Goal: Task Accomplishment & Management: Manage account settings

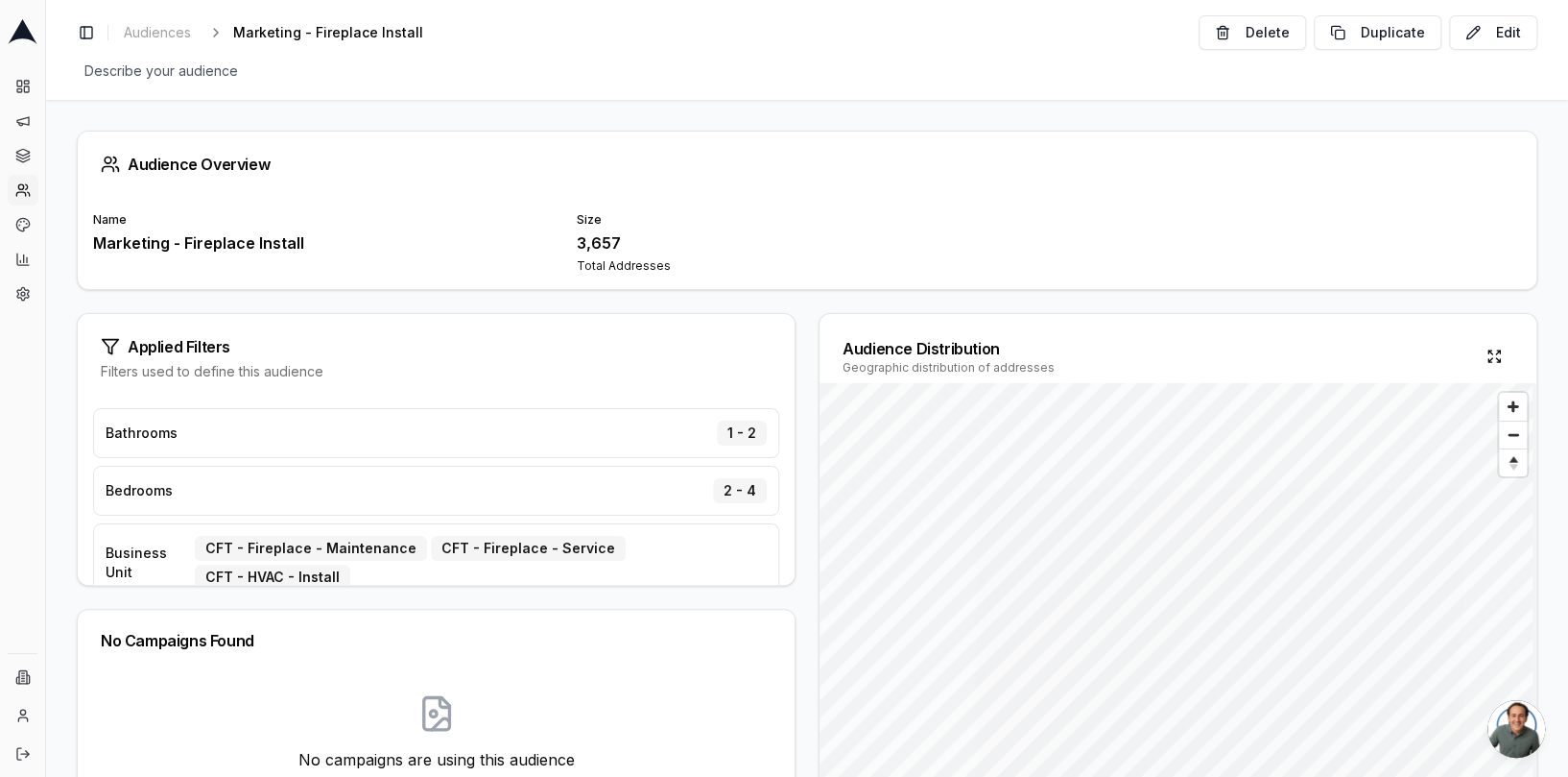
scroll to position [142, 0]
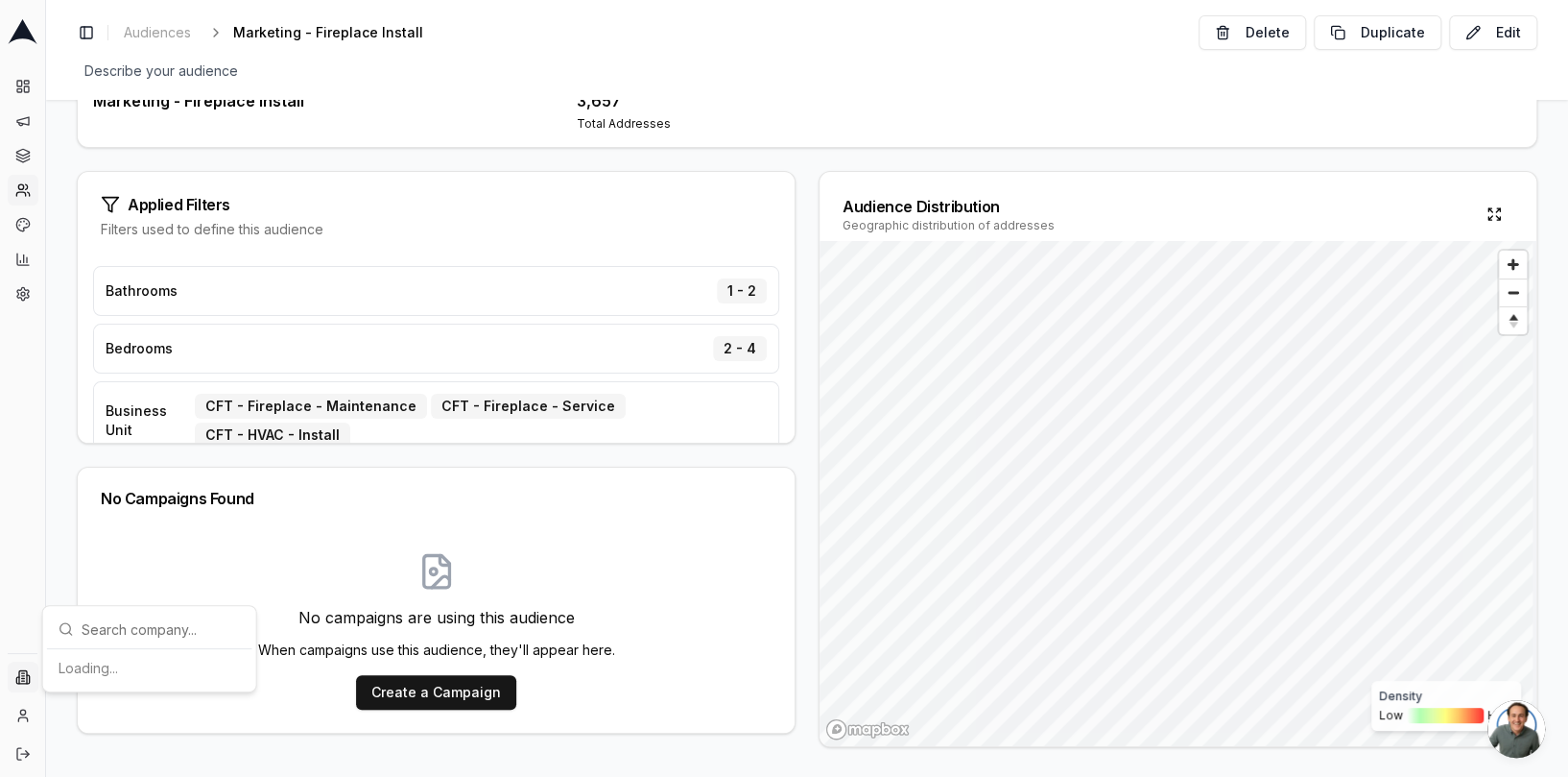
click at [20, 678] on html "Dashboard Campaigns Sequences Audiences Creatives Customer Analysis Settings In…" at bounding box center [784, 388] width 1568 height 777
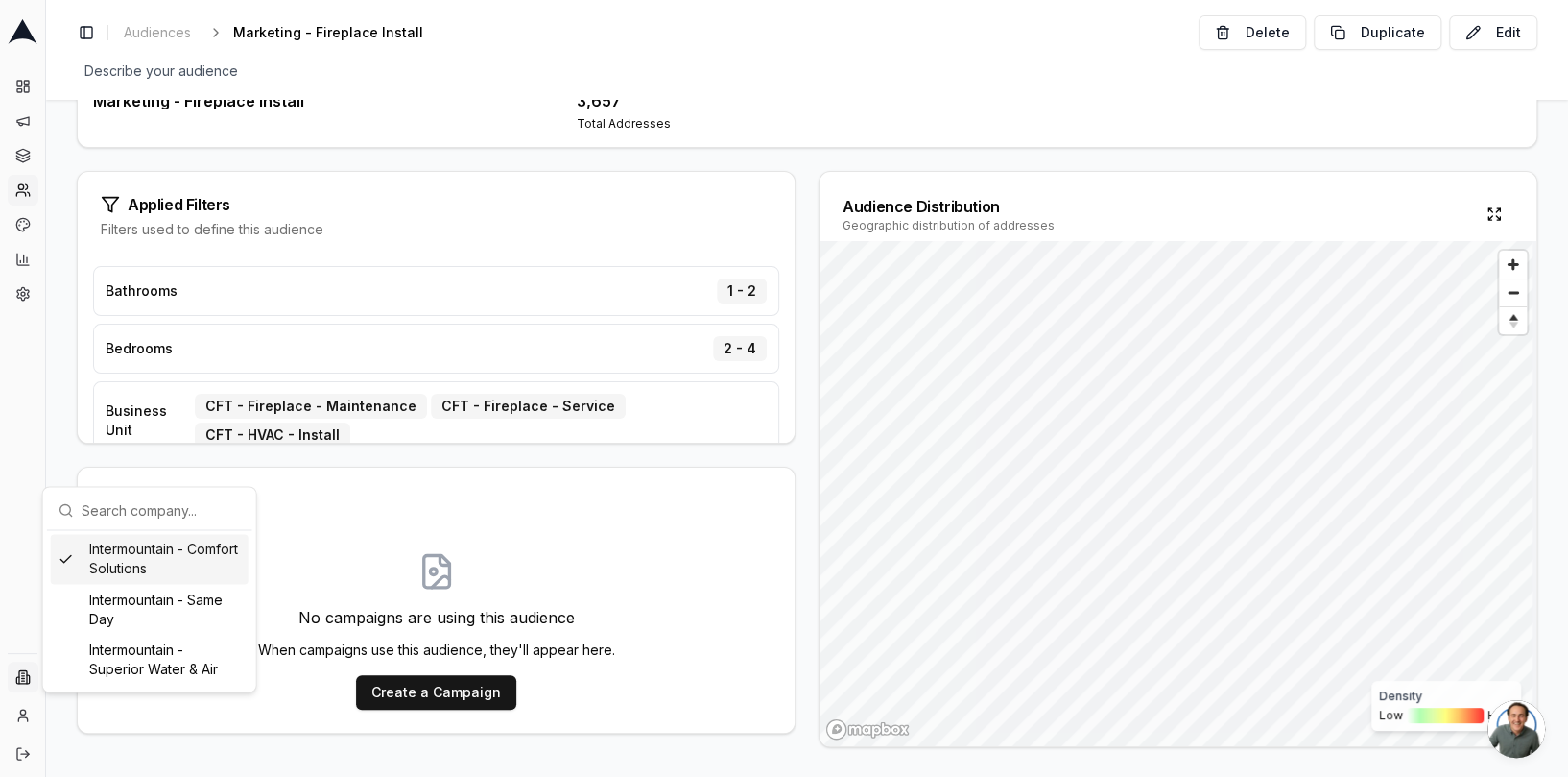
click at [173, 561] on div "Intermountain - Comfort Solutions" at bounding box center [149, 558] width 197 height 50
click at [25, 164] on html "Dashboard Campaigns Sequences Audiences Creatives Customer Analysis Settings Sw…" at bounding box center [784, 388] width 1568 height 777
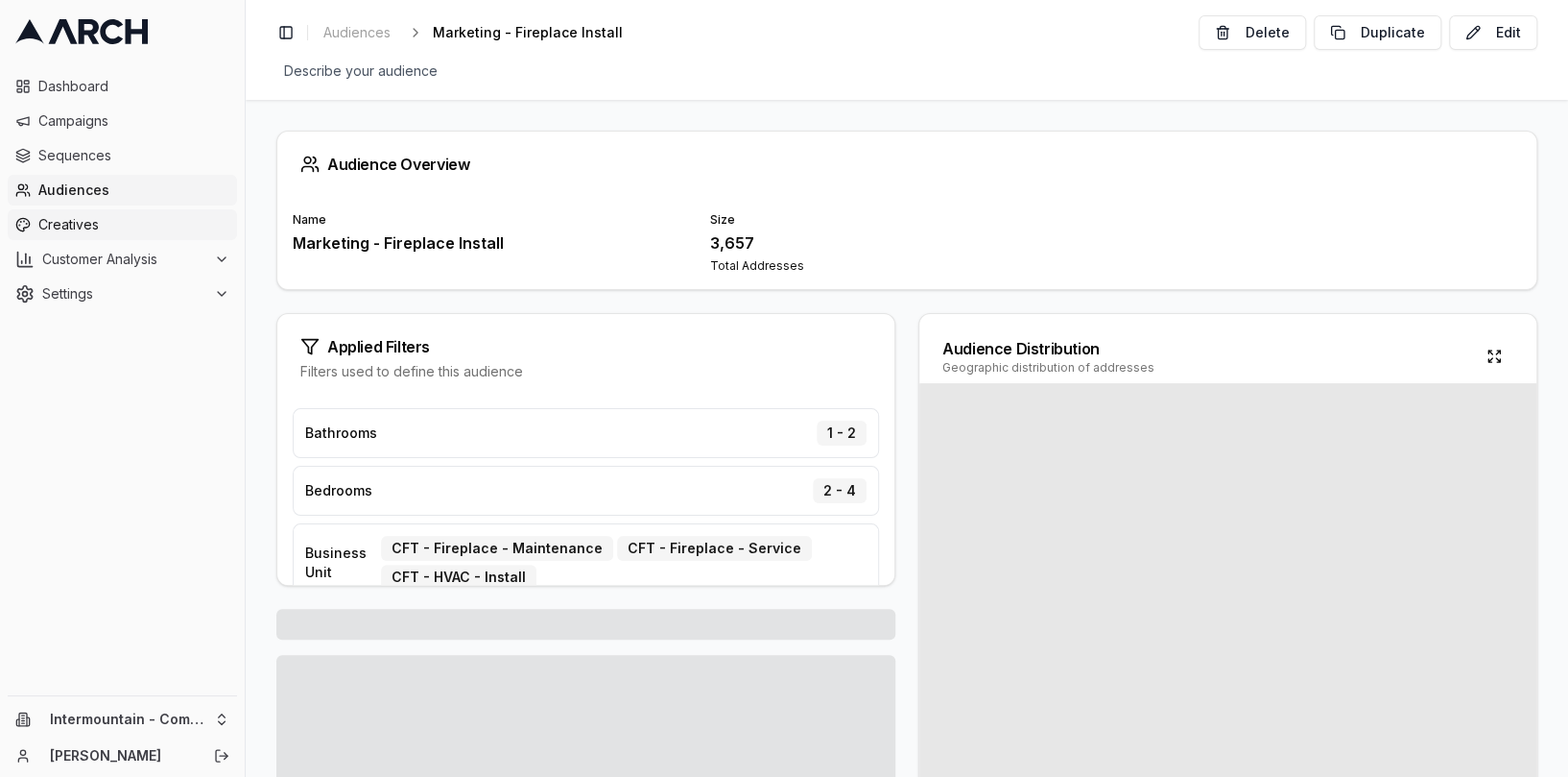
click at [55, 230] on span "Creatives" at bounding box center [133, 225] width 191 height 19
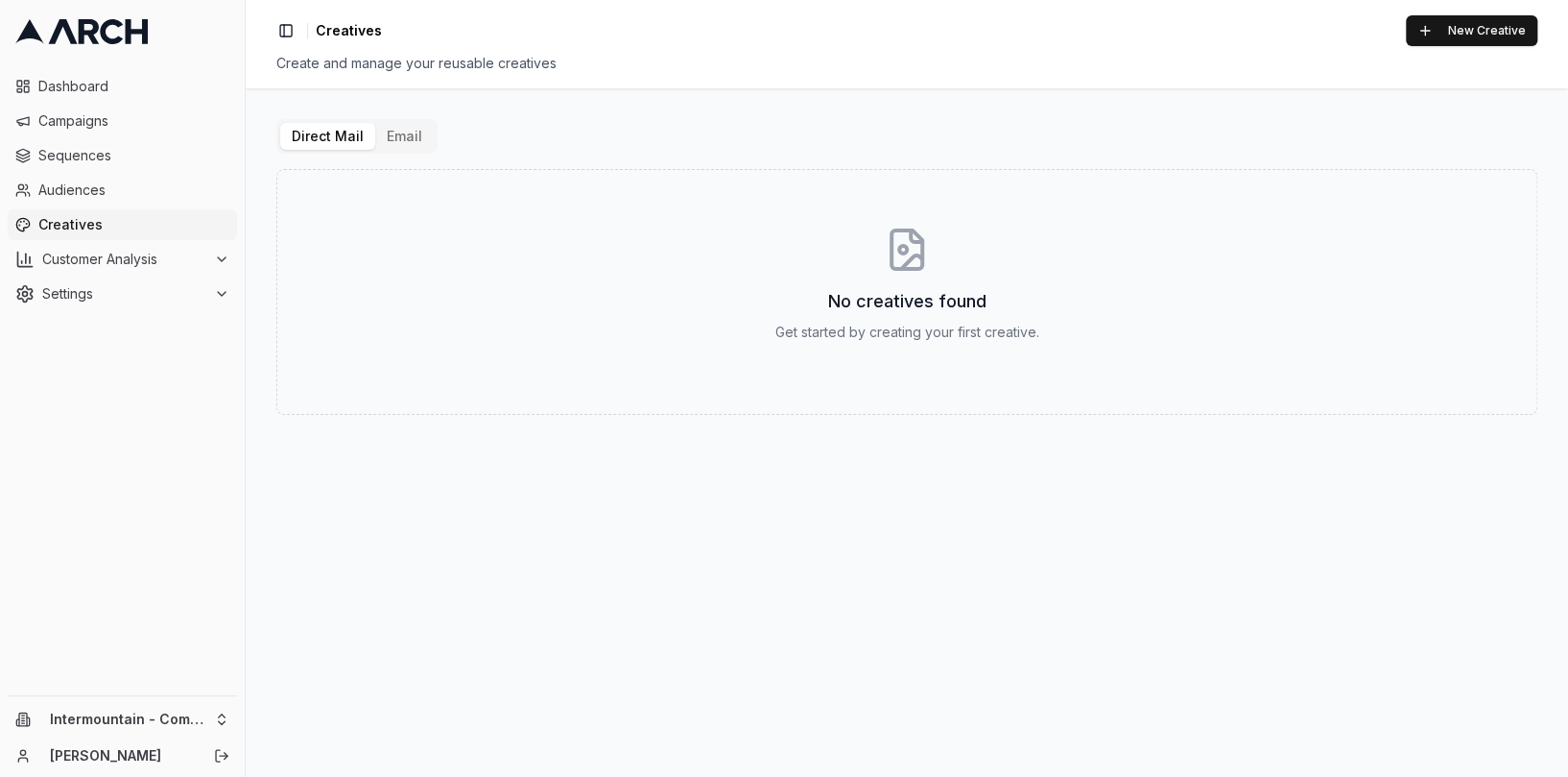
click at [388, 132] on button "Email" at bounding box center [404, 136] width 58 height 27
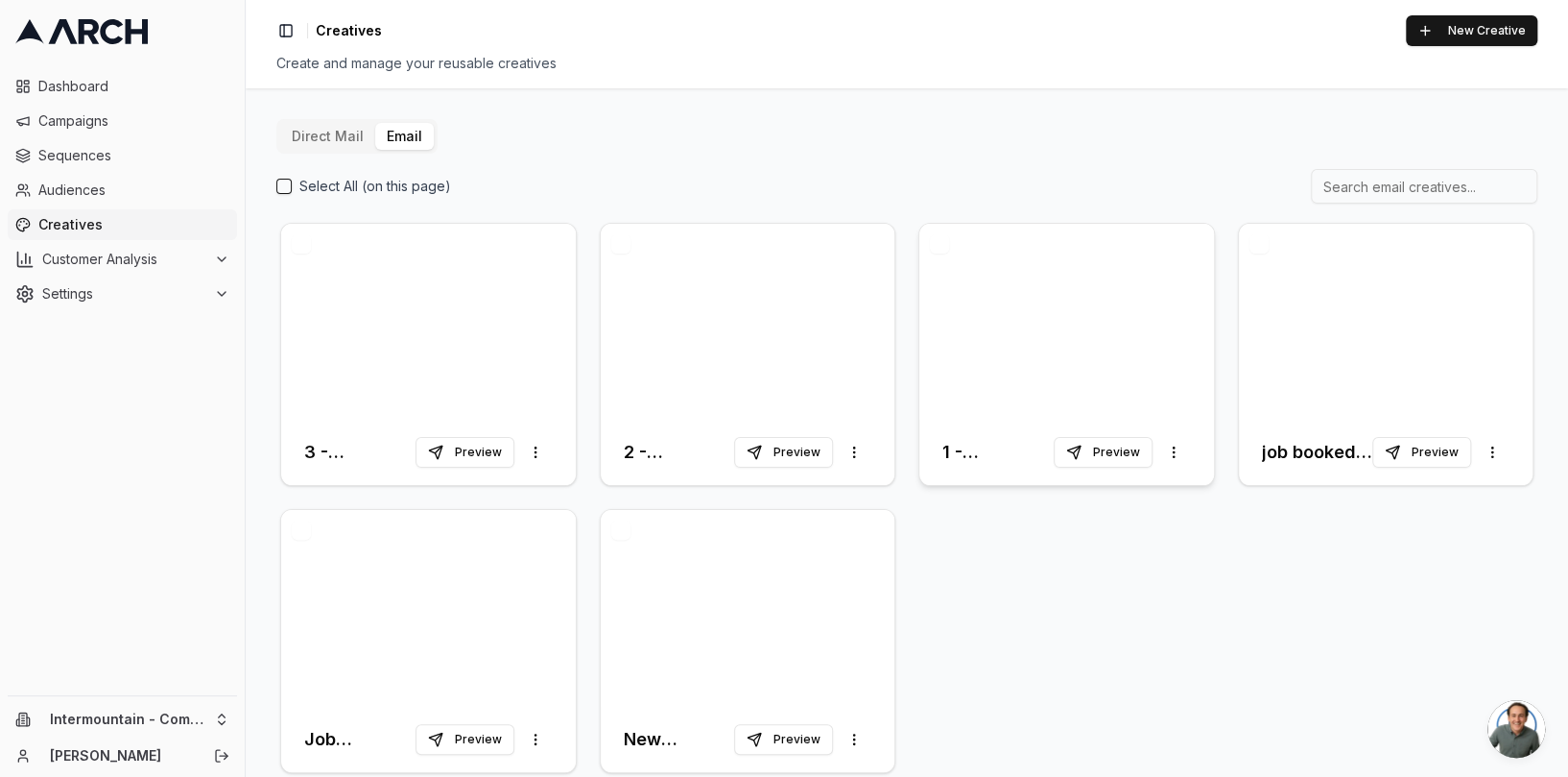
click at [1003, 352] on div at bounding box center [1066, 321] width 295 height 195
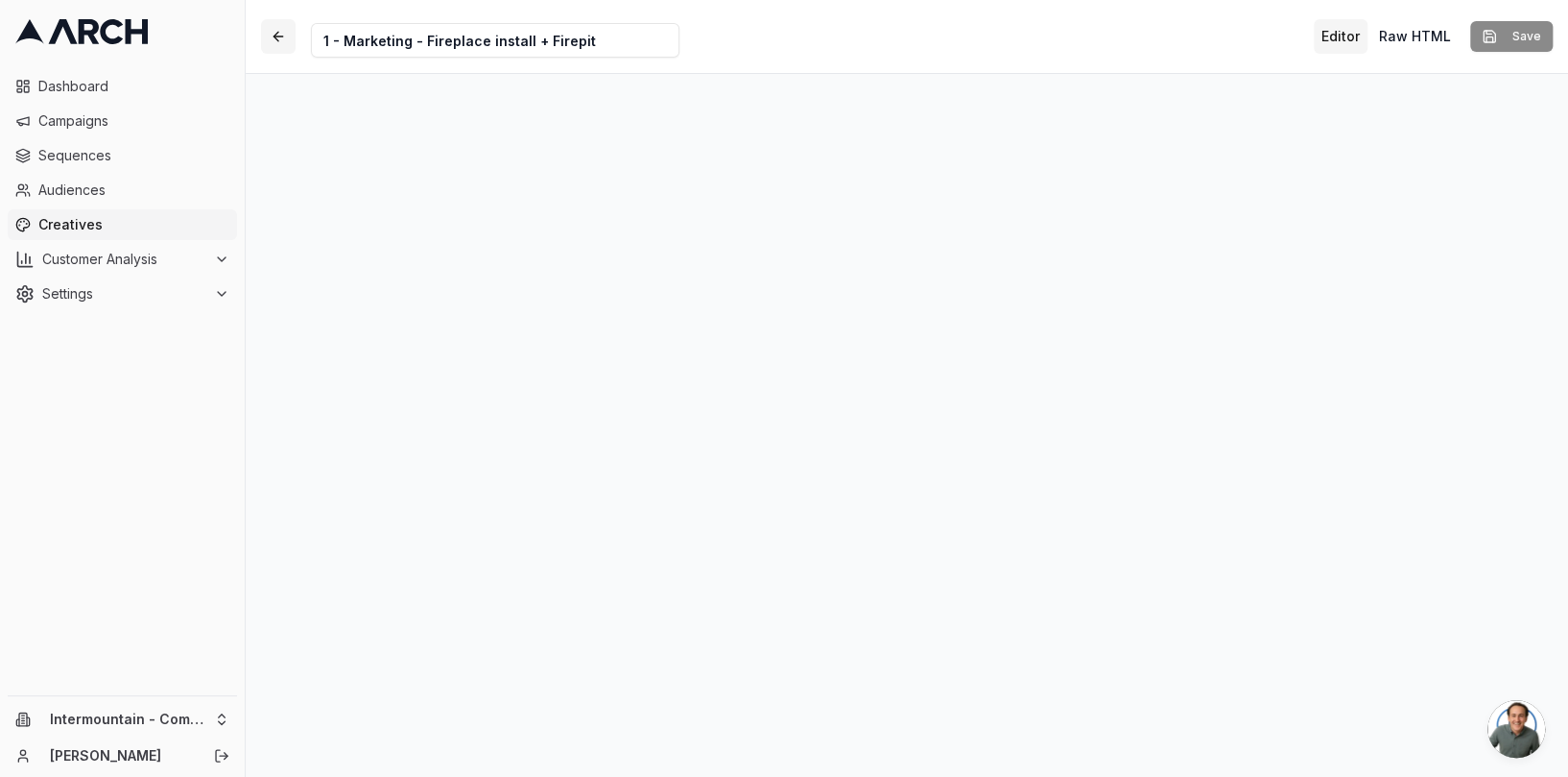
click at [277, 39] on button "button" at bounding box center [278, 37] width 35 height 35
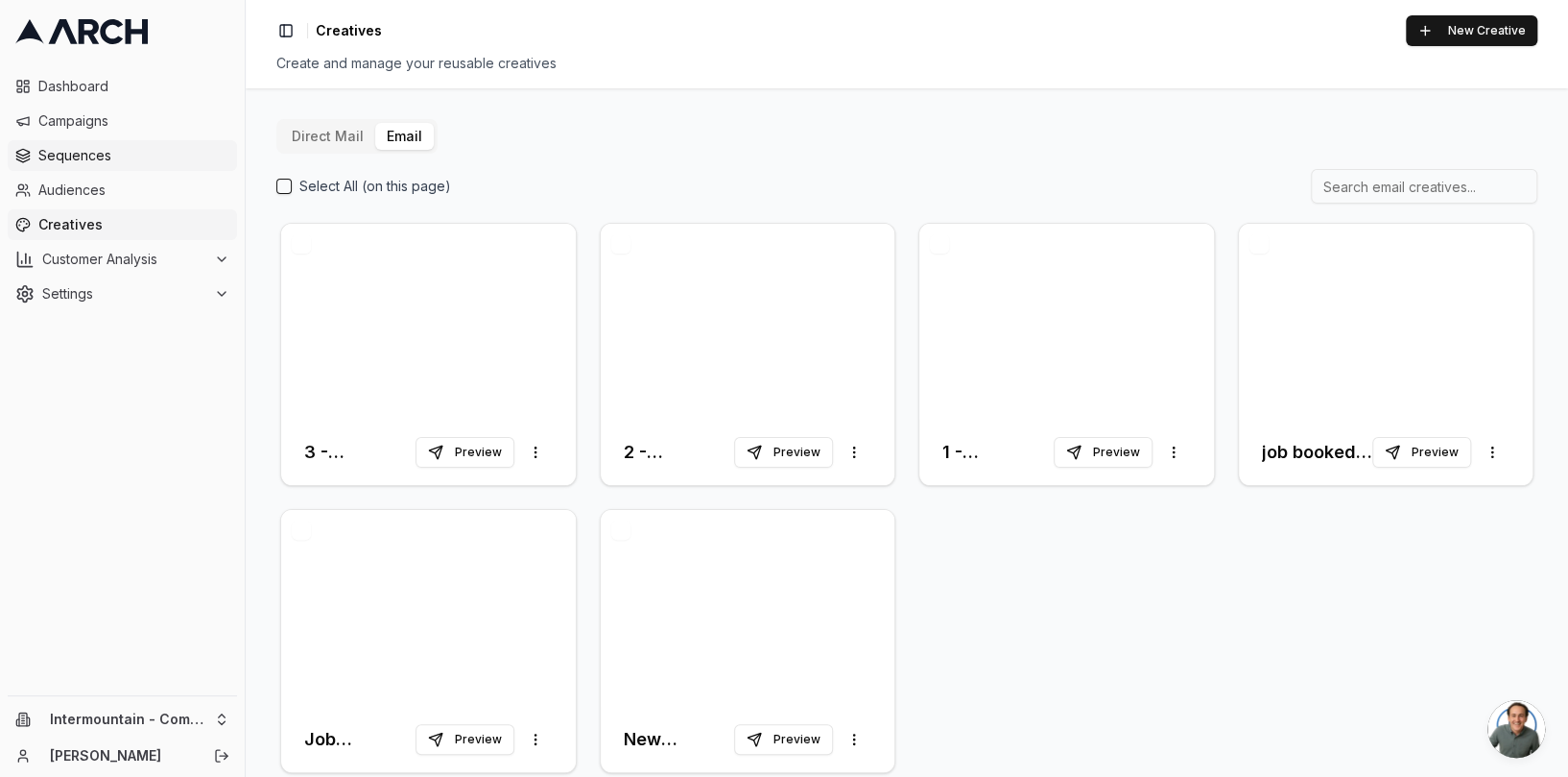
click at [124, 152] on span "Sequences" at bounding box center [133, 156] width 191 height 19
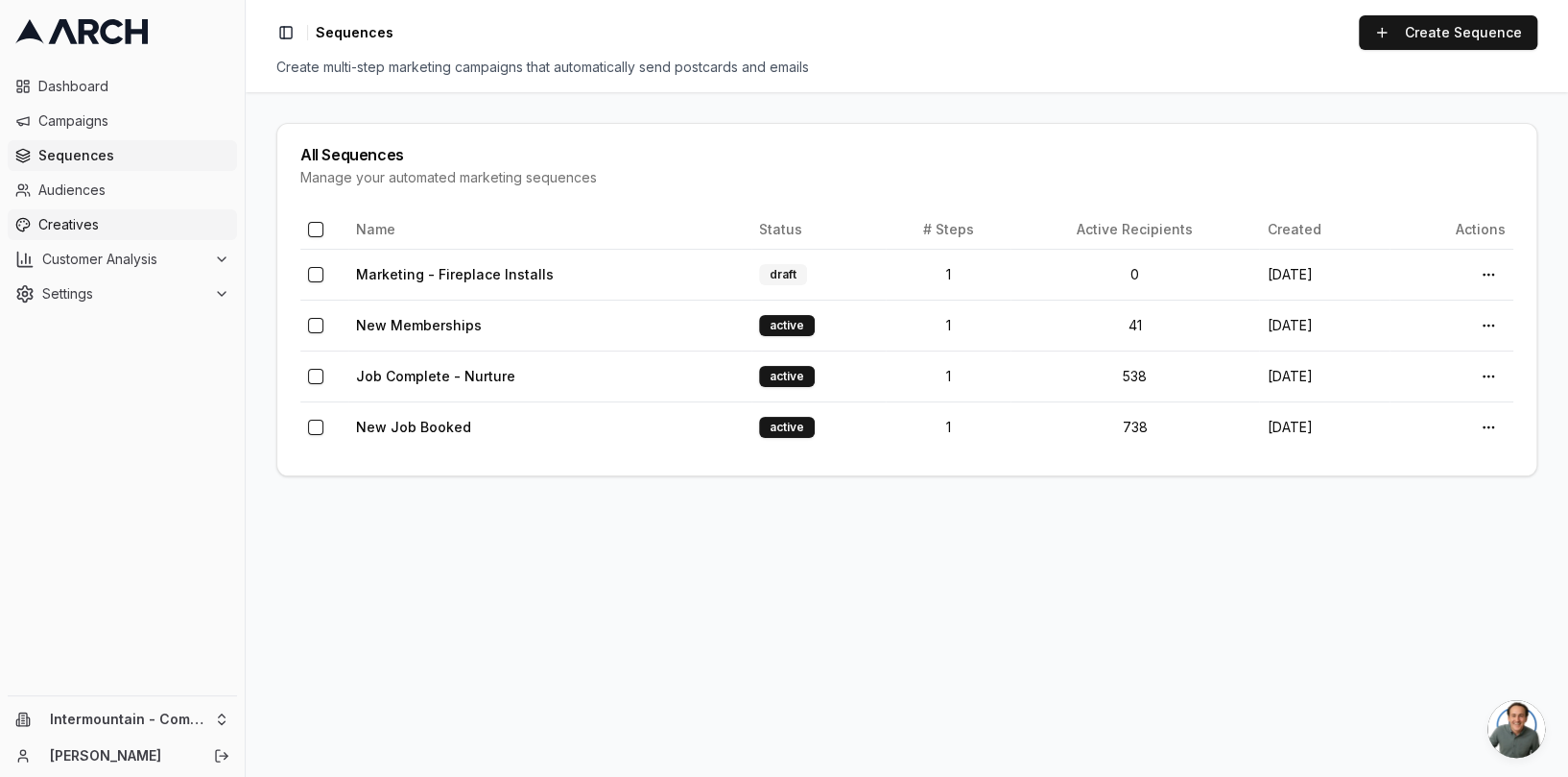
click at [80, 219] on span "Creatives" at bounding box center [133, 225] width 191 height 19
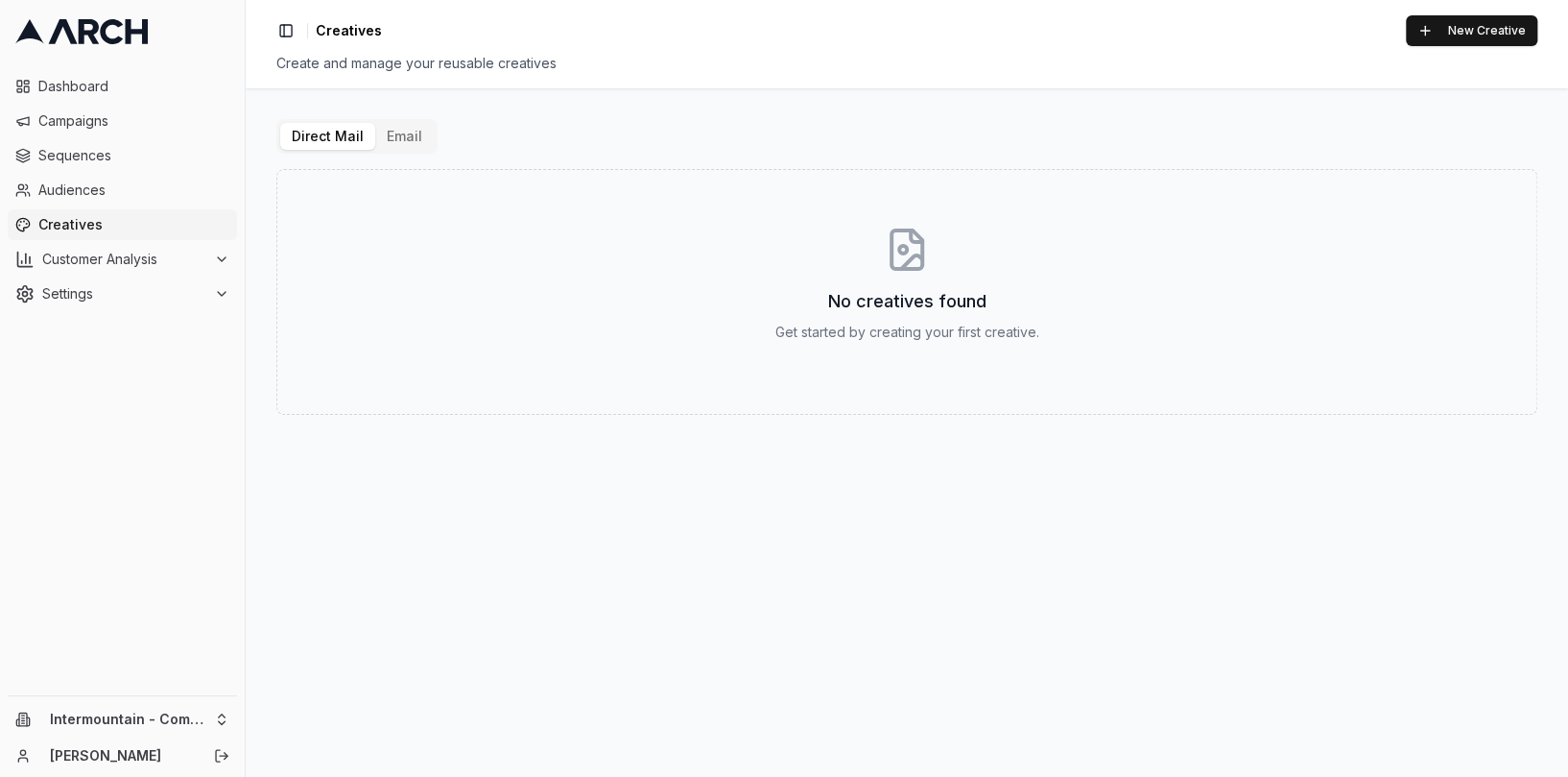
click at [413, 134] on button "Email" at bounding box center [404, 136] width 58 height 27
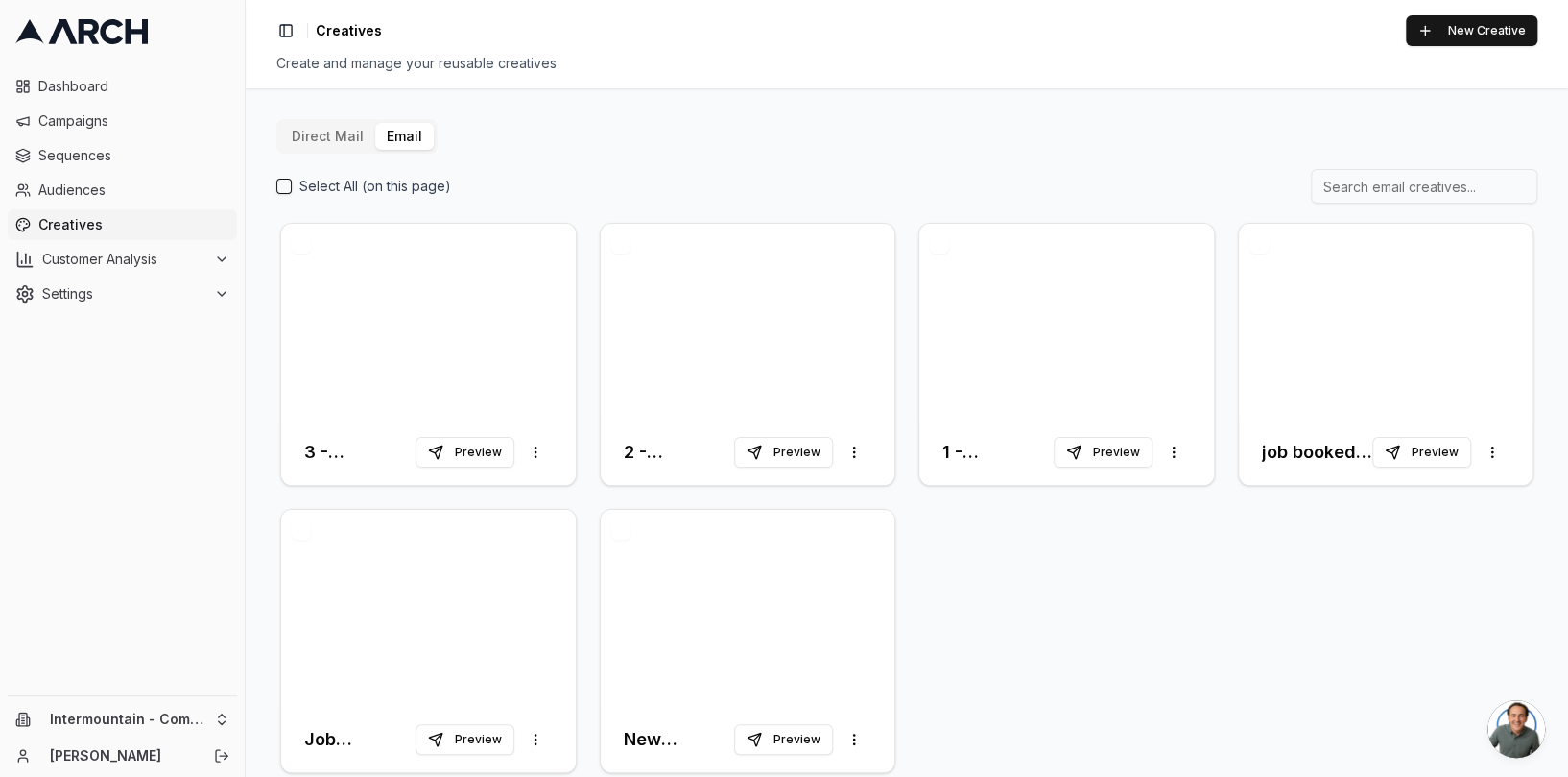
click at [484, 282] on div at bounding box center [428, 321] width 295 height 195
click at [505, 365] on div at bounding box center [428, 321] width 295 height 195
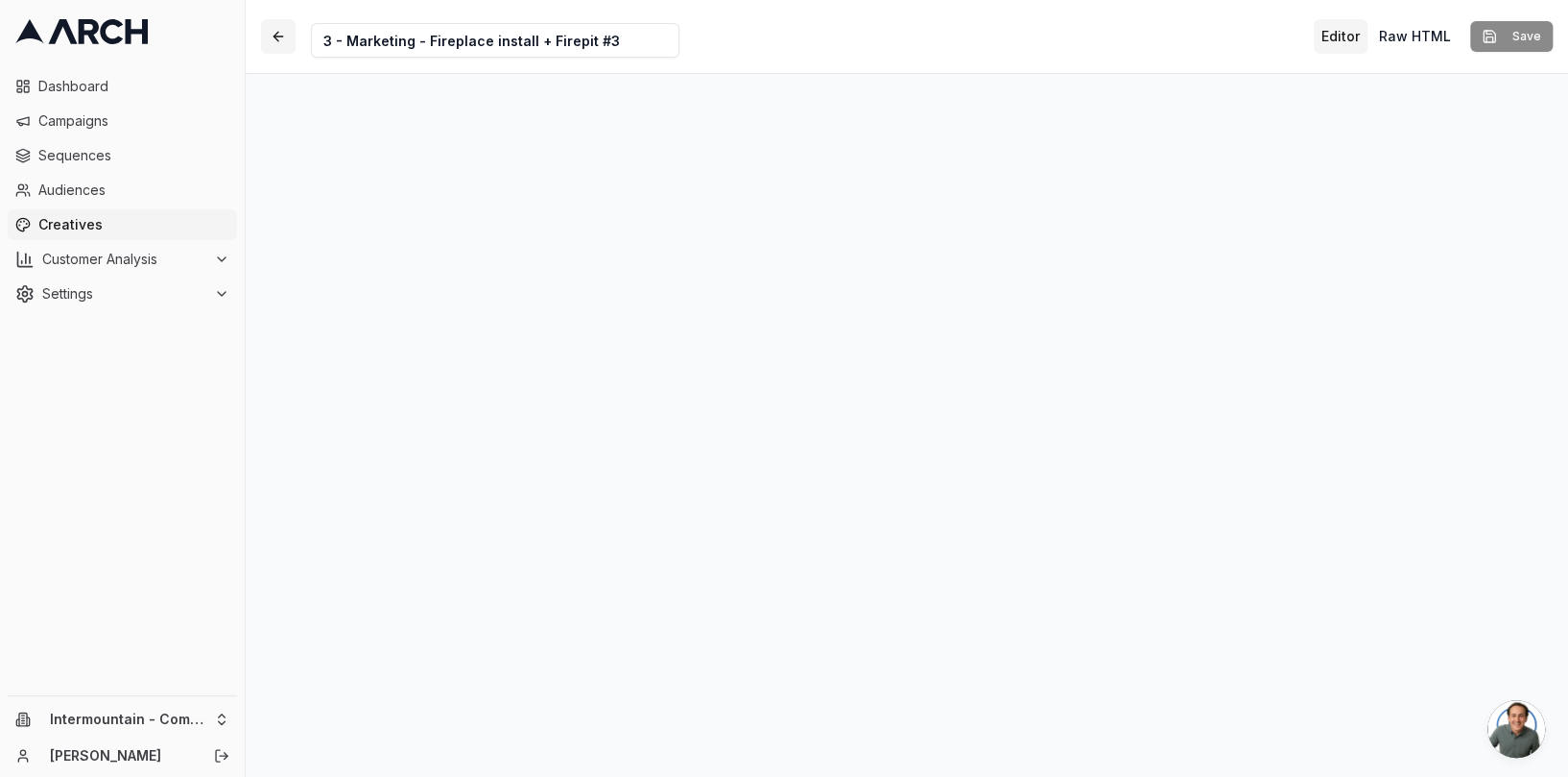
click at [265, 39] on button "button" at bounding box center [278, 37] width 35 height 35
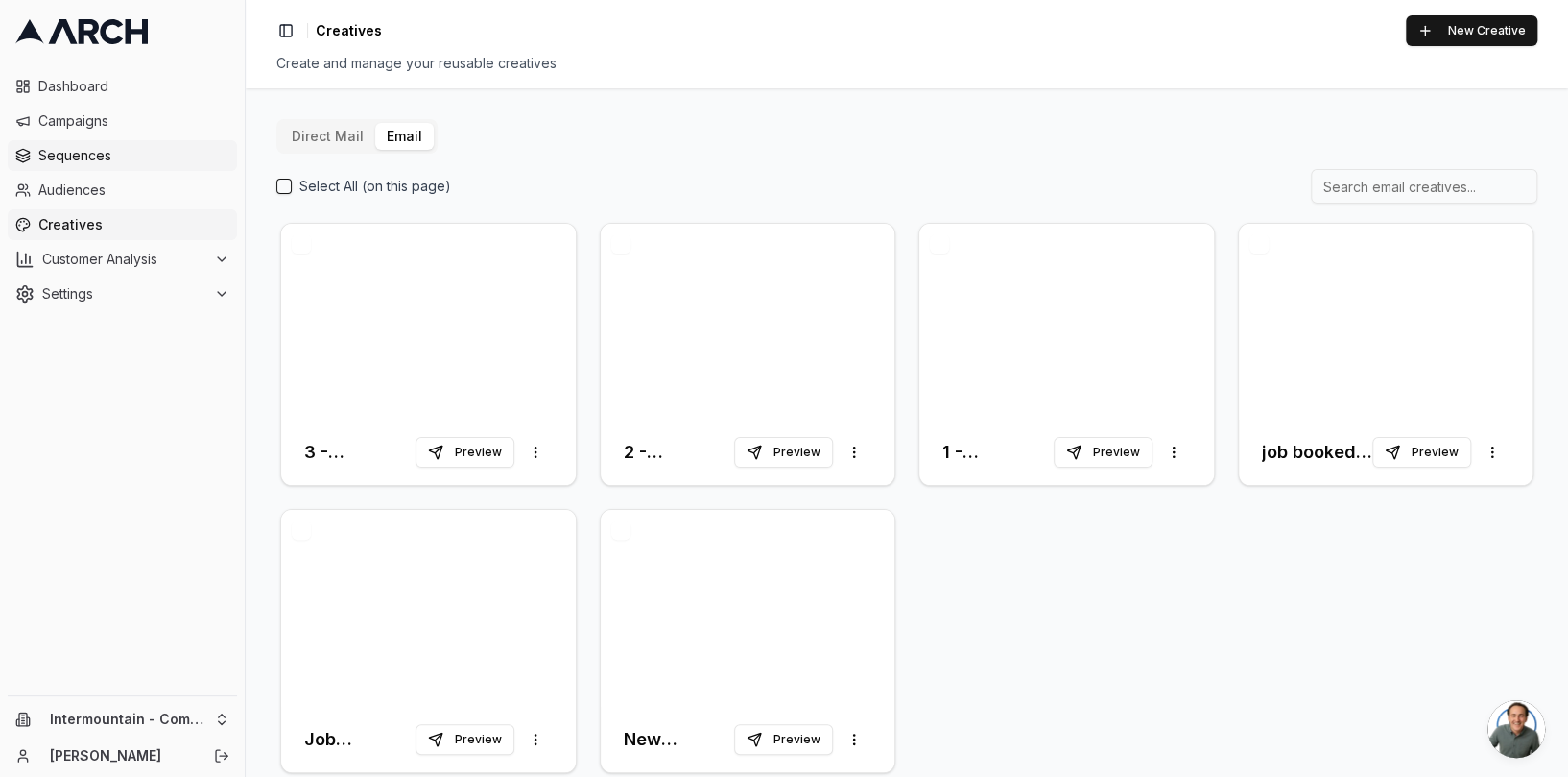
click at [135, 164] on span "Sequences" at bounding box center [133, 156] width 191 height 19
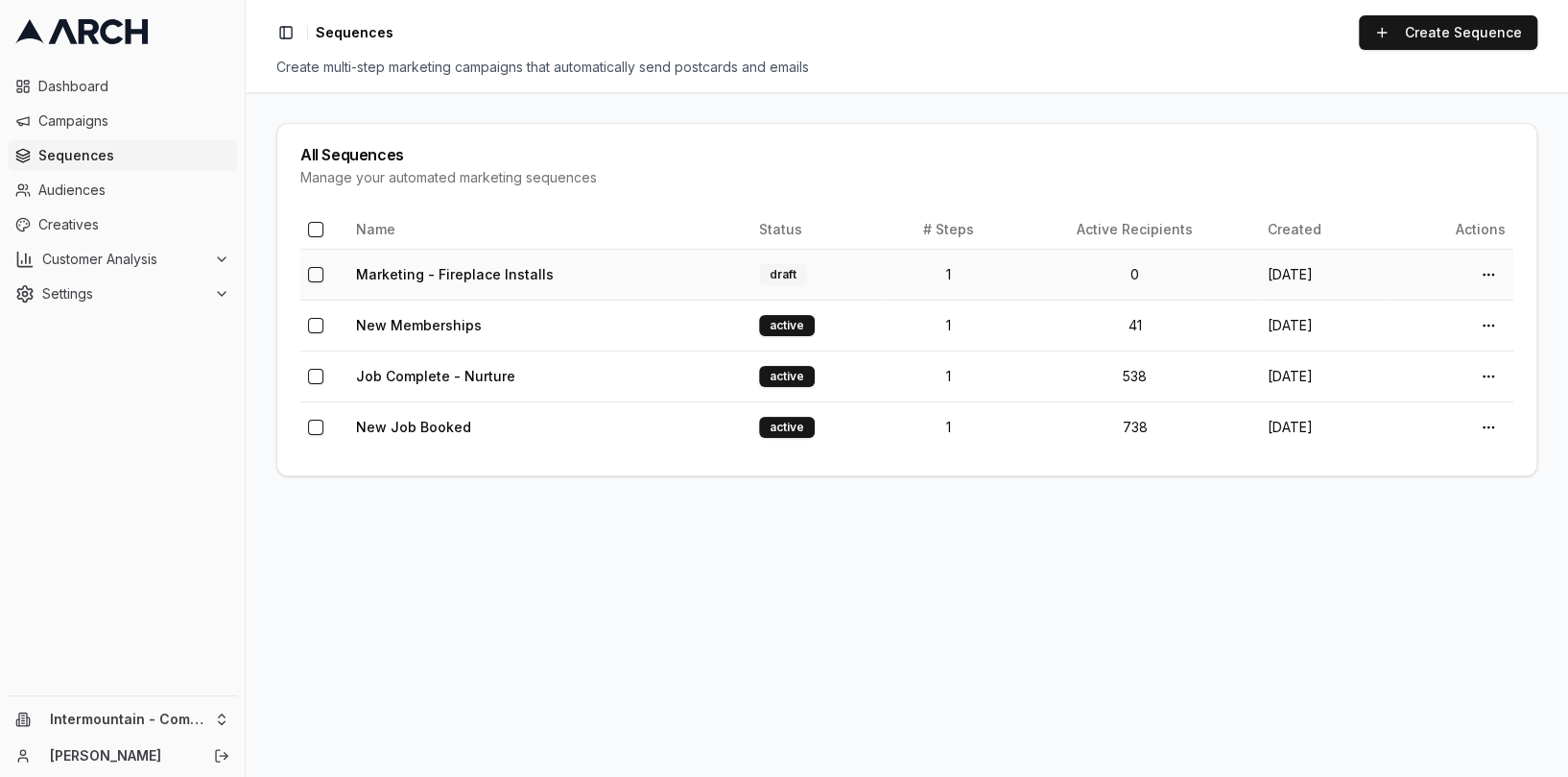
click at [634, 266] on td "Marketing - Fireplace Installs" at bounding box center [549, 274] width 403 height 51
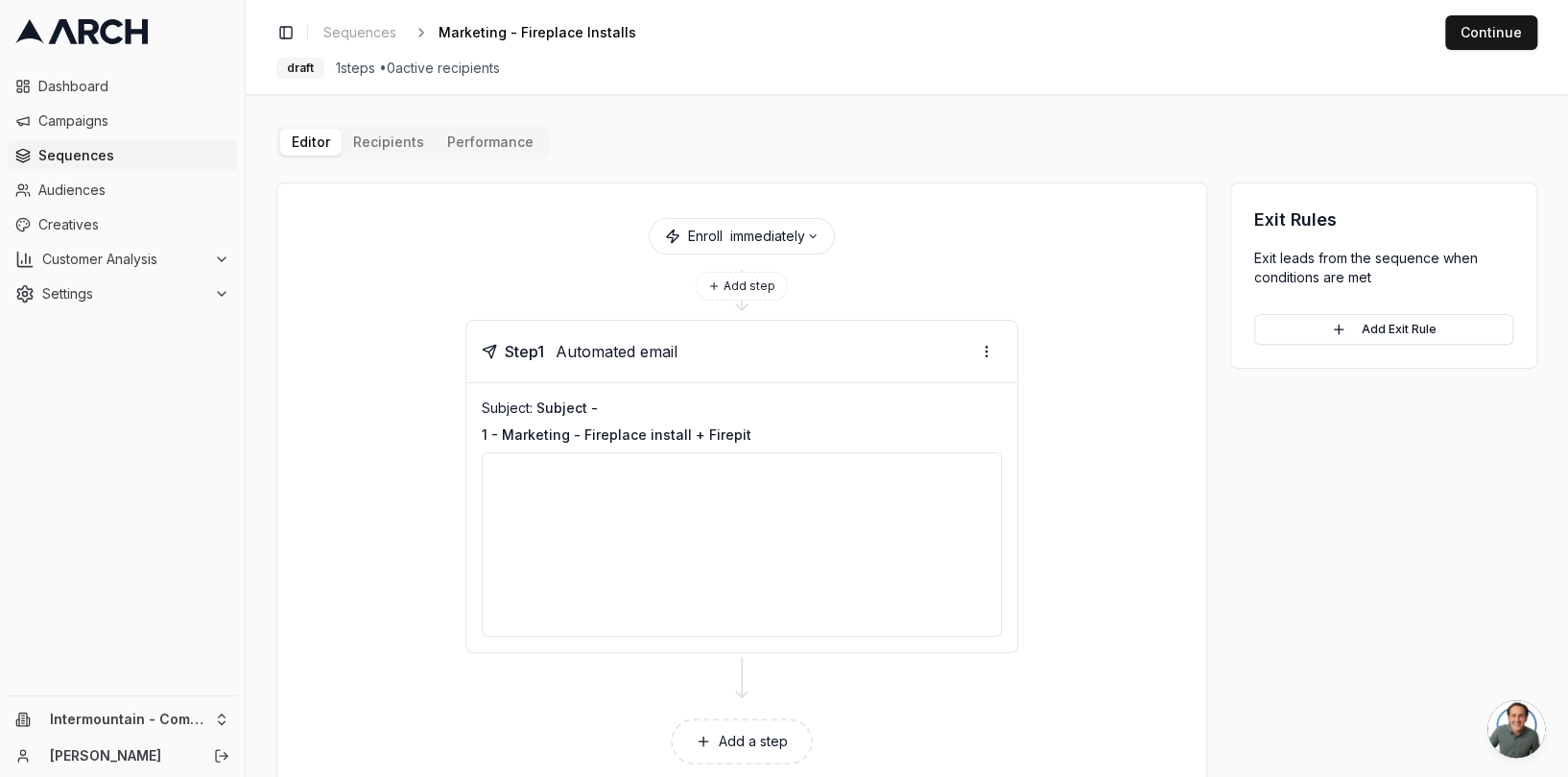
scroll to position [52, 0]
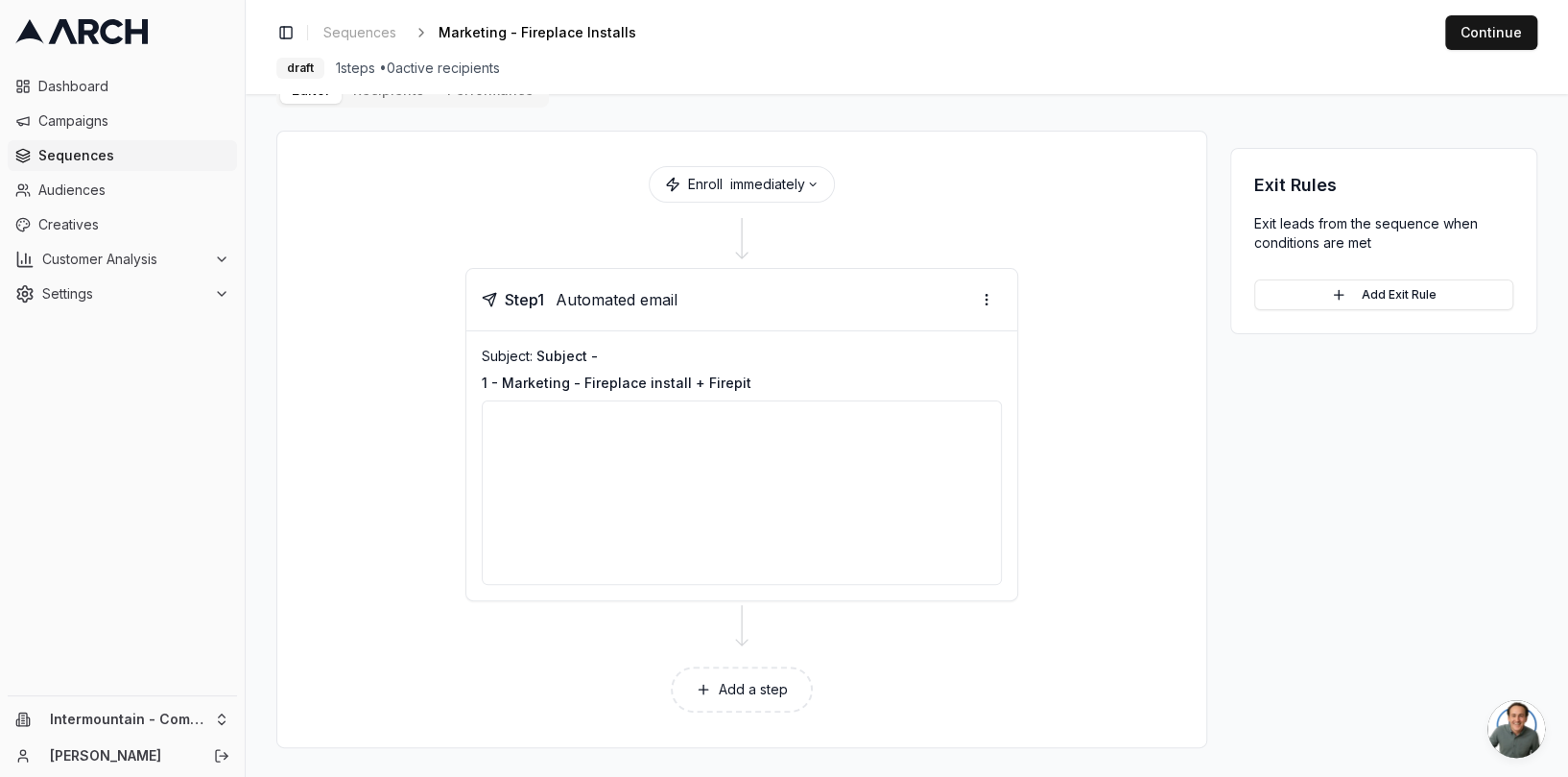
click at [654, 325] on div "Step 1 Automated email" at bounding box center [742, 300] width 551 height 62
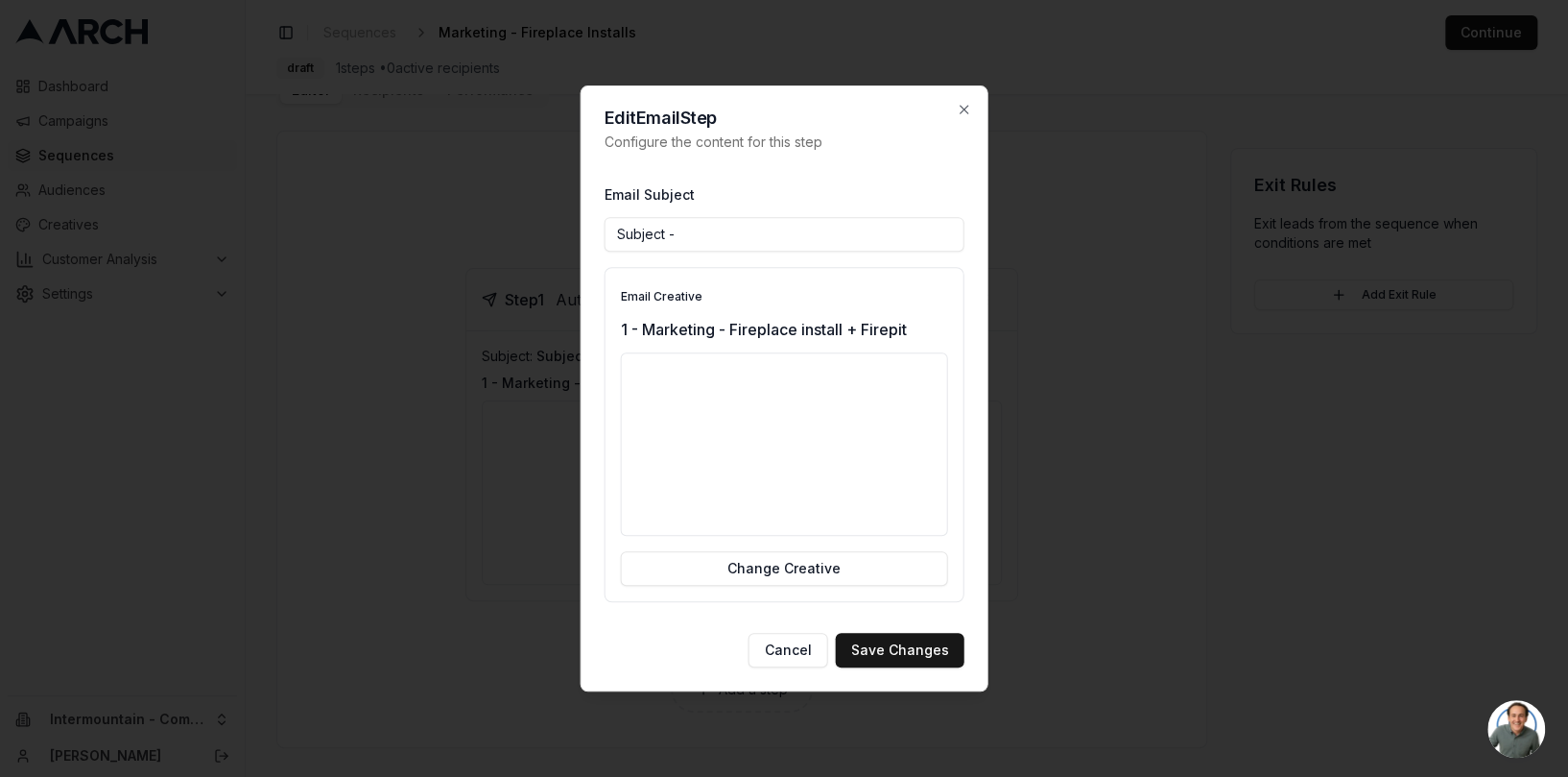
click at [686, 232] on input "Subject -" at bounding box center [784, 234] width 360 height 35
drag, startPoint x: 686, startPoint y: 232, endPoint x: 596, endPoint y: 223, distance: 90.4
click at [596, 223] on div "Edit Email Step Configure the content for this step Email Subject Subject - Ema…" at bounding box center [784, 389] width 408 height 607
type input "F"
type input "Y"
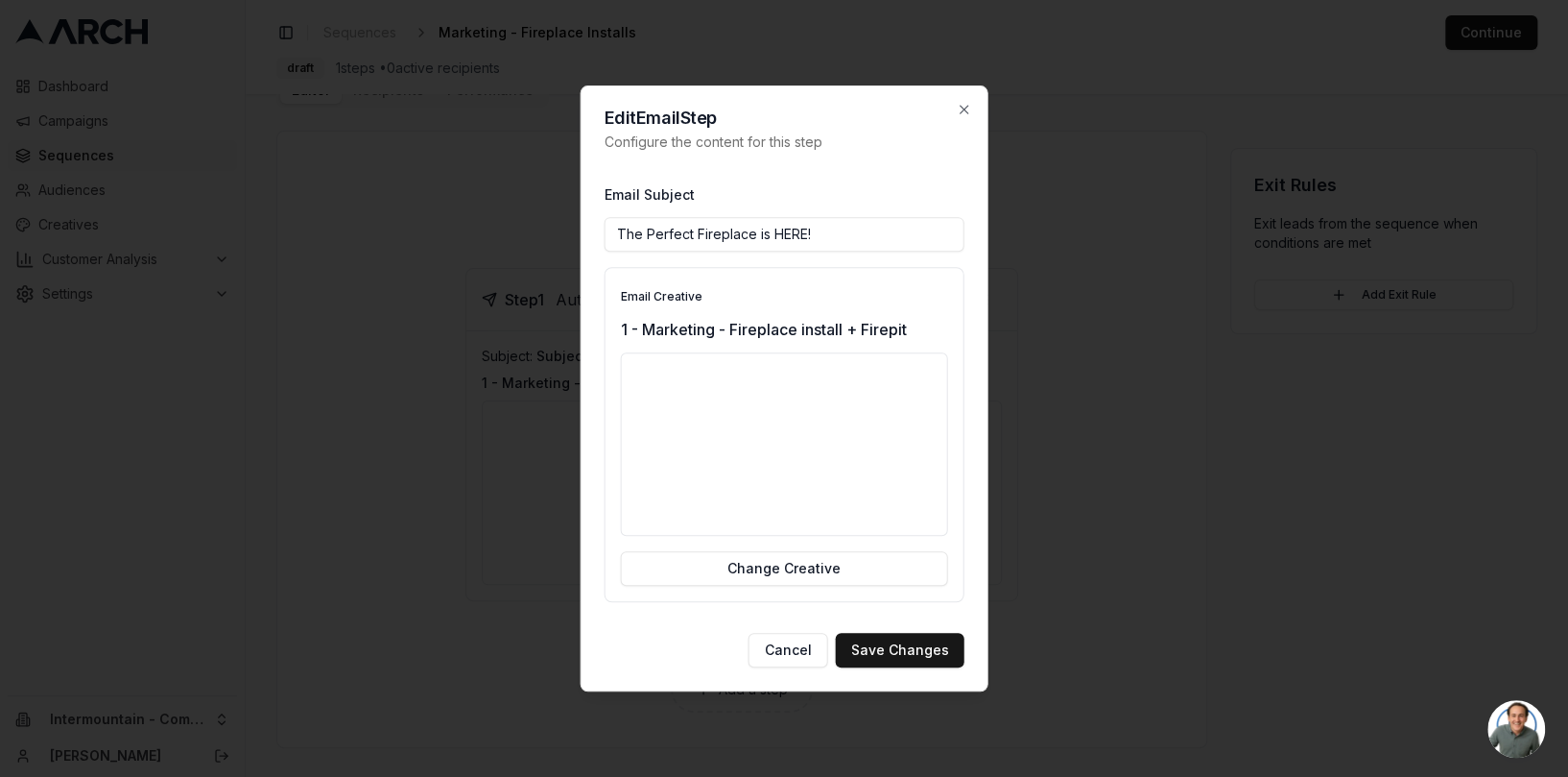
drag, startPoint x: 816, startPoint y: 232, endPoint x: 617, endPoint y: 229, distance: 199.0
click at [616, 230] on input "The Perfect Fireplace is HERE!" at bounding box center [784, 234] width 360 height 35
type input "F"
type input "N"
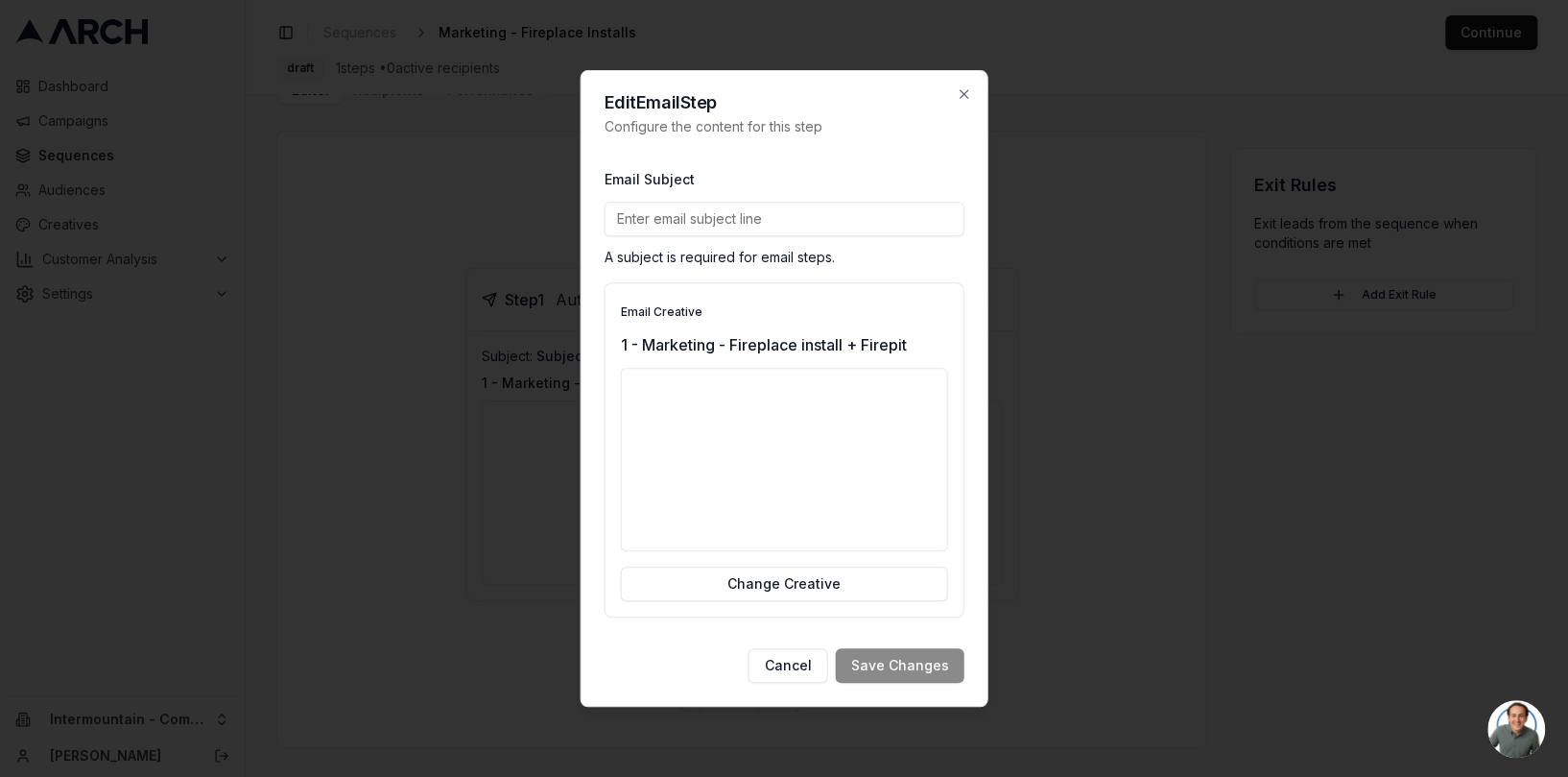
type input "F"
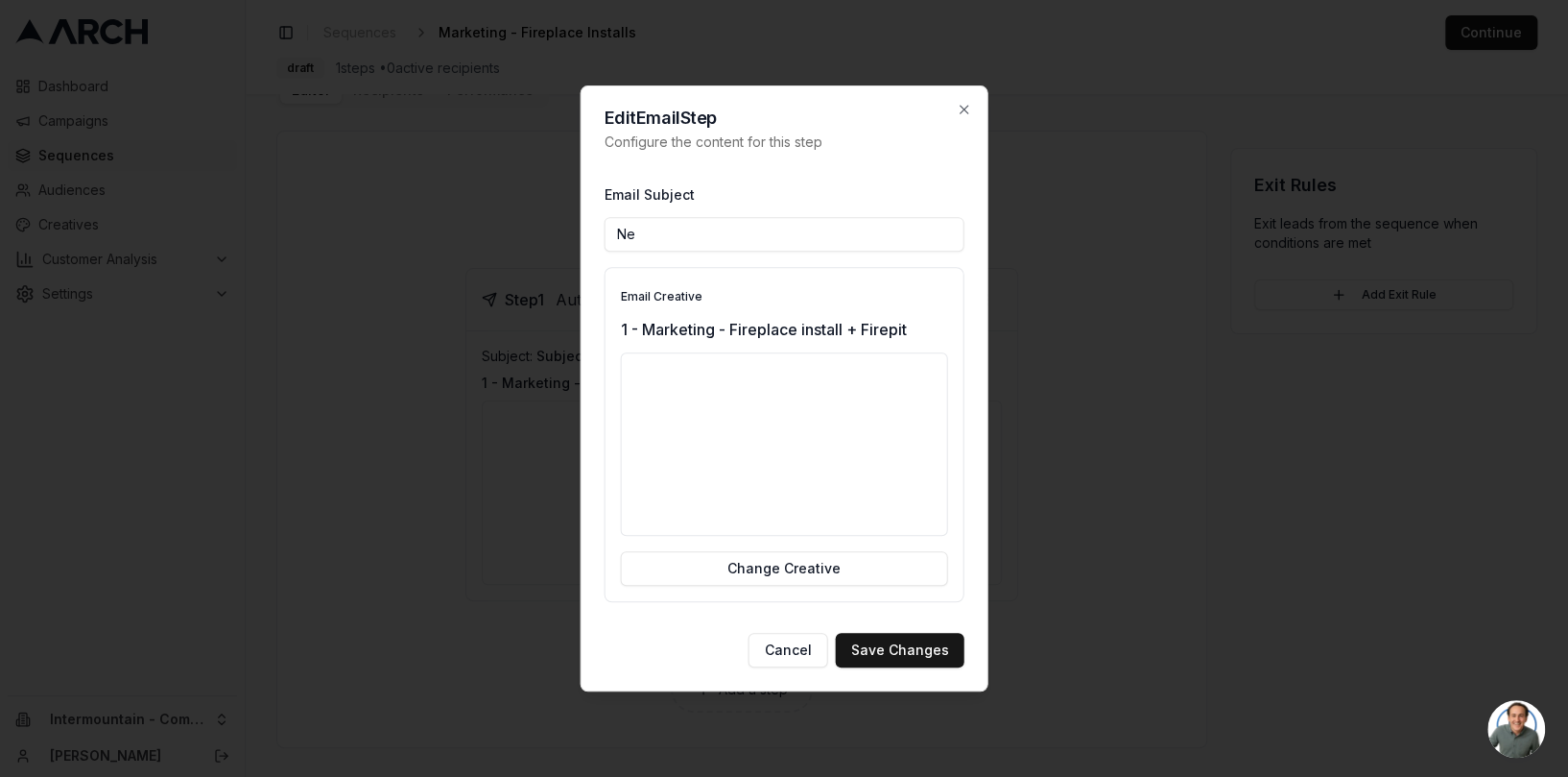
type input "N"
type input "T"
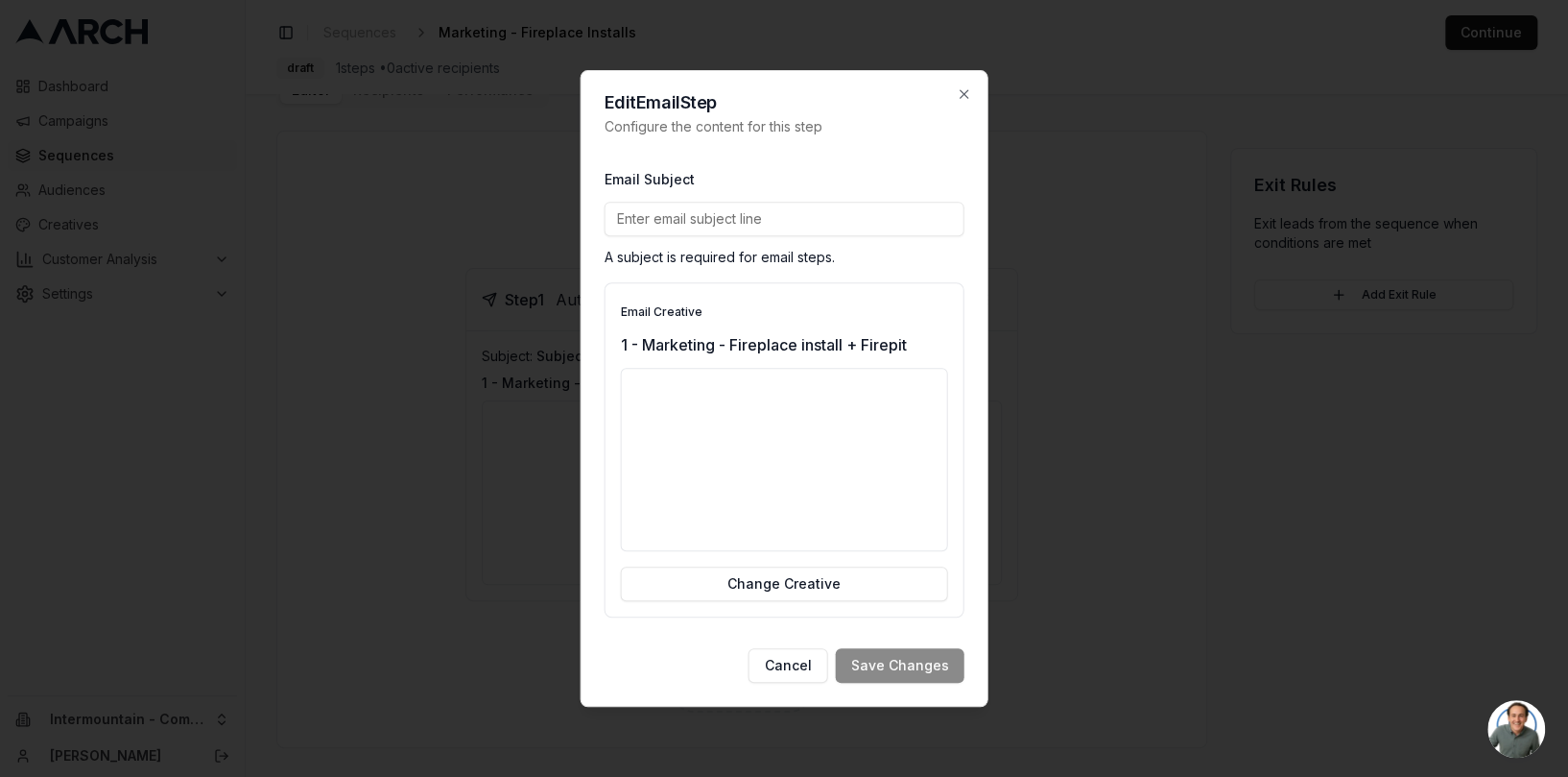
click at [775, 211] on input "Email Subject" at bounding box center [784, 219] width 360 height 35
click at [776, 225] on input "Email Subject" at bounding box center [784, 219] width 360 height 35
type input "R"
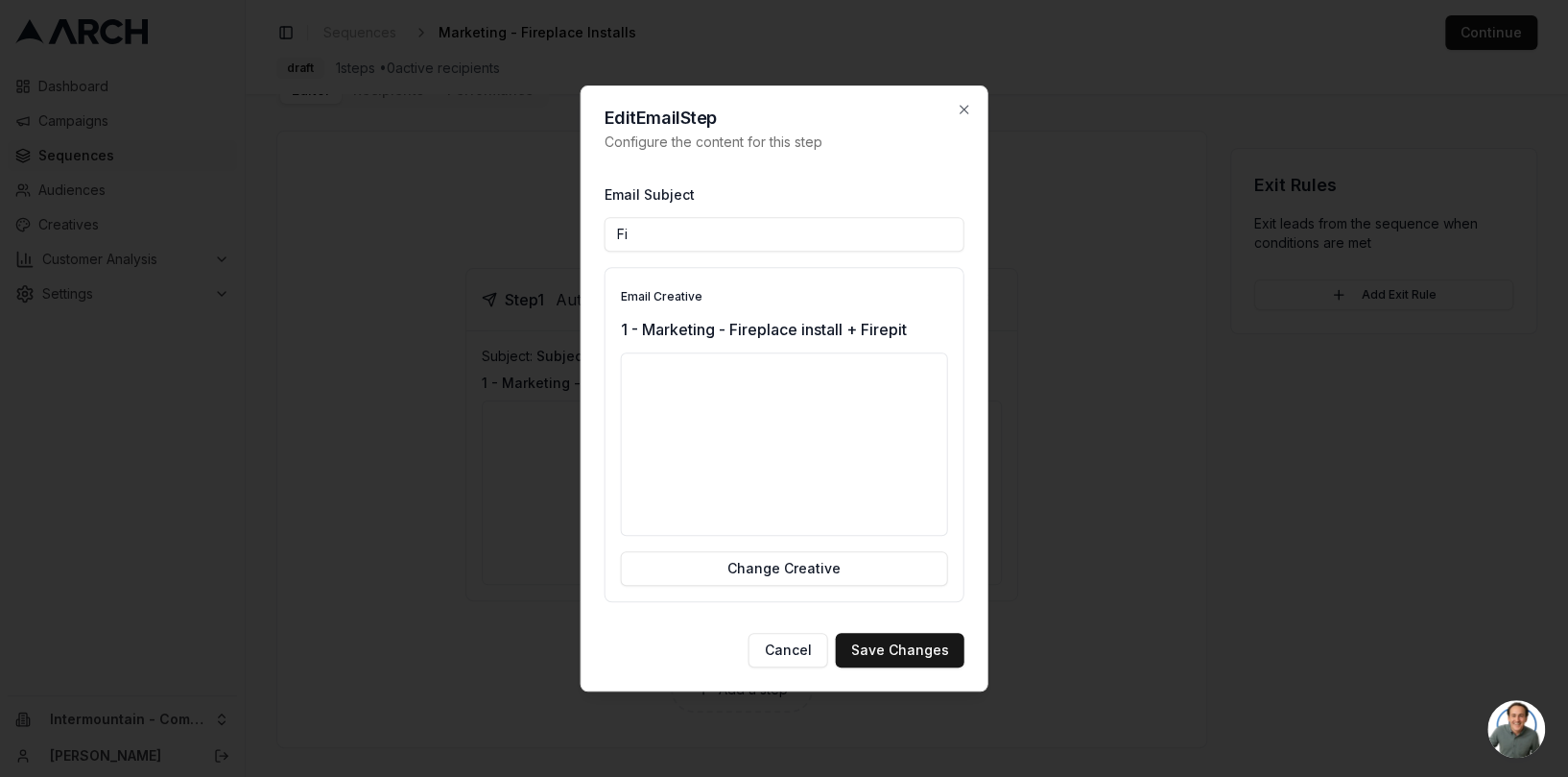
type input "F"
click at [687, 234] on input "Fireplaces? NOW is the time." at bounding box center [784, 234] width 360 height 35
click at [814, 245] on input "Fireplaces? NOW is the time." at bounding box center [784, 234] width 360 height 35
drag, startPoint x: 795, startPoint y: 235, endPoint x: 809, endPoint y: 226, distance: 16.6
click at [809, 226] on input "Fireplaces? NOW is the time." at bounding box center [784, 234] width 360 height 35
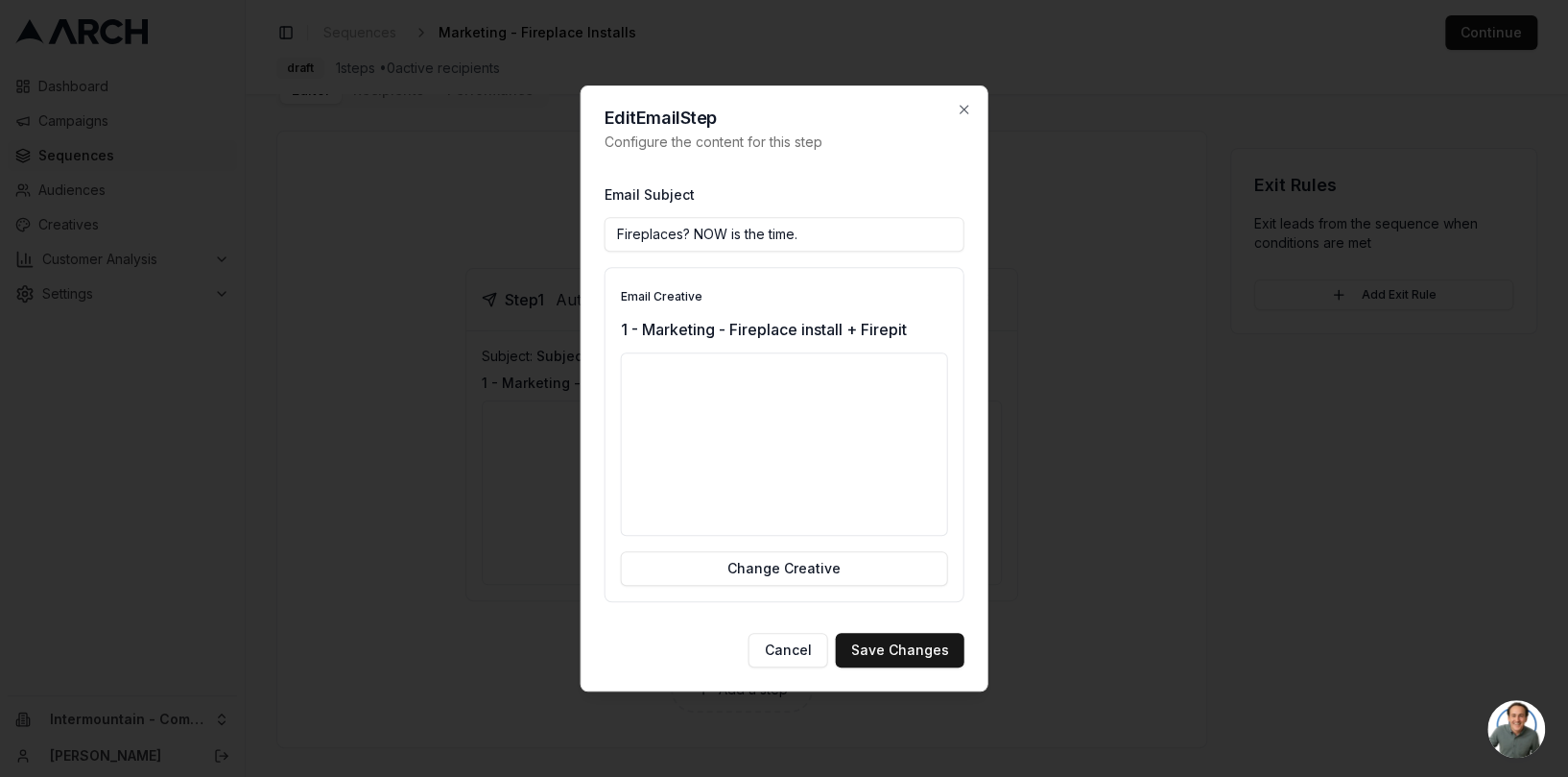
click at [811, 240] on input "Fireplaces? NOW is the time." at bounding box center [784, 234] width 360 height 35
drag, startPoint x: 830, startPoint y: 234, endPoint x: 614, endPoint y: 236, distance: 216.0
click at [614, 236] on input "Fireplaces? NOW is the time." at bounding box center [784, 234] width 360 height 35
type input "W"
type input "T"
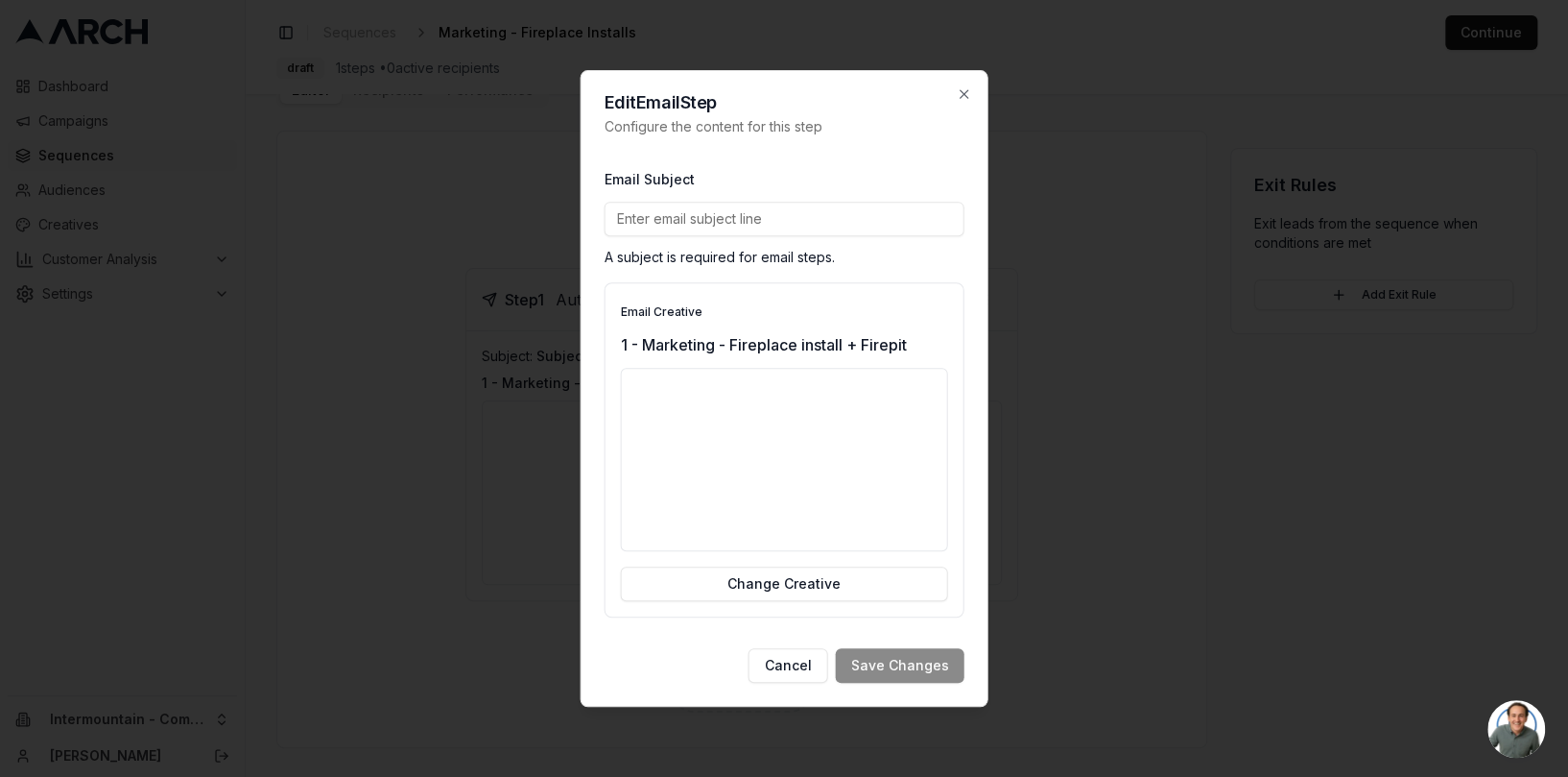
click at [781, 218] on input "Email Subject" at bounding box center [784, 219] width 360 height 35
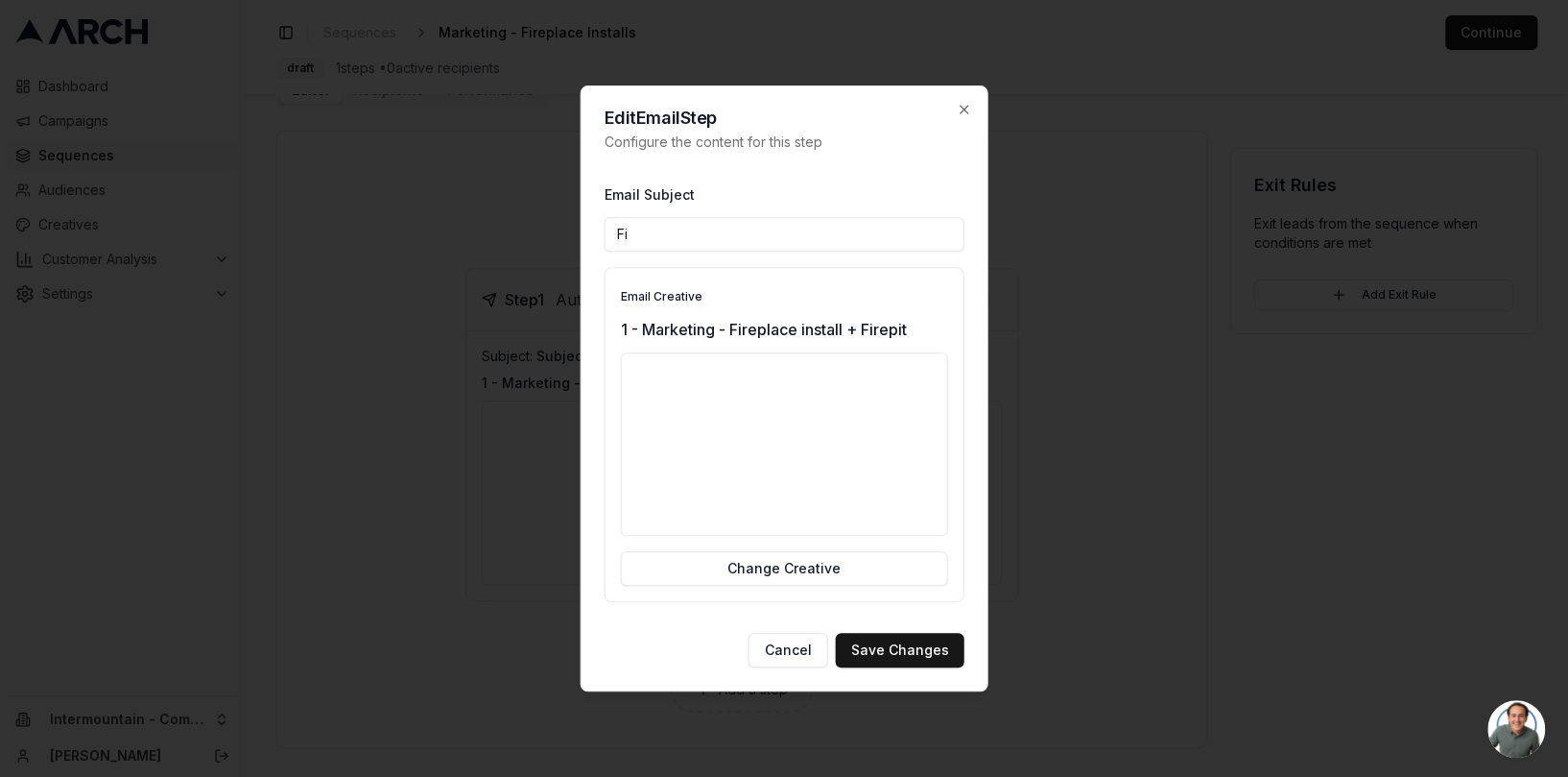
type input "F"
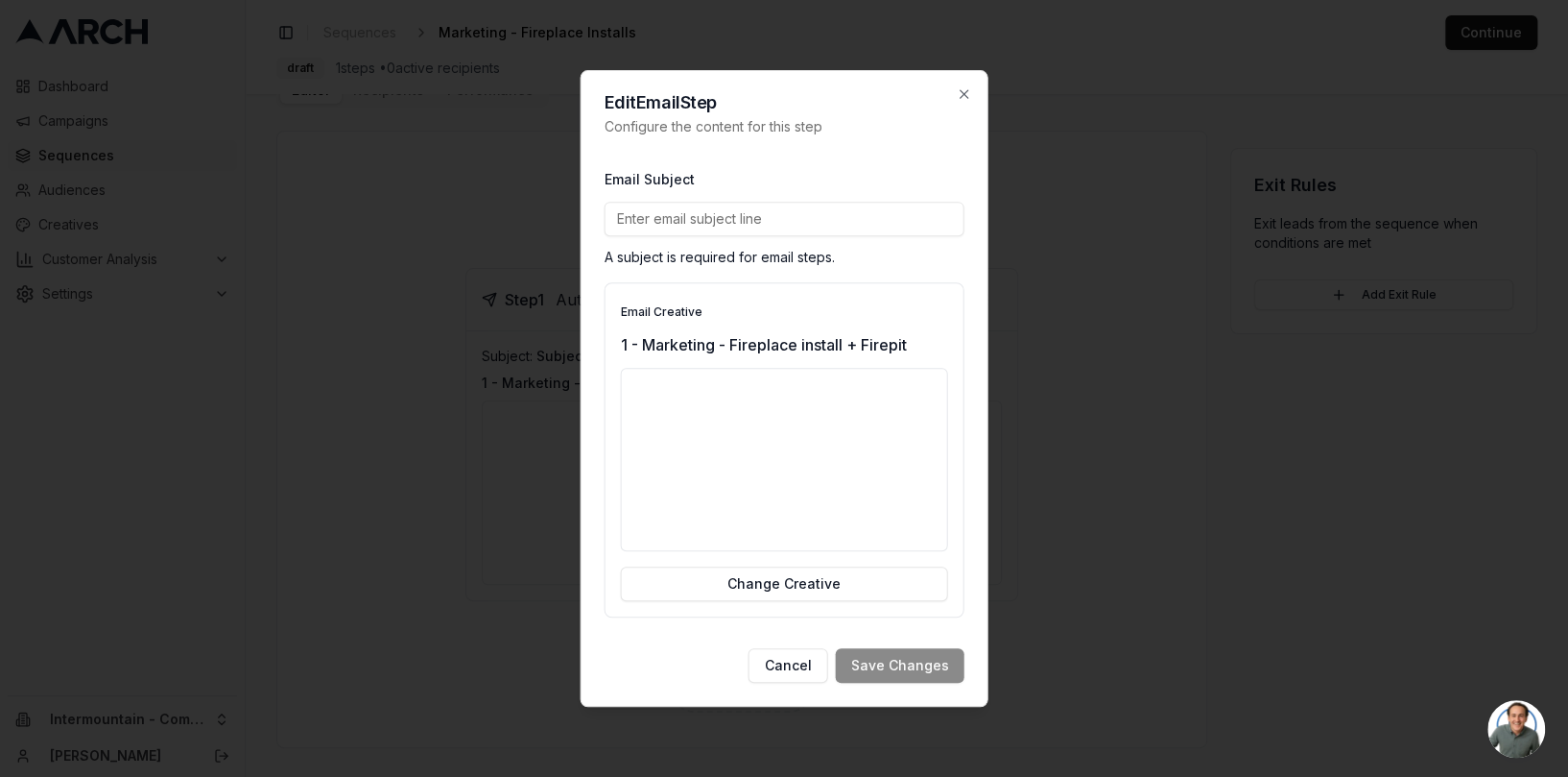
paste input "Holiday Fireplaces In Stock"
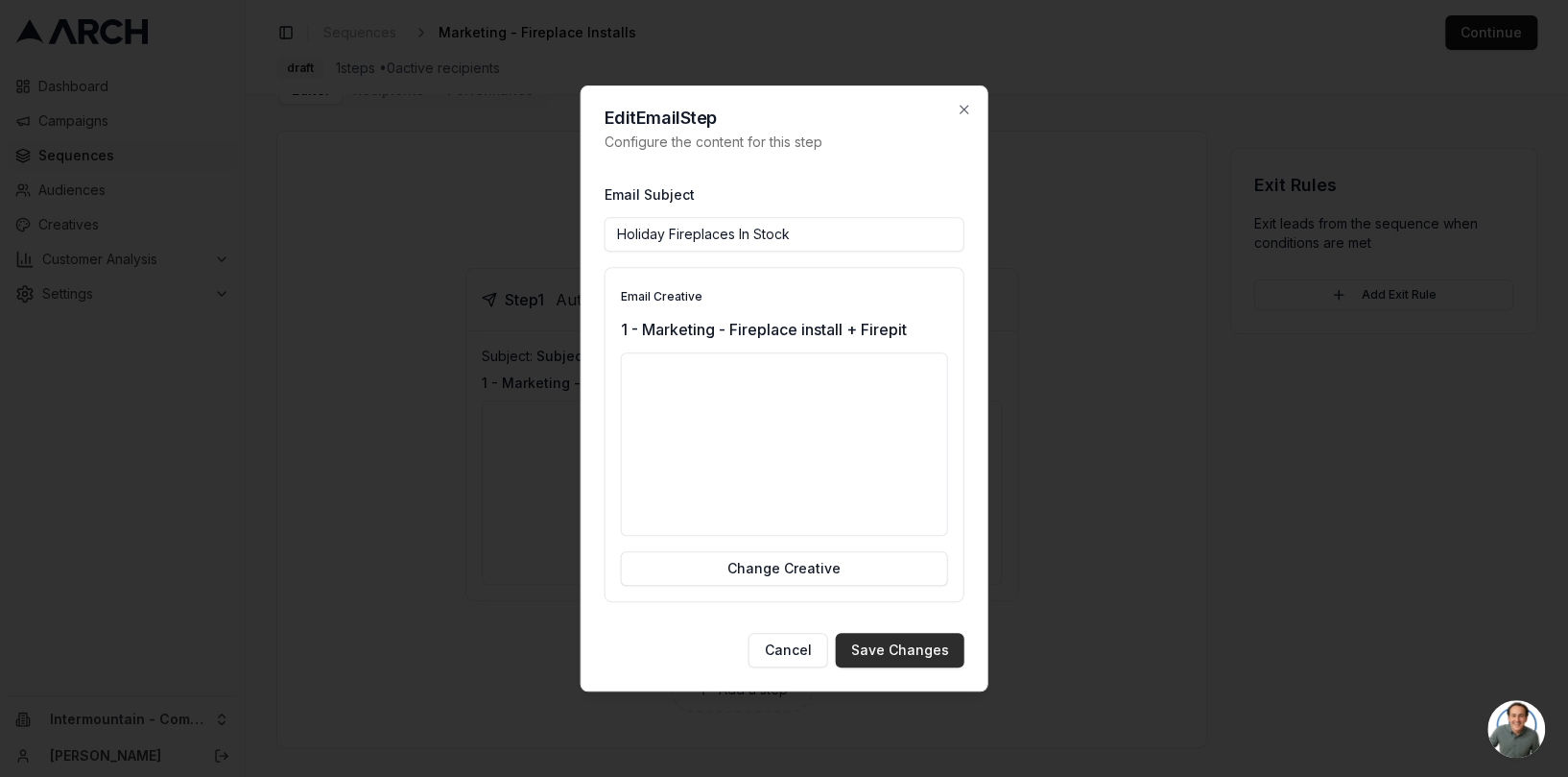
type input "Holiday Fireplaces In Stock"
click at [913, 650] on button "Save Changes" at bounding box center [900, 650] width 128 height 35
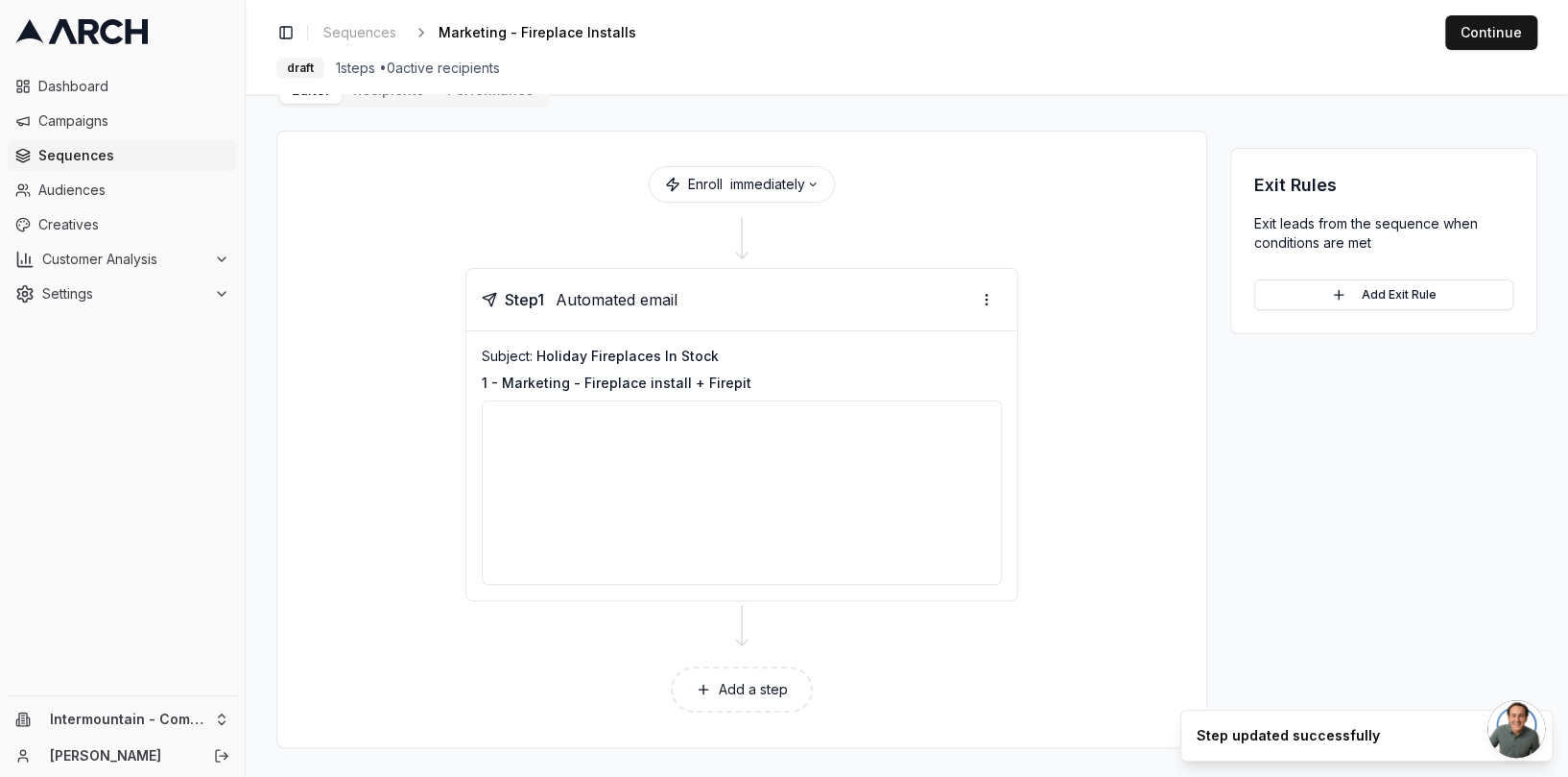
click at [774, 689] on button "Add a step" at bounding box center [742, 689] width 142 height 46
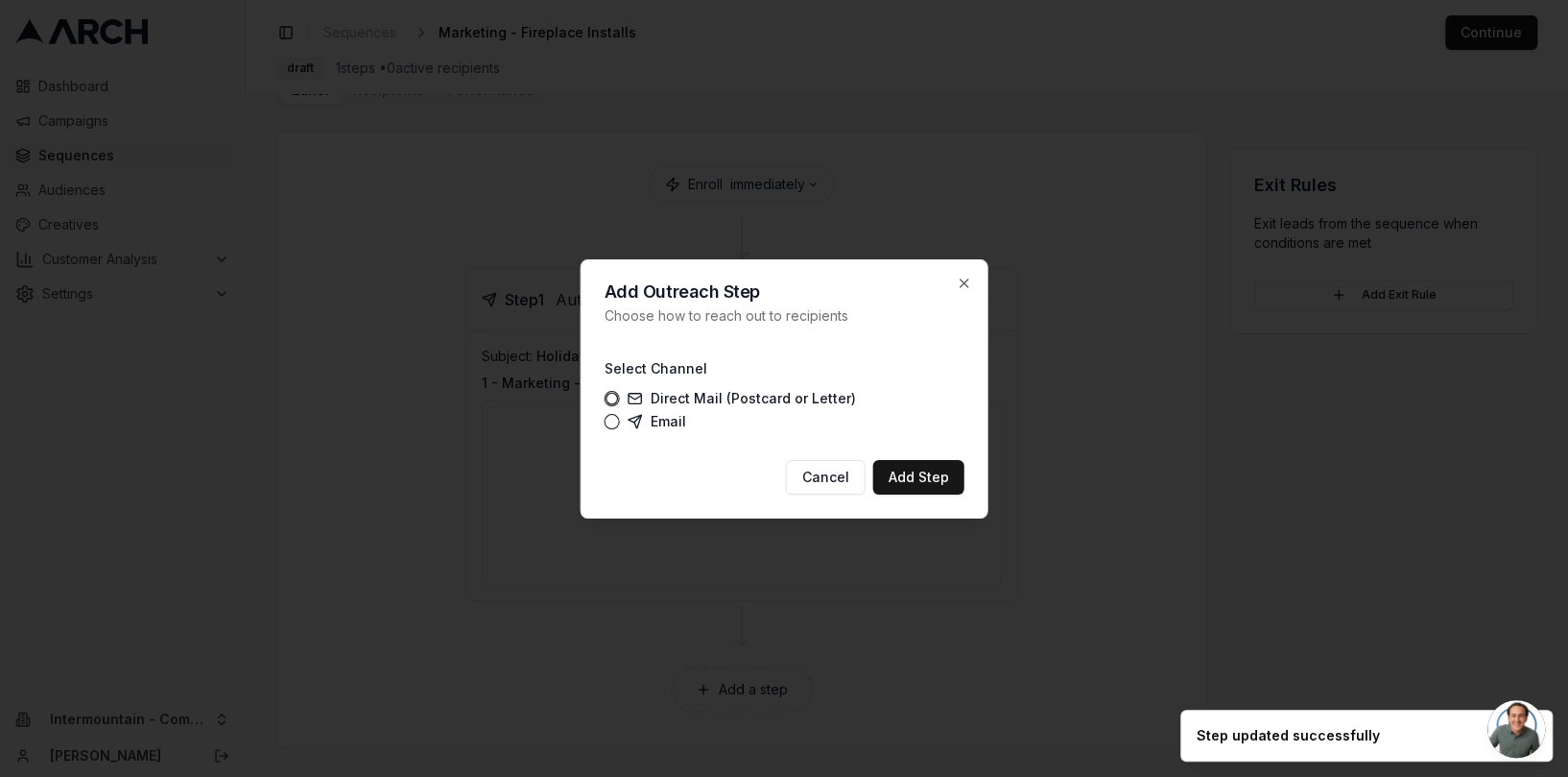
click at [667, 423] on label "Email" at bounding box center [657, 421] width 58 height 16
click at [620, 423] on button "Email" at bounding box center [612, 421] width 16 height 16
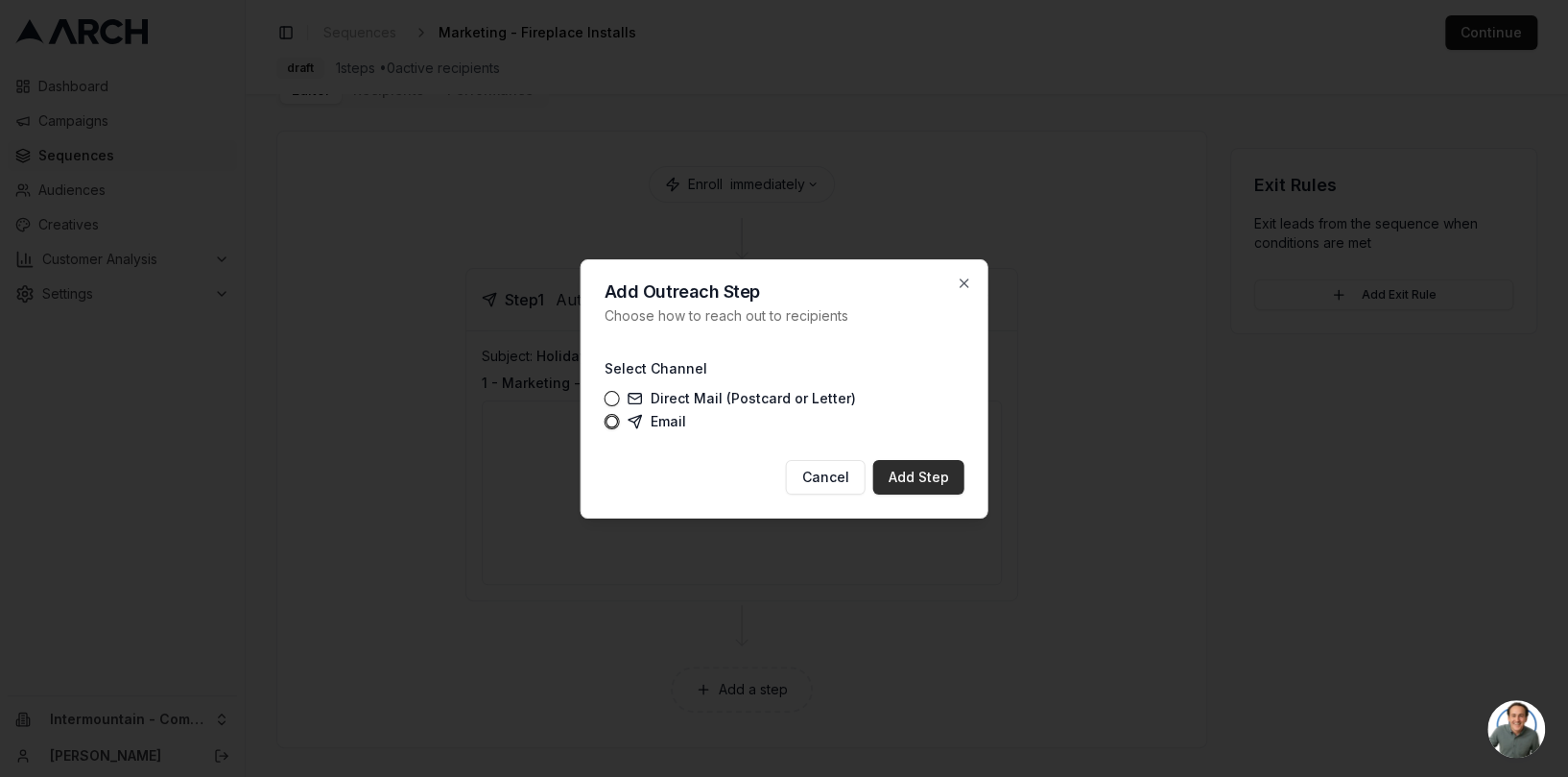
click at [925, 480] on button "Add Step" at bounding box center [919, 477] width 91 height 35
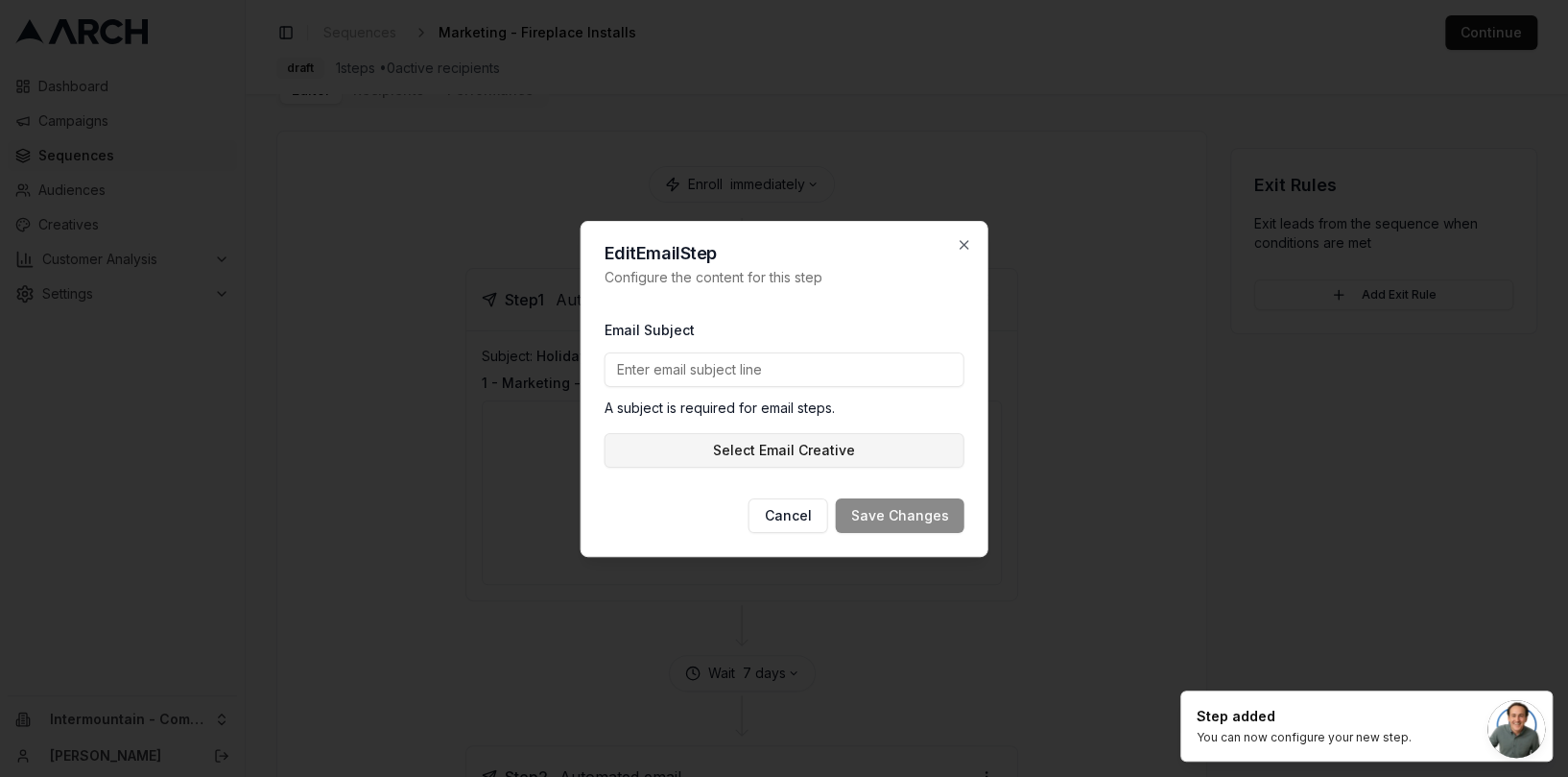
click at [780, 450] on button "Select Email Creative" at bounding box center [784, 450] width 360 height 35
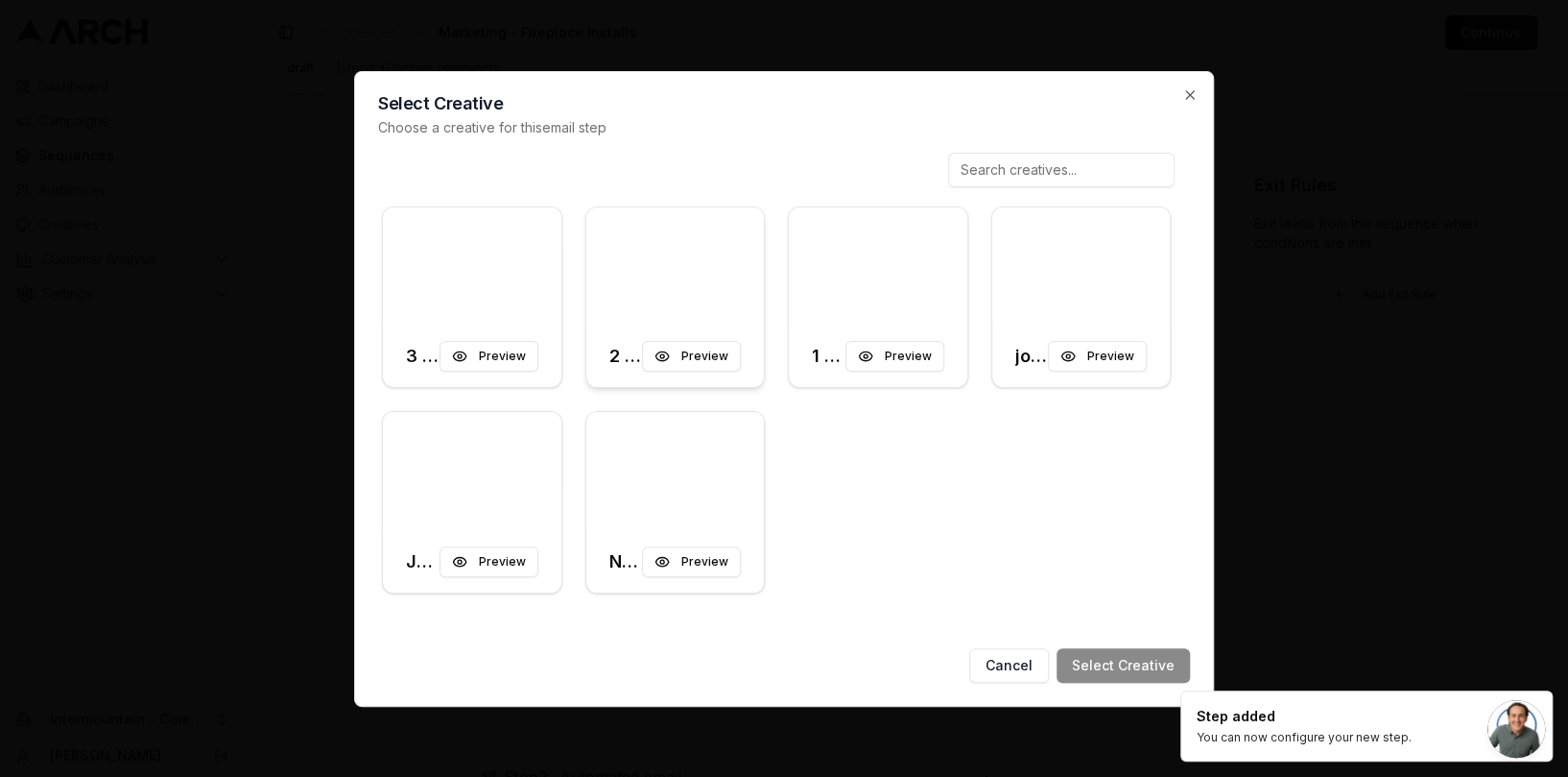
click at [672, 263] on div at bounding box center [676, 266] width 179 height 119
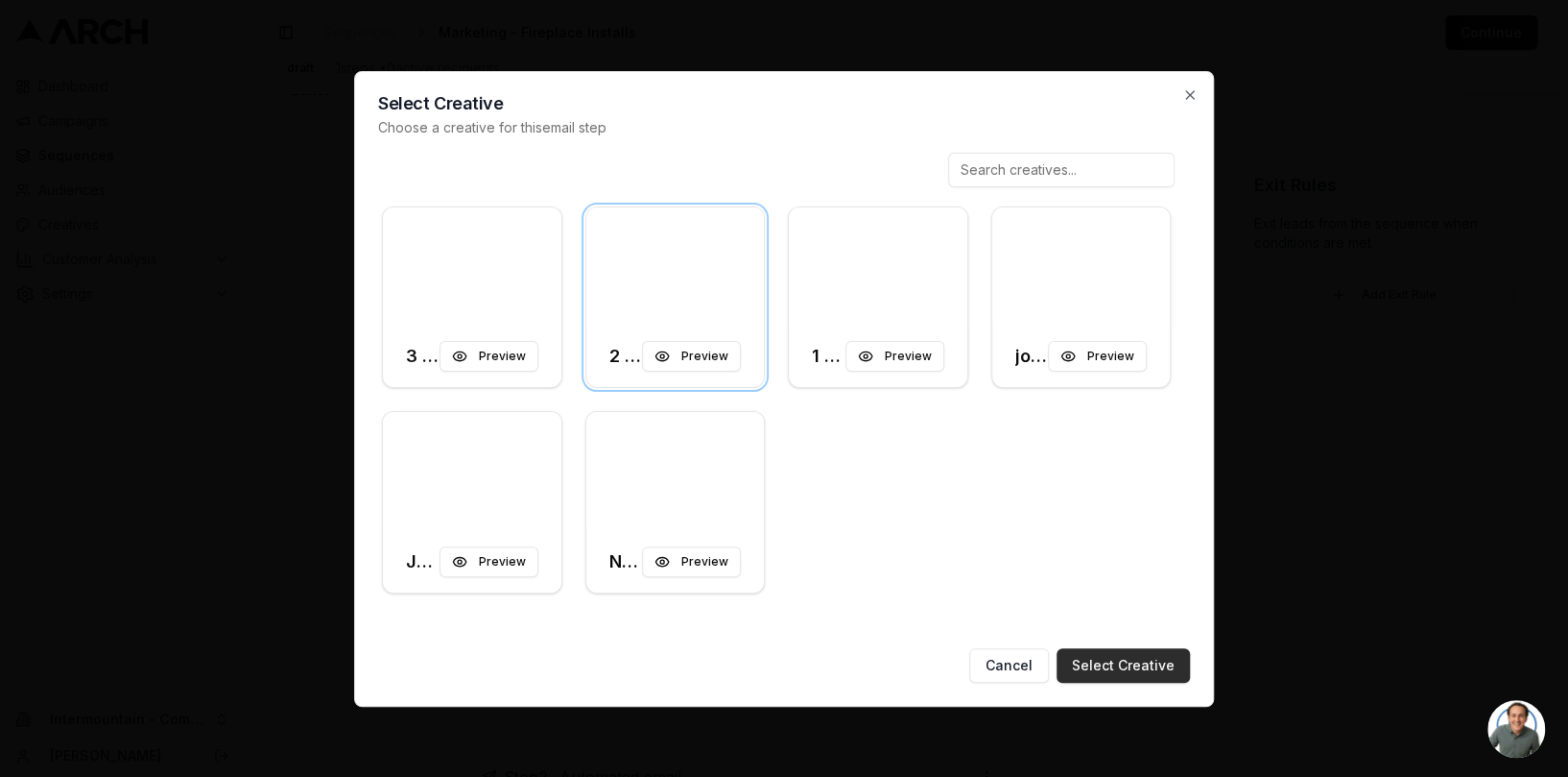
click at [1102, 653] on button "Select Creative" at bounding box center [1123, 665] width 133 height 35
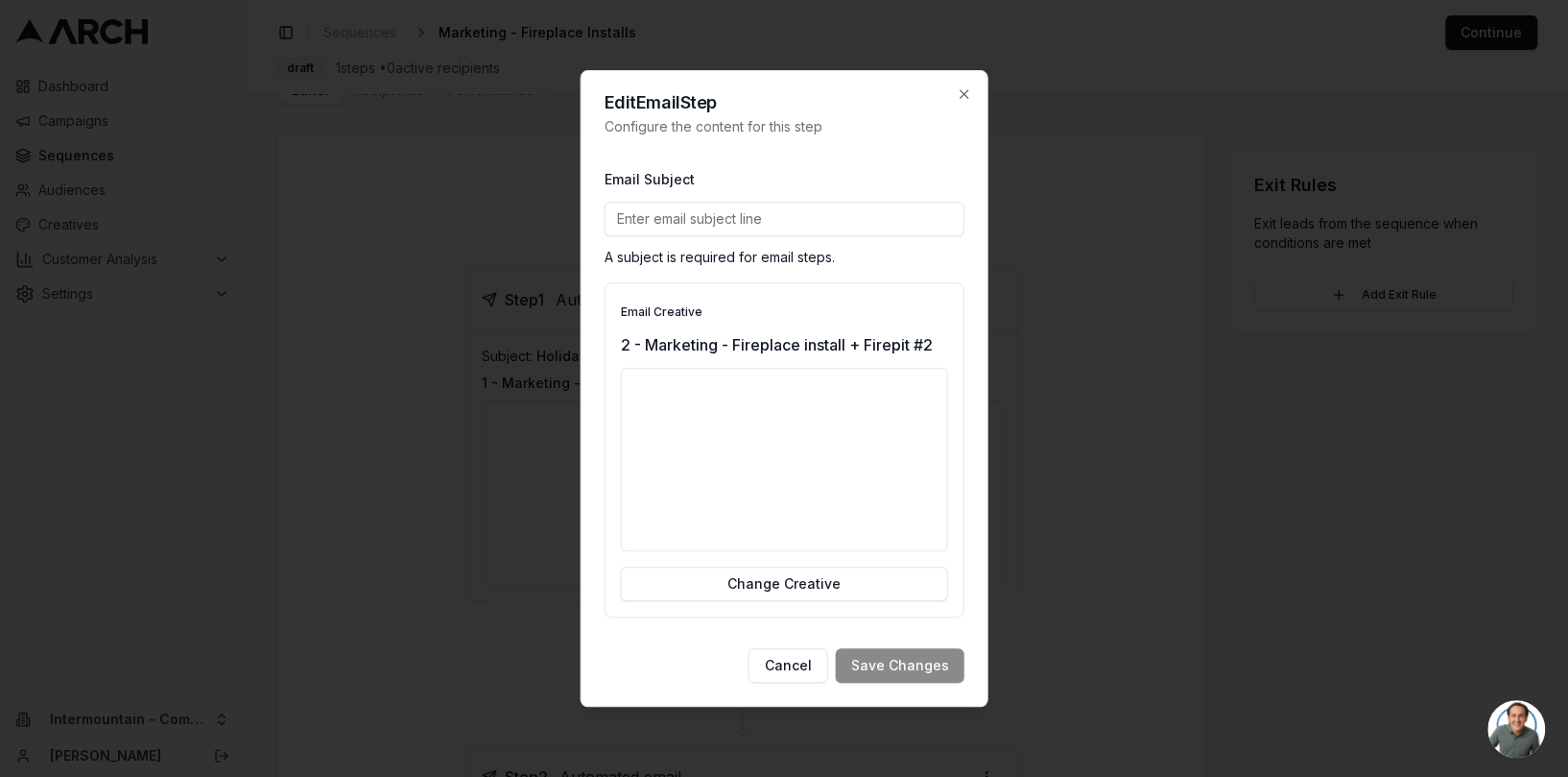
click at [743, 219] on input "Email Subject" at bounding box center [784, 219] width 360 height 35
click at [864, 219] on input "Email Subject" at bounding box center [784, 219] width 360 height 35
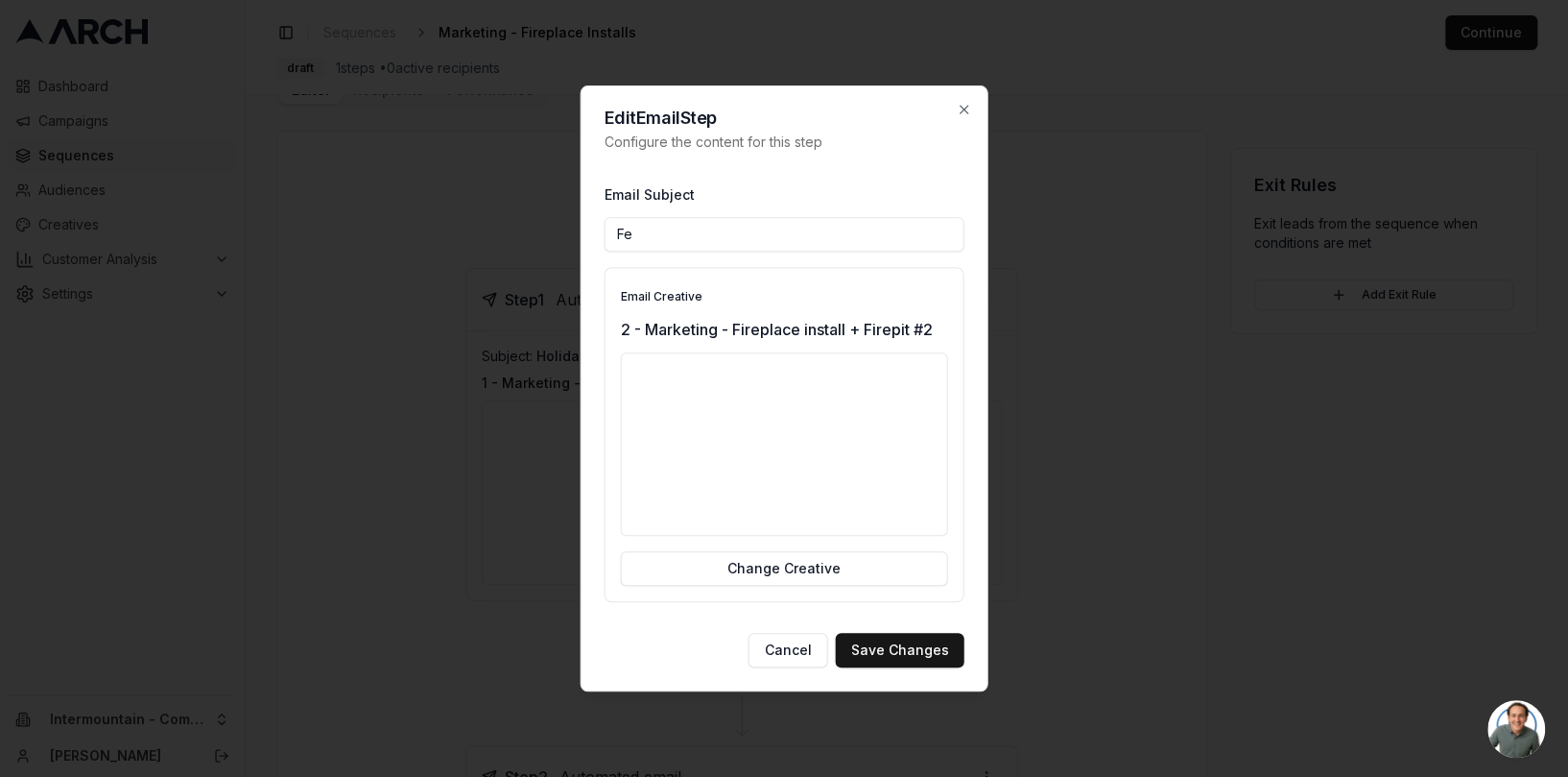
type input "F"
paste input "Warm Up Before Winter Hits"
type input "Time Is Running out! Warm Up Before Winter Hits."
click at [927, 653] on button "Save Changes" at bounding box center [900, 650] width 128 height 35
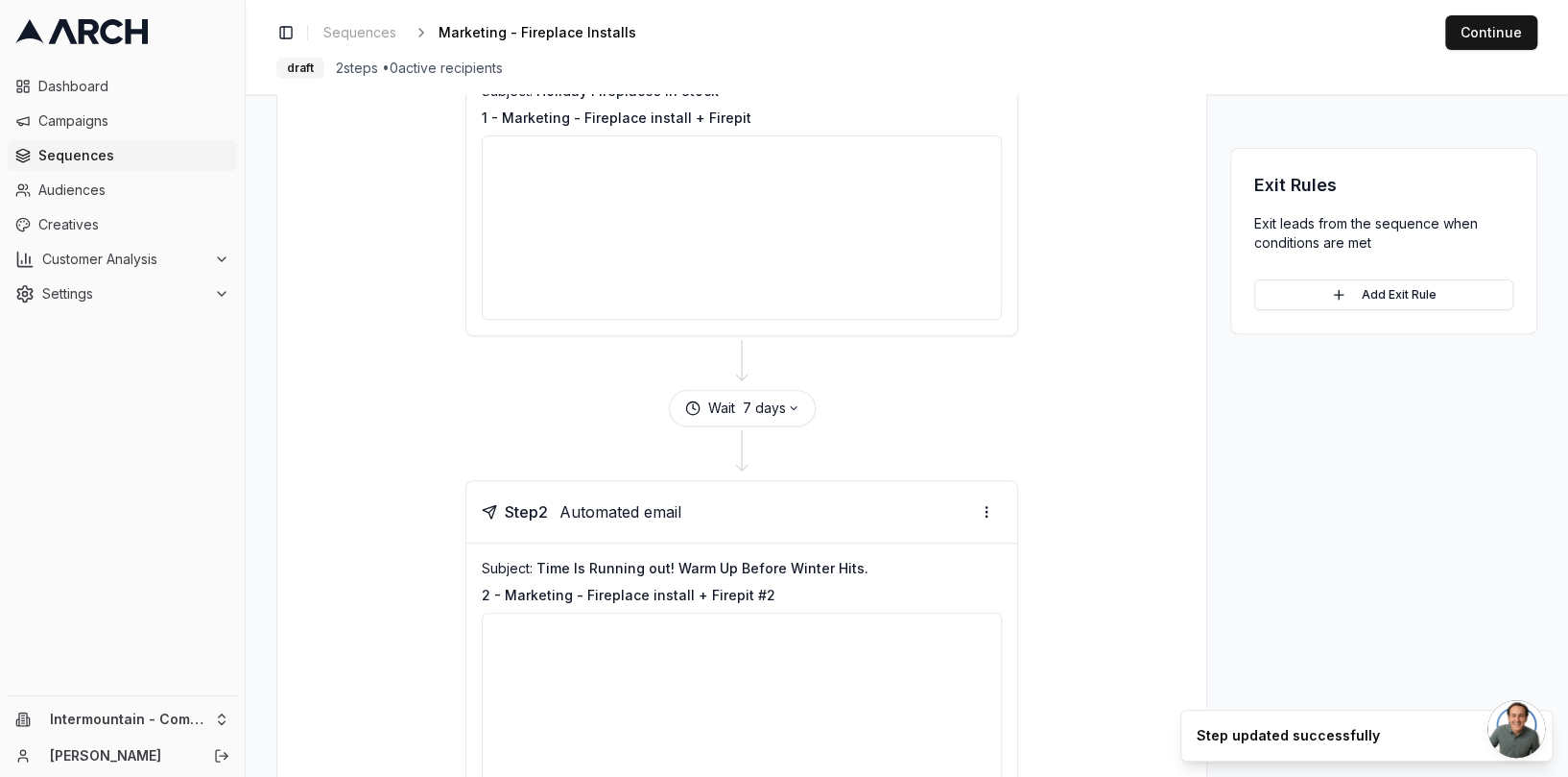
scroll to position [528, 0]
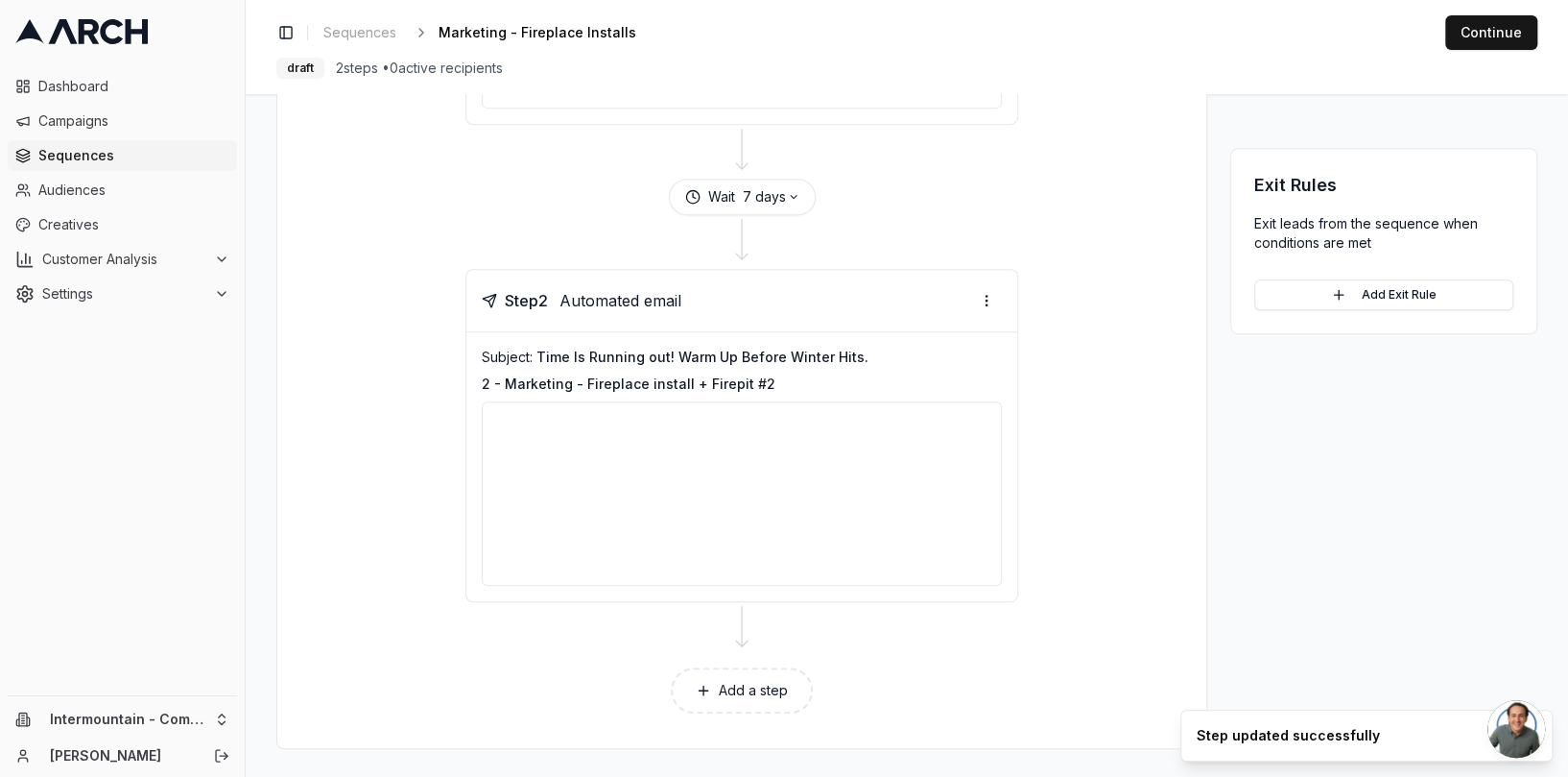
click at [766, 697] on button "Add a step" at bounding box center [742, 689] width 142 height 46
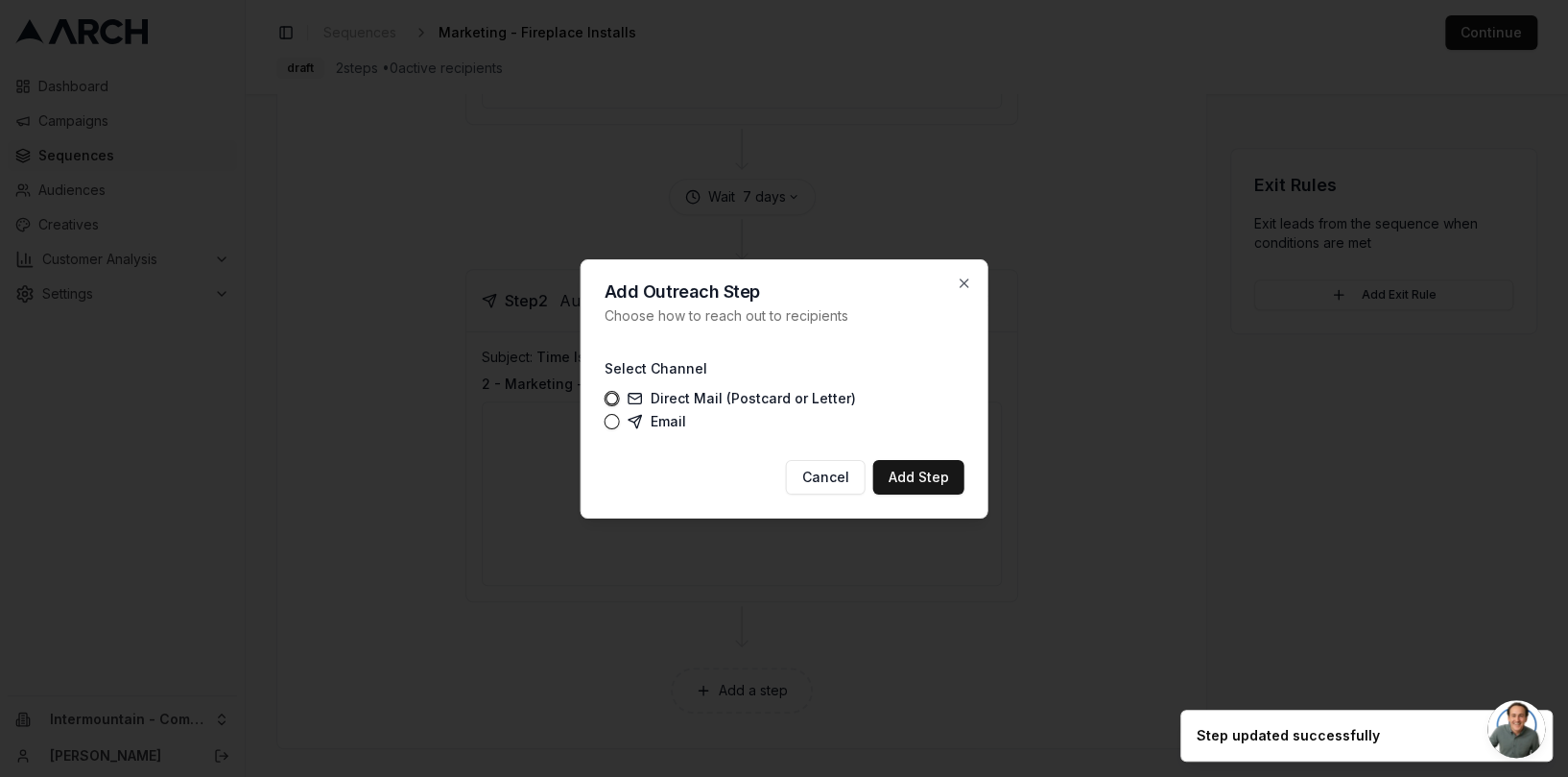
click at [679, 424] on label "Email" at bounding box center [657, 421] width 58 height 16
click at [620, 424] on button "Email" at bounding box center [612, 421] width 16 height 16
click at [928, 489] on button "Add Step" at bounding box center [919, 477] width 91 height 35
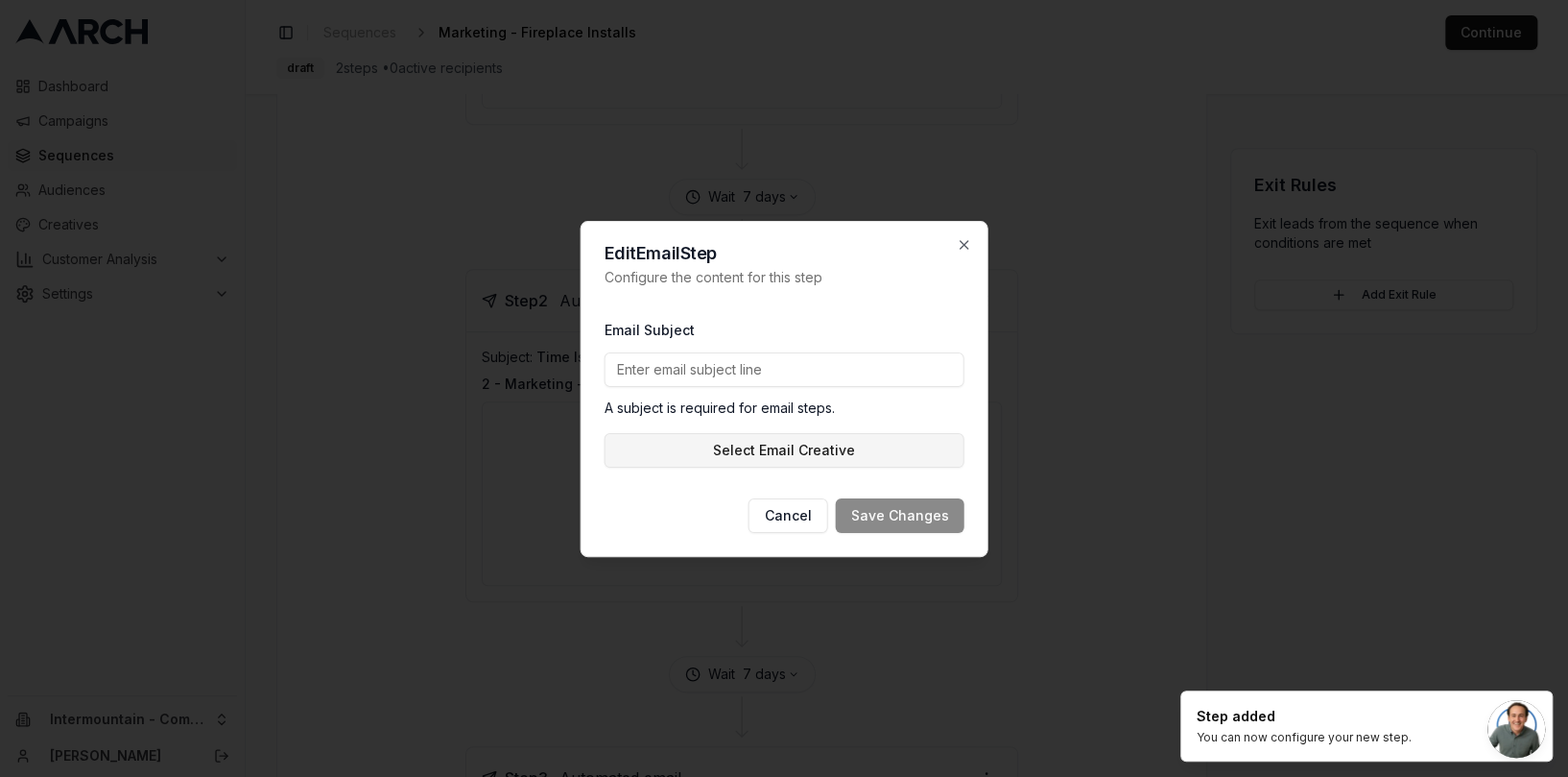
click at [813, 440] on button "Select Email Creative" at bounding box center [784, 450] width 360 height 35
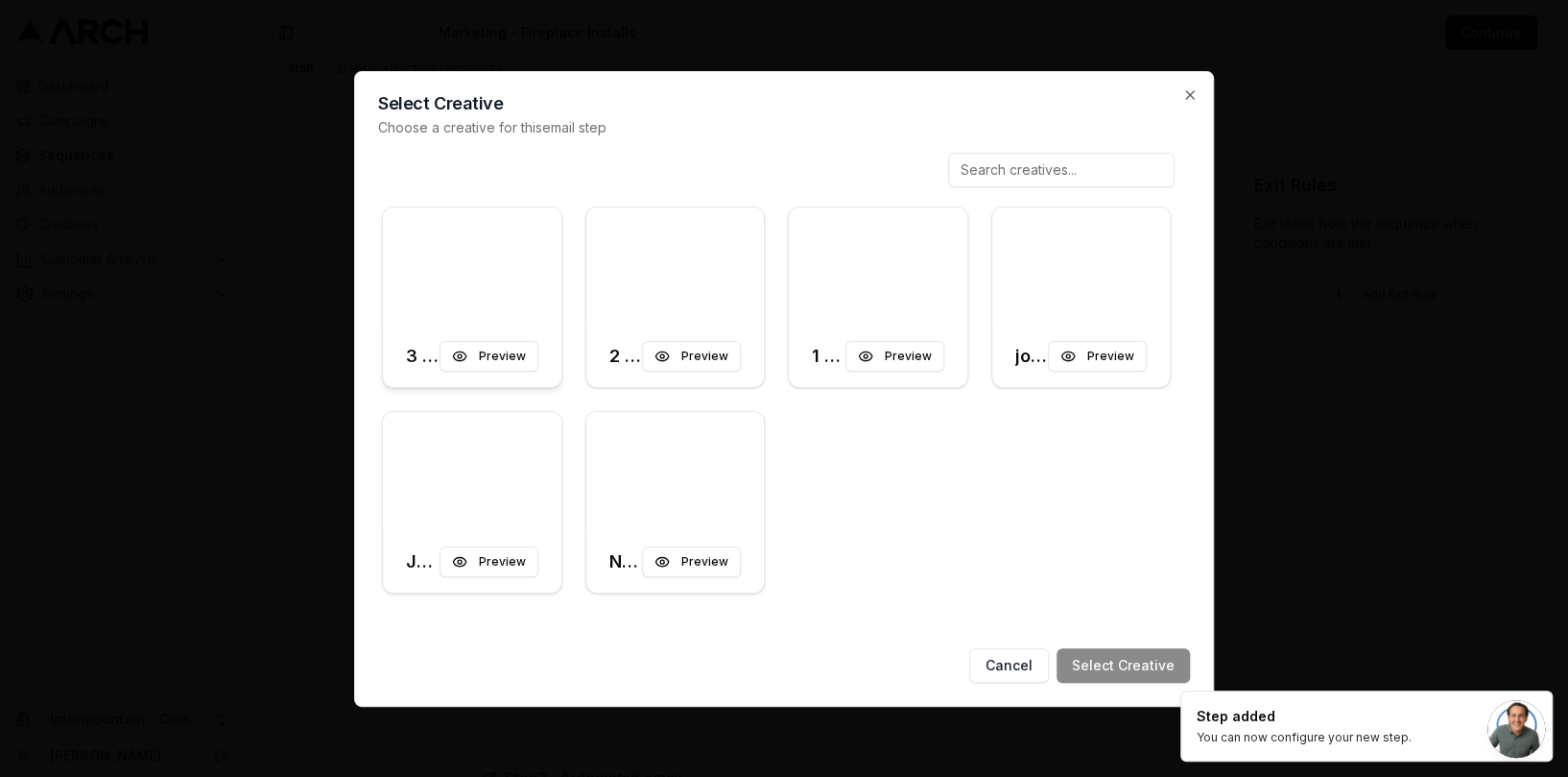
click at [512, 312] on div at bounding box center [472, 266] width 179 height 119
click at [1146, 657] on button "Select Creative" at bounding box center [1123, 665] width 133 height 35
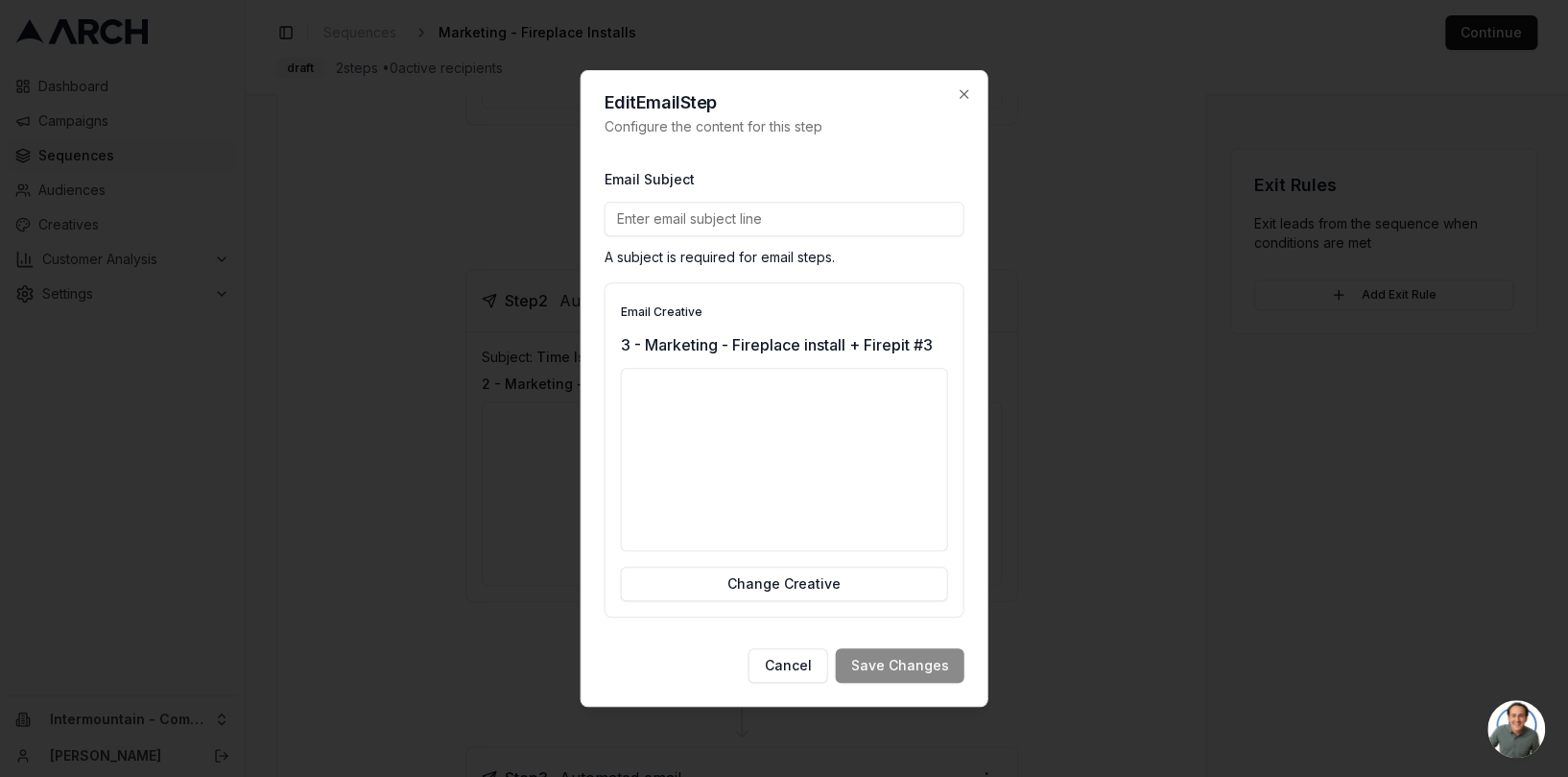
click at [733, 222] on input "Email Subject" at bounding box center [784, 219] width 360 height 35
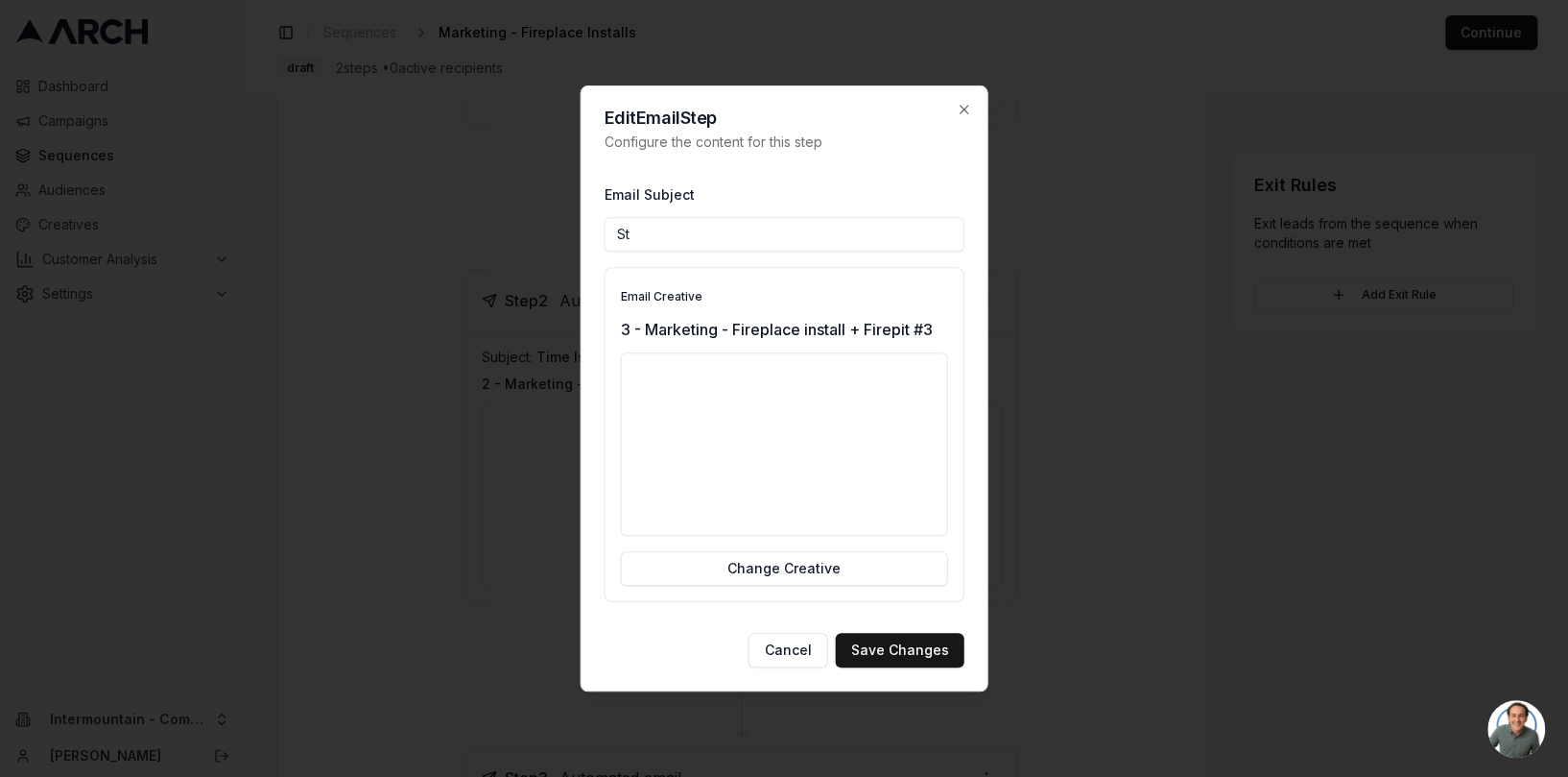
type input "S"
drag, startPoint x: 778, startPoint y: 234, endPoint x: 614, endPoint y: 230, distance: 164.0
click at [614, 230] on input "Streaming Flames?" at bounding box center [784, 234] width 360 height 35
type input "t"
drag, startPoint x: 940, startPoint y: 245, endPoint x: 816, endPoint y: 233, distance: 124.6
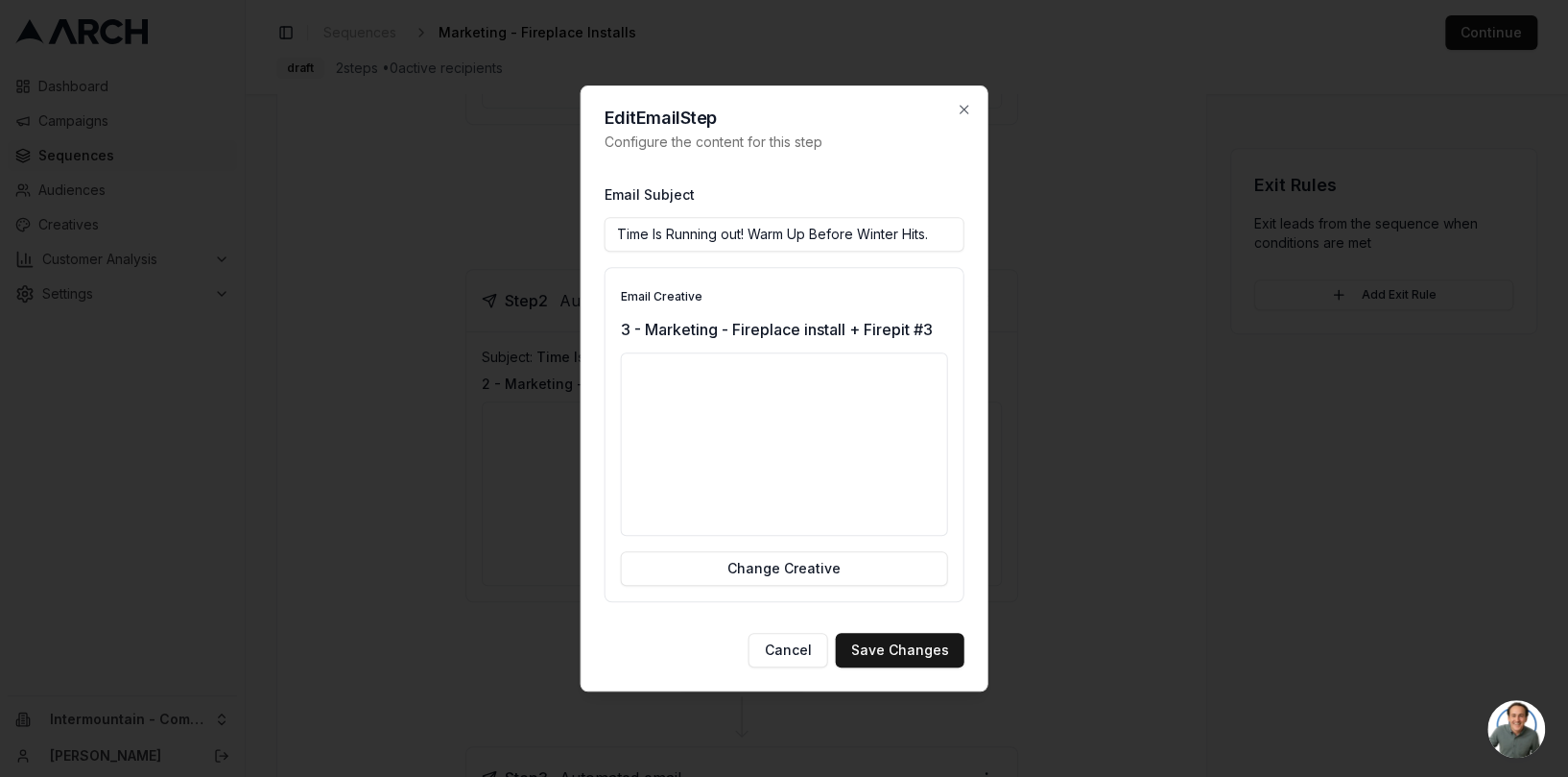
click at [816, 233] on input "Time Is Running out! Warm Up Before Winter Hits." at bounding box center [784, 234] width 360 height 35
click at [829, 238] on input "Time Is Running out! Oct 31st Deadline!" at bounding box center [784, 234] width 360 height 35
type input "Time Is Running out! Oct 31st Deadline!"
click at [916, 655] on button "Save Changes" at bounding box center [900, 650] width 128 height 35
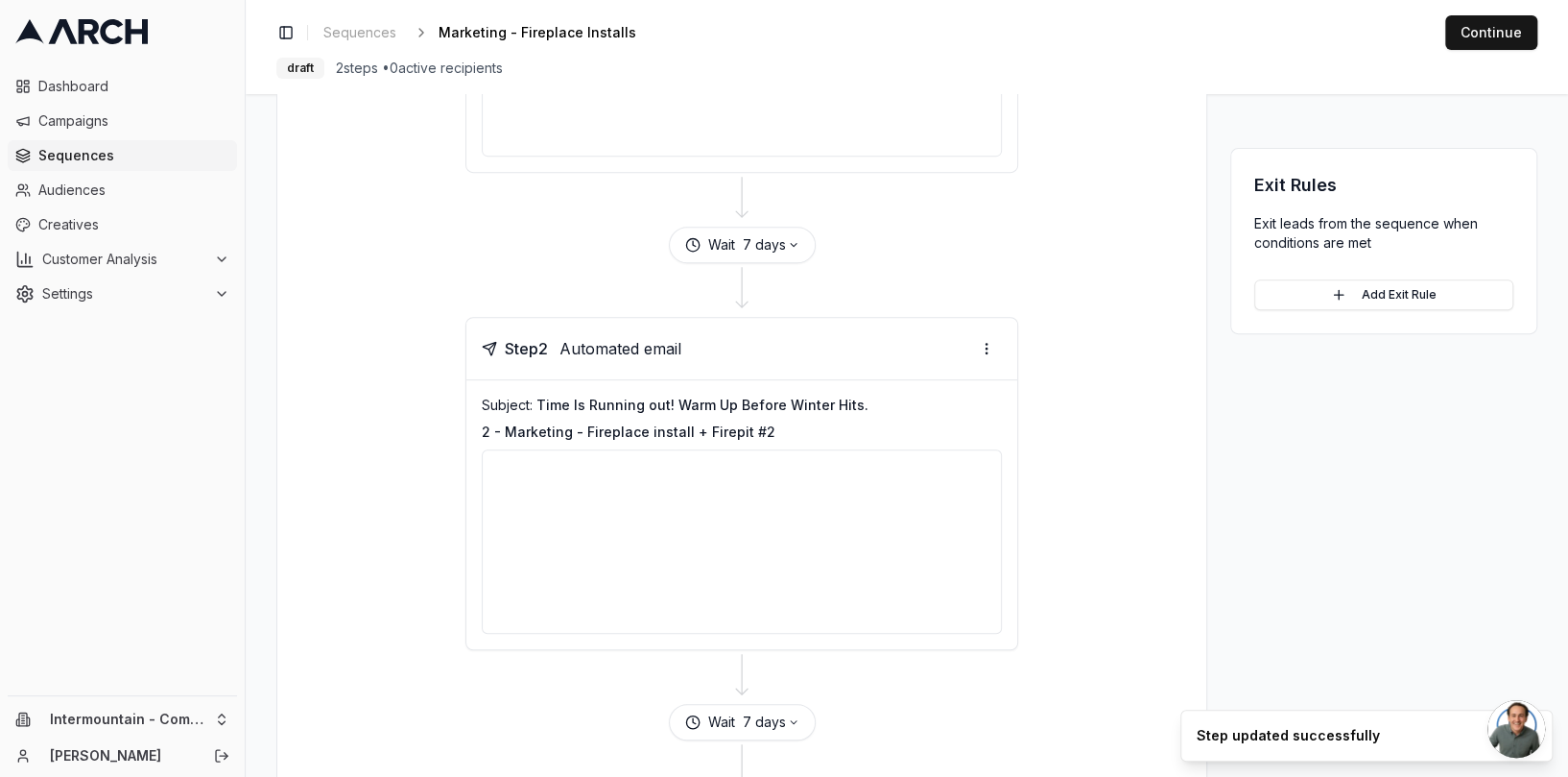
scroll to position [481, 0]
click at [928, 389] on div "Subject: Time Is Running out! Warm Up Before Winter Hits. 2 - Marketing - Firep…" at bounding box center [742, 513] width 551 height 268
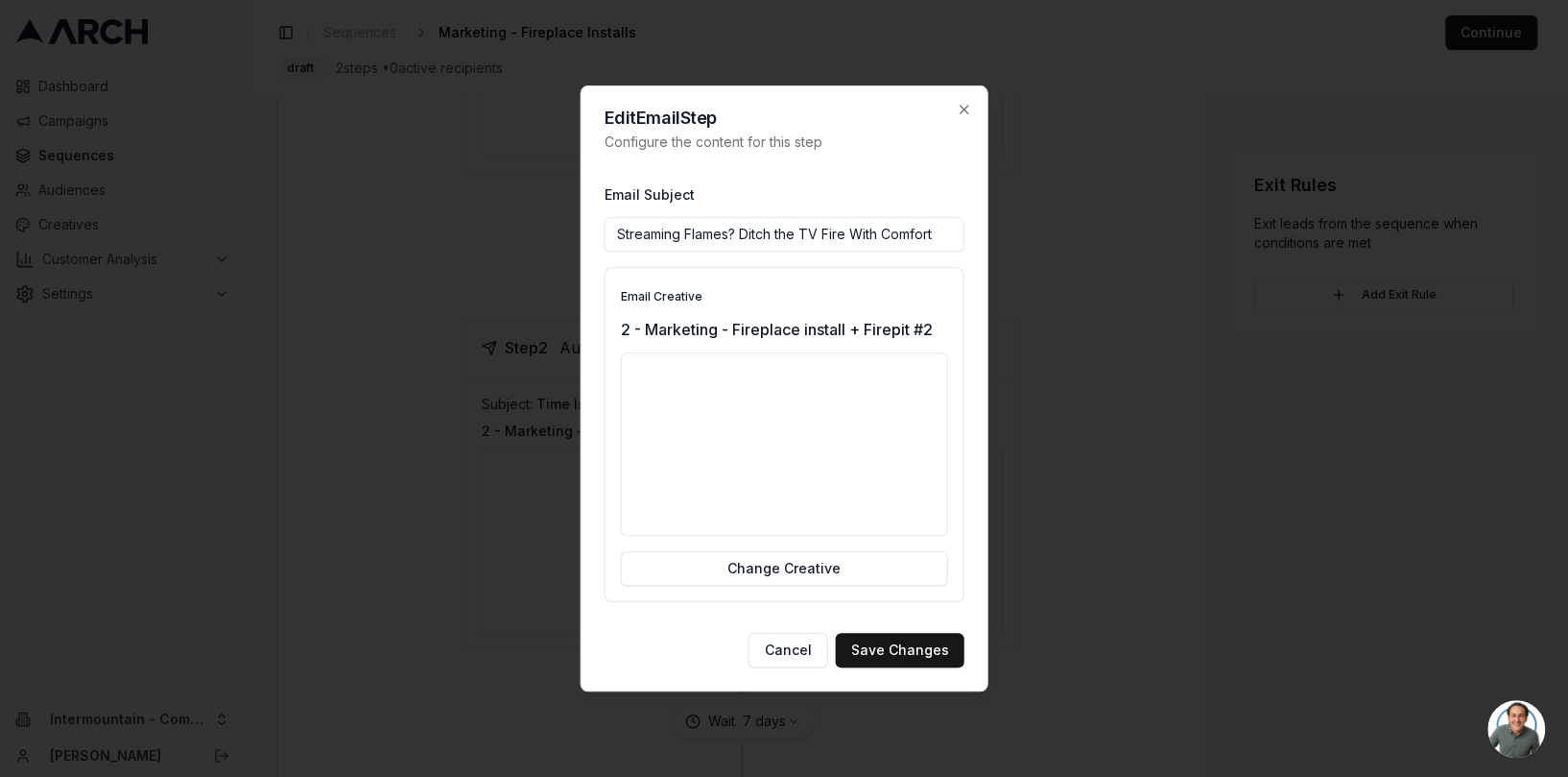
drag, startPoint x: 942, startPoint y: 234, endPoint x: 606, endPoint y: 230, distance: 336.0
click at [606, 230] on input "Streaming Flames? Ditch the TV Fire With Comfort" at bounding box center [784, 234] width 360 height 35
drag, startPoint x: 781, startPoint y: 240, endPoint x: 599, endPoint y: 233, distance: 182.1
click at [599, 233] on div "Edit Email Step Configure the content for this step Email Subject Still streami…" at bounding box center [784, 389] width 408 height 607
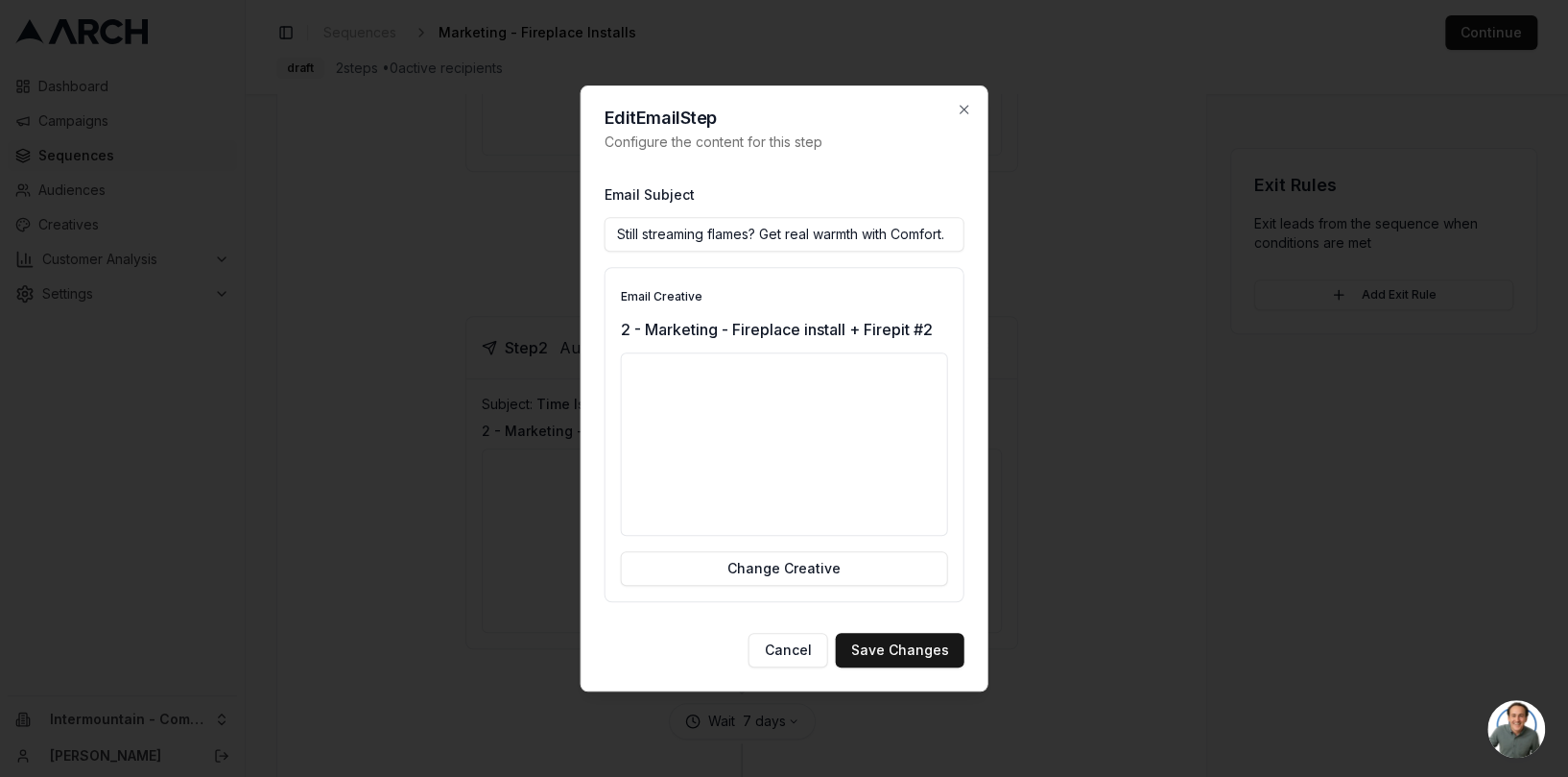
click at [814, 238] on input "Still streaming flames? Get real warmth with Comfort." at bounding box center [784, 234] width 360 height 35
drag, startPoint x: 637, startPoint y: 239, endPoint x: 593, endPoint y: 244, distance: 44.3
click at [592, 245] on div "Edit Email Step Configure the content for this step Email Subject Still streami…" at bounding box center [784, 389] width 408 height 607
type input "Still streaming flames? Get real warmth with Comfort."
click at [638, 258] on div "Email Subject Still streaming flames? Get real warmth with Comfort. Email Creat…" at bounding box center [784, 393] width 360 height 420
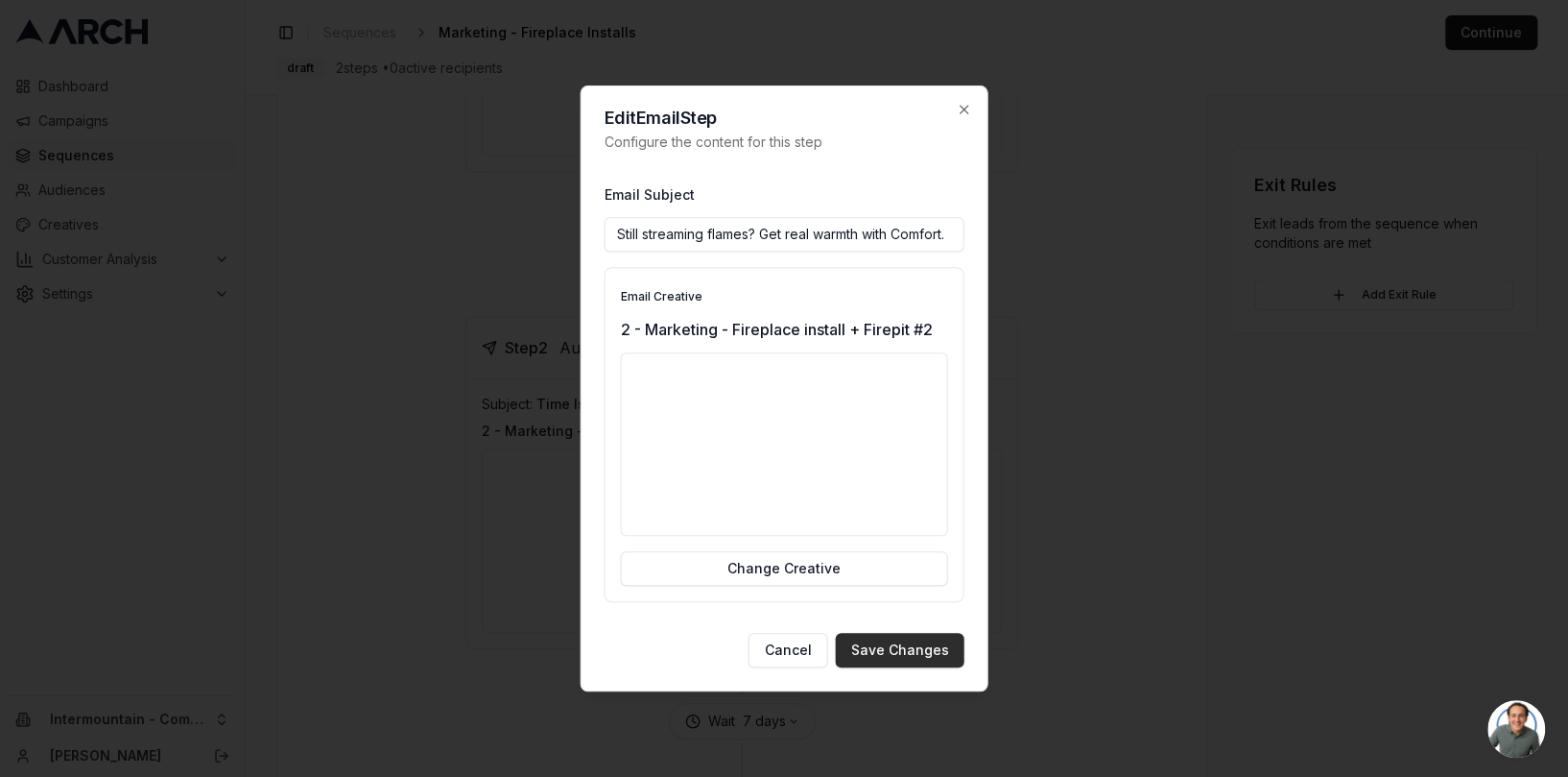
click at [923, 653] on button "Save Changes" at bounding box center [900, 650] width 128 height 35
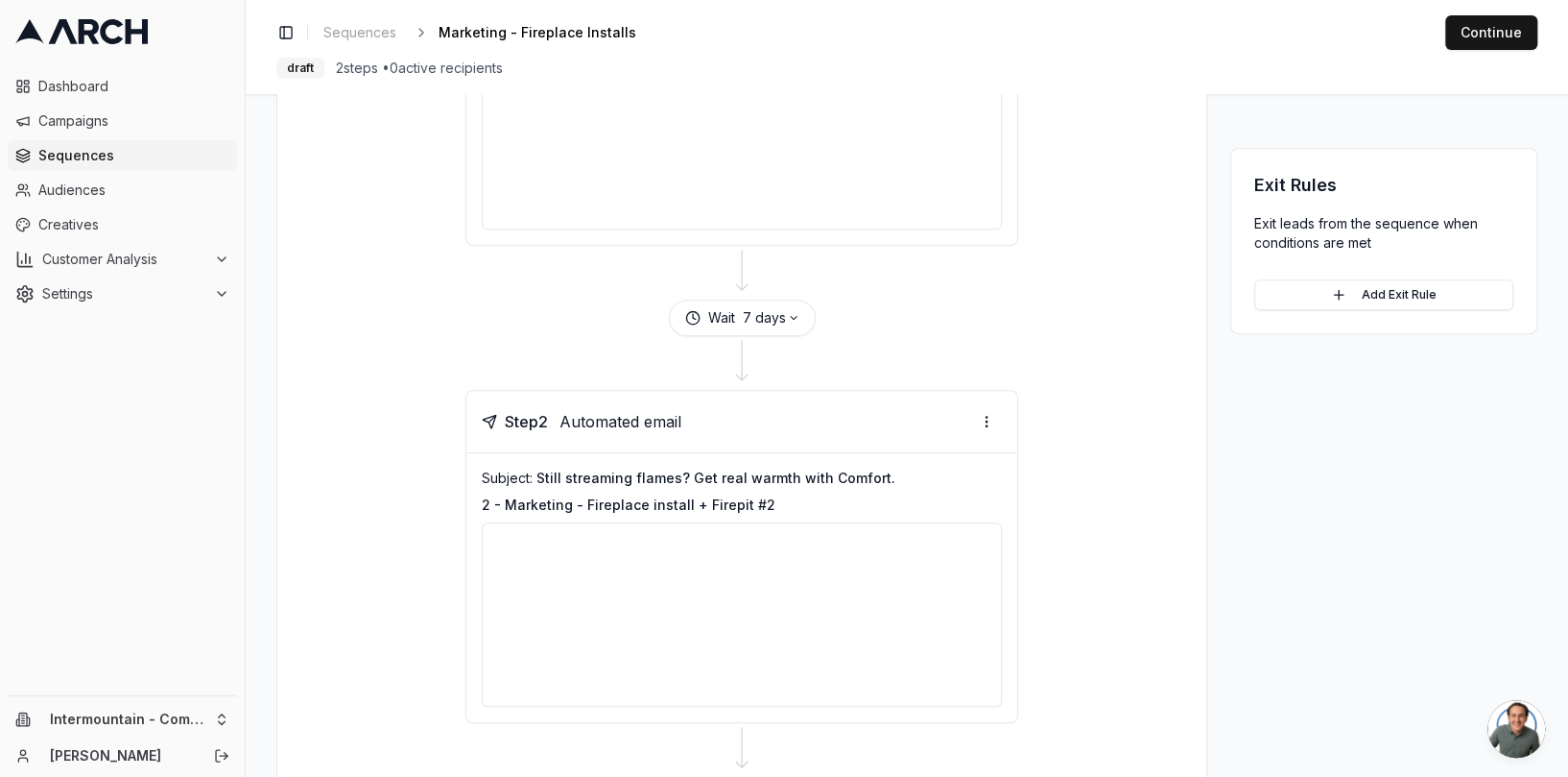
scroll to position [418, 0]
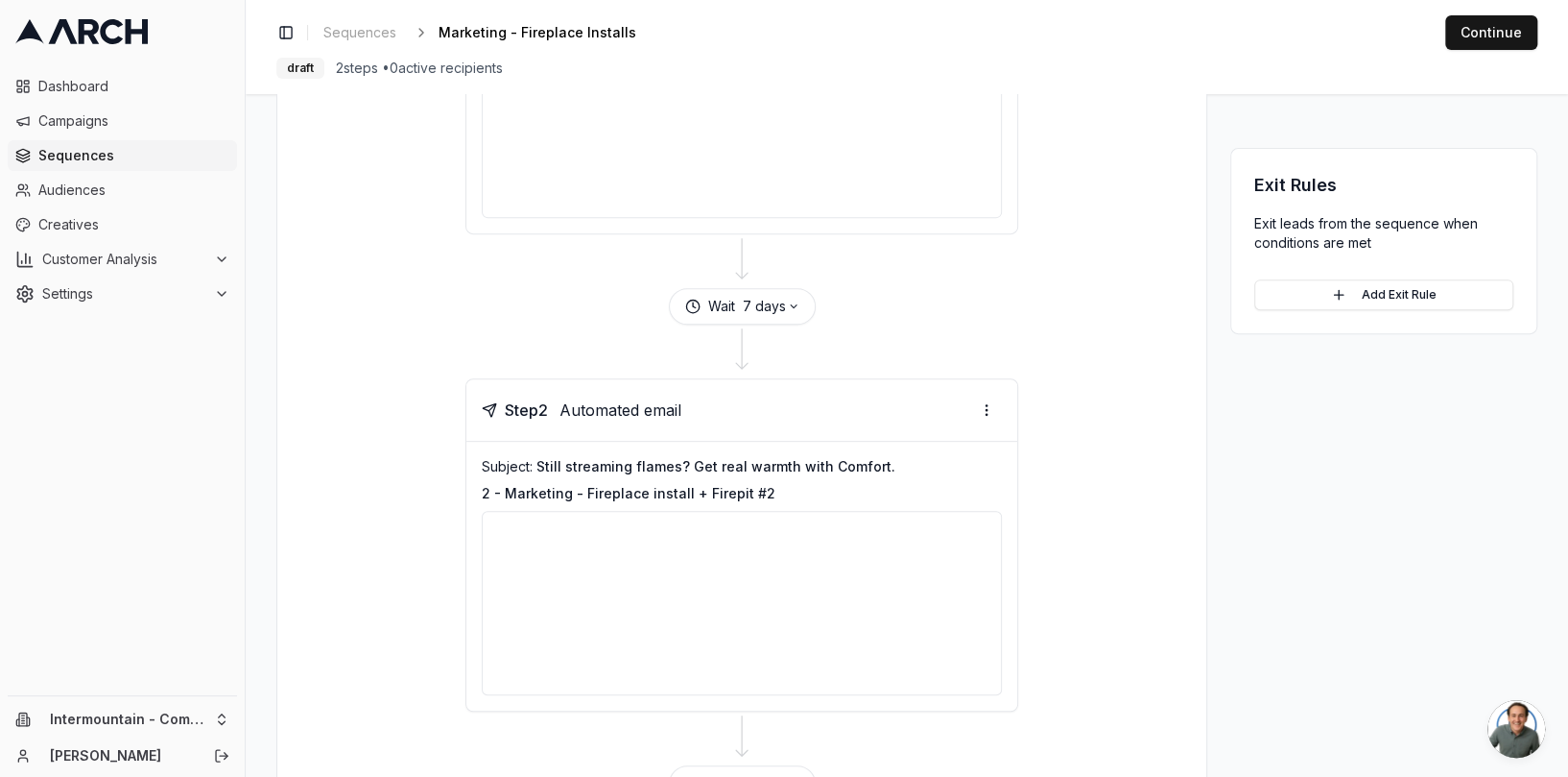
click at [779, 477] on div "Subject: Still streaming flames? Get real warmth with Comfort. 2 - Marketing - …" at bounding box center [742, 576] width 520 height 238
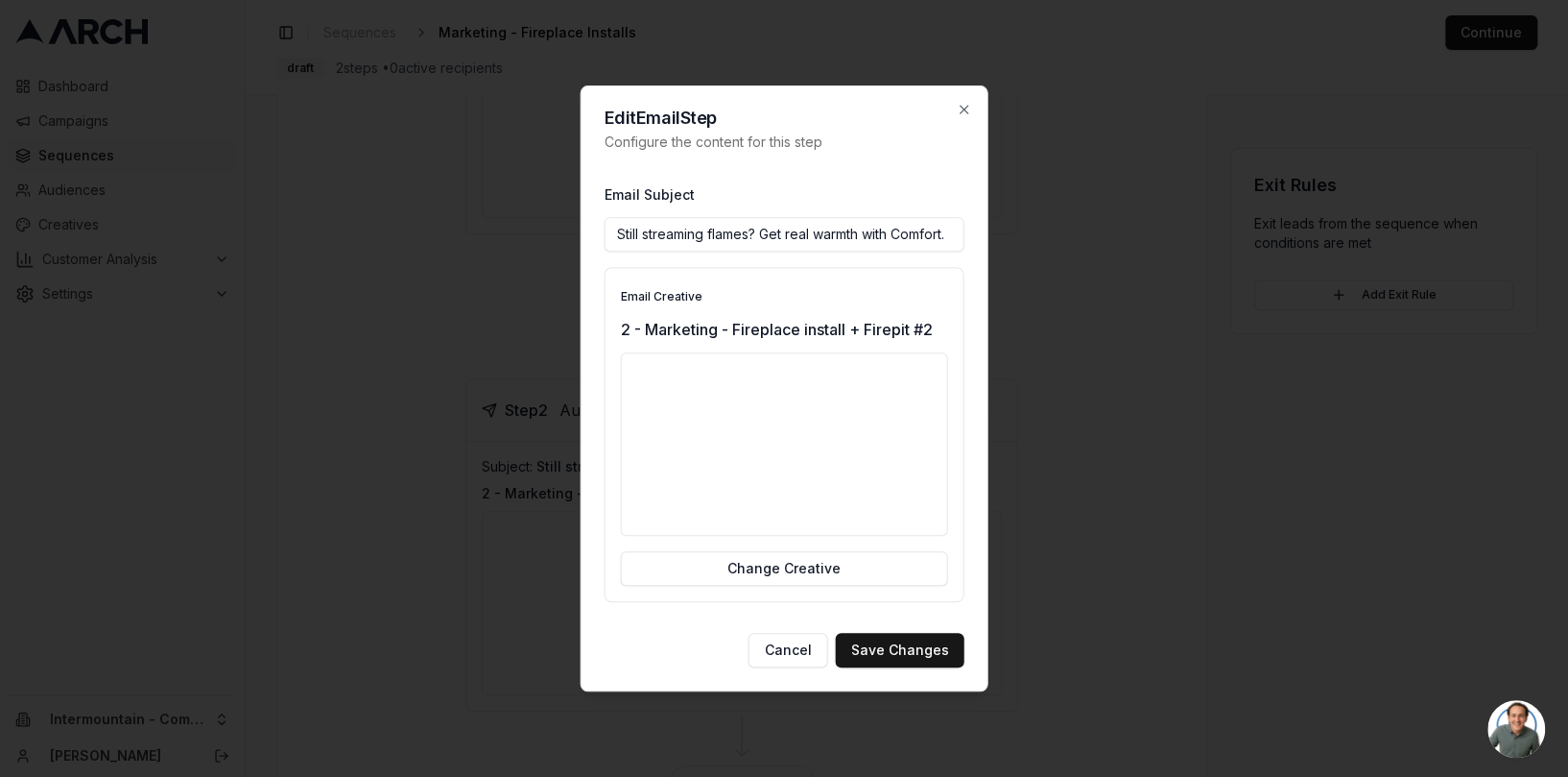
click at [753, 237] on input "Still streaming flames? Get real warmth with Comfort." at bounding box center [784, 234] width 360 height 35
drag, startPoint x: 753, startPoint y: 237, endPoint x: 610, endPoint y: 231, distance: 143.1
click at [610, 232] on input "Still streaming flames? Get real warmth with Comfort." at bounding box center [784, 234] width 360 height 35
click at [714, 238] on input "Still streaming flames? Get real warmth with Comfort." at bounding box center [784, 234] width 360 height 35
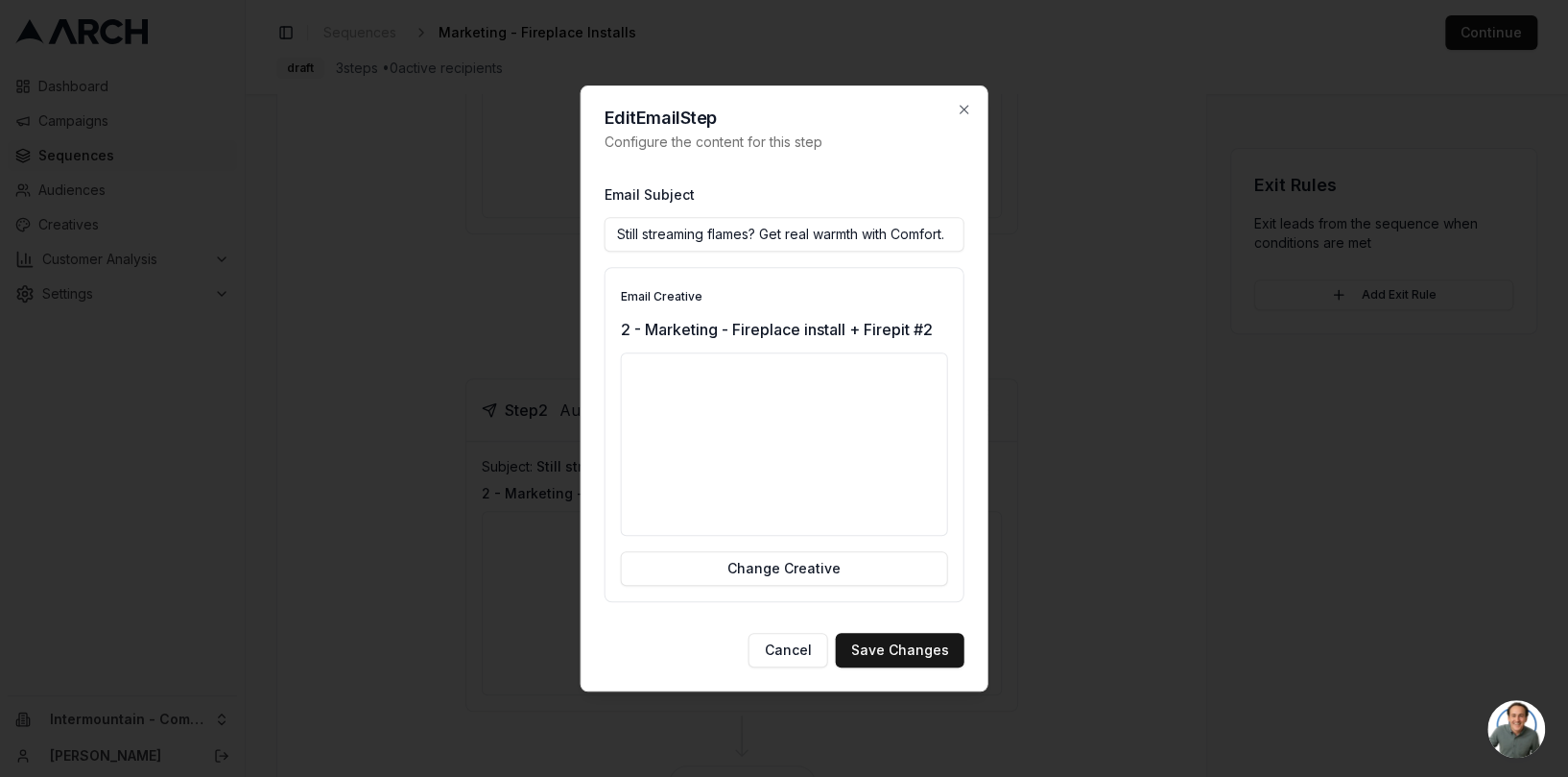
drag, startPoint x: 764, startPoint y: 234, endPoint x: 949, endPoint y: 236, distance: 185.0
click at [949, 236] on input "Still streaming flames? Get real warmth with Comfort." at bounding box center [784, 234] width 360 height 35
drag, startPoint x: 804, startPoint y: 234, endPoint x: 607, endPoint y: 237, distance: 197.0
click at [607, 237] on input "Still streaming flames? Upgrade from Youtube fires!" at bounding box center [784, 234] width 360 height 35
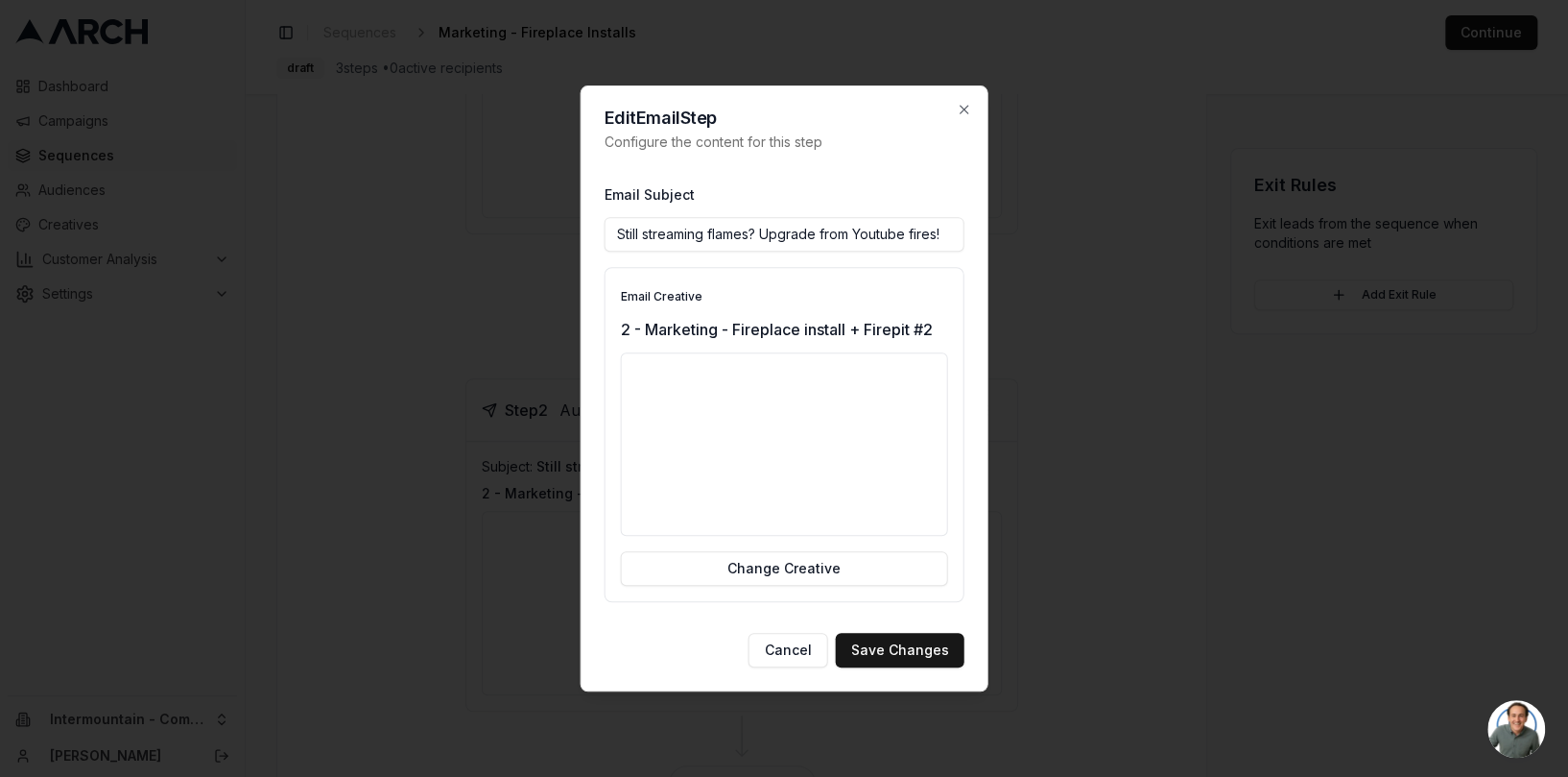
click at [871, 236] on input "Still streaming flames? Upgrade from Youtube fires!" at bounding box center [784, 234] width 360 height 35
click at [942, 239] on input "Still streaming flames? Upgrade from Youtube fires!" at bounding box center [784, 234] width 360 height 35
type input "Still streaming flames? Upgrade from Youtube fires!"
click at [896, 660] on button "Save Changes" at bounding box center [900, 650] width 128 height 35
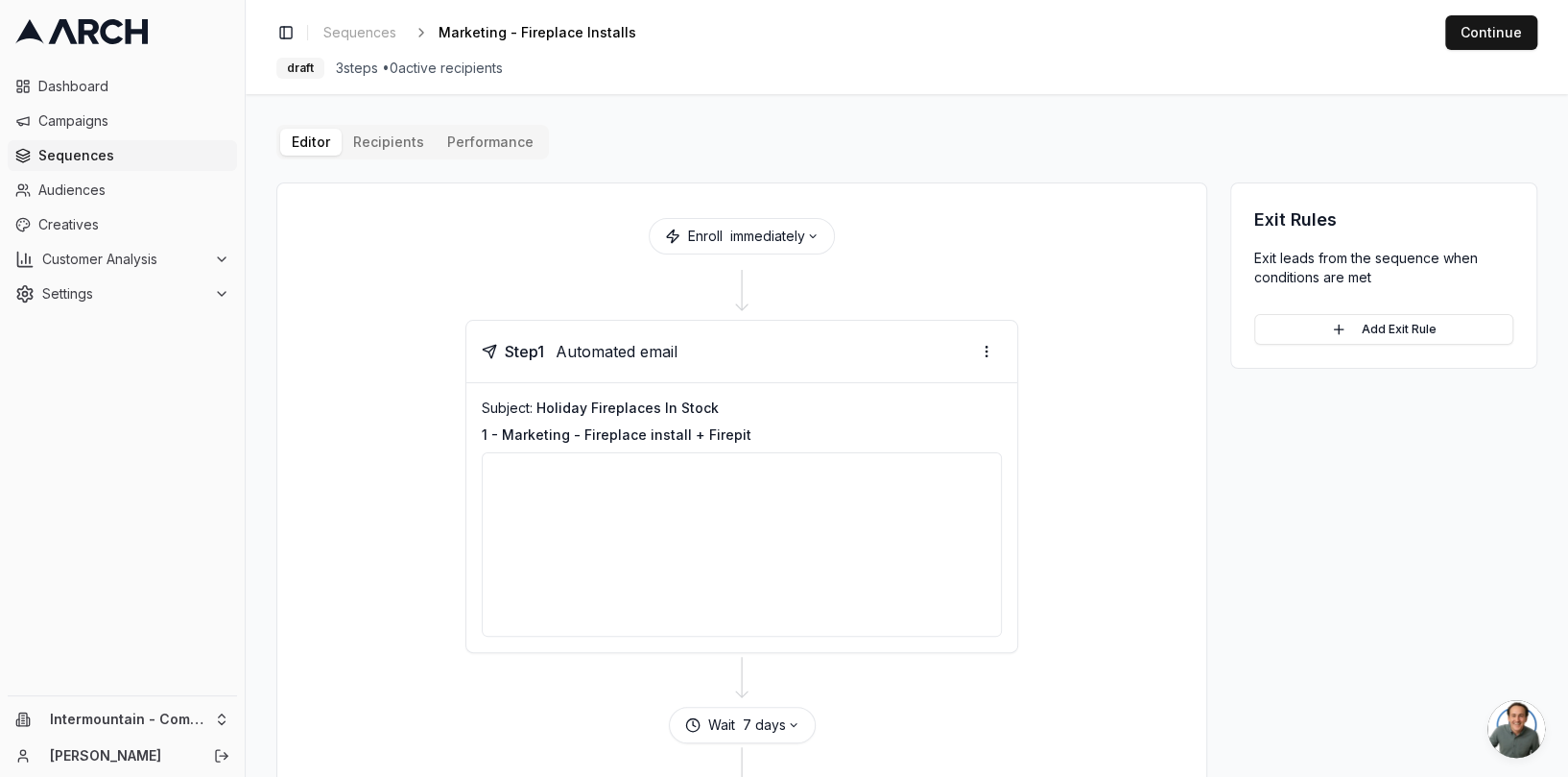
click at [892, 409] on div "Subject: Holiday Fireplaces In Stock" at bounding box center [742, 408] width 520 height 19
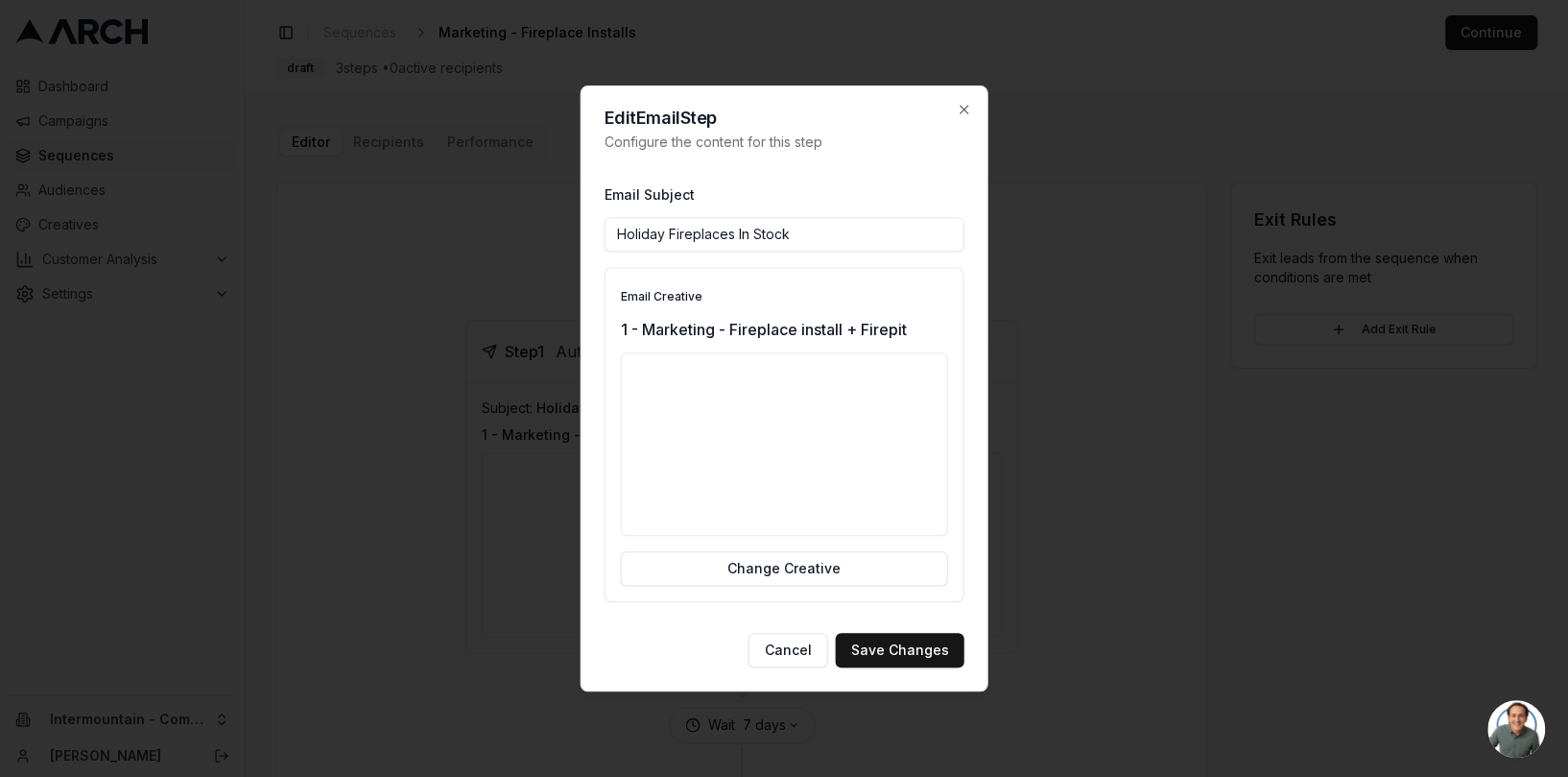
click at [800, 235] on input "Holiday Fireplaces In Stock" at bounding box center [784, 234] width 360 height 35
drag, startPoint x: 666, startPoint y: 234, endPoint x: 607, endPoint y: 233, distance: 59.0
click at [608, 233] on input "Holiday Fireplaces In Stock!" at bounding box center [784, 234] width 360 height 35
click at [737, 239] on input "Fireplaces In Stock!" at bounding box center [784, 234] width 360 height 35
type input "Fireplaces In Stock For Winter!"
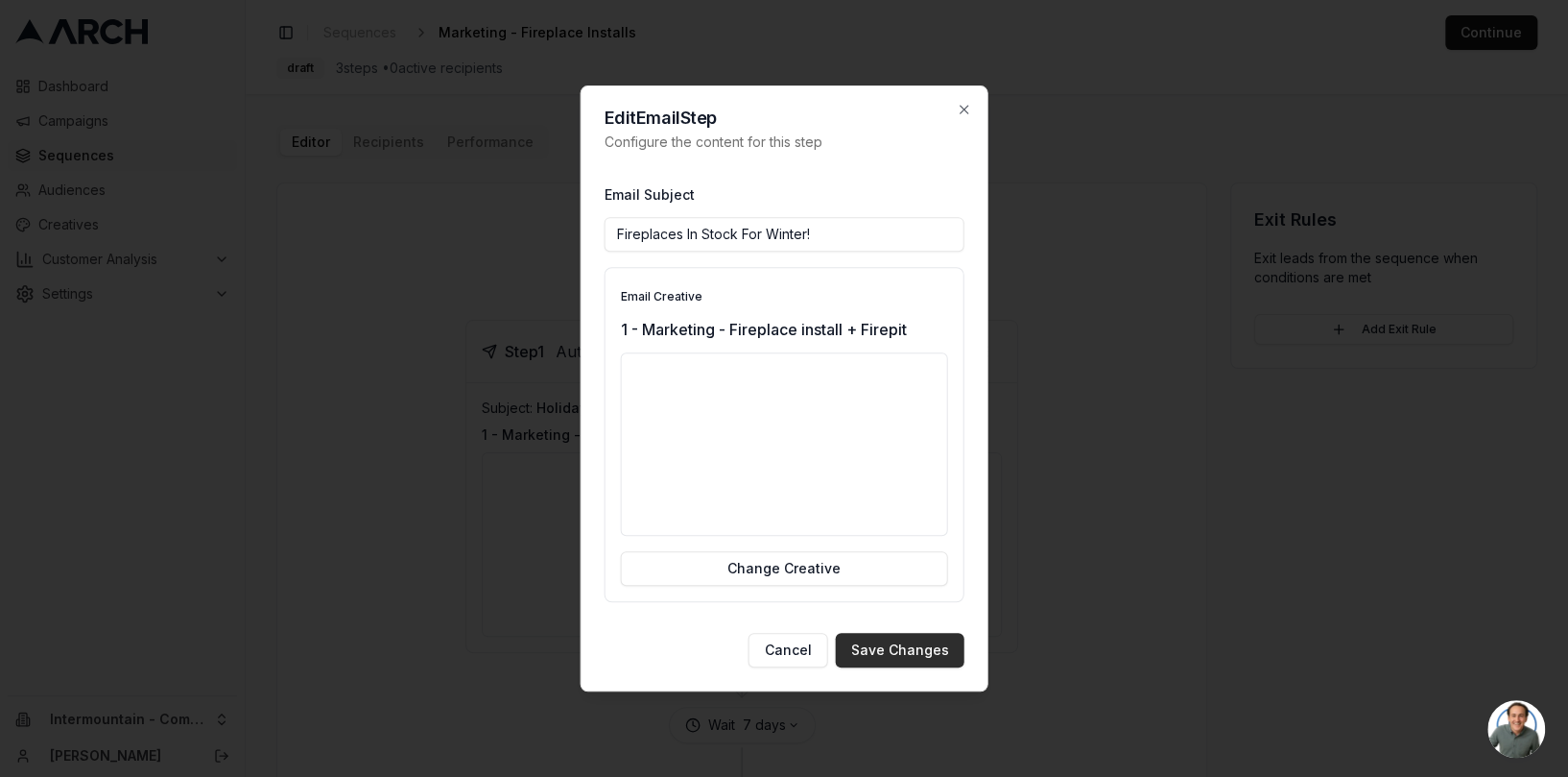
click at [902, 647] on button "Save Changes" at bounding box center [900, 650] width 128 height 35
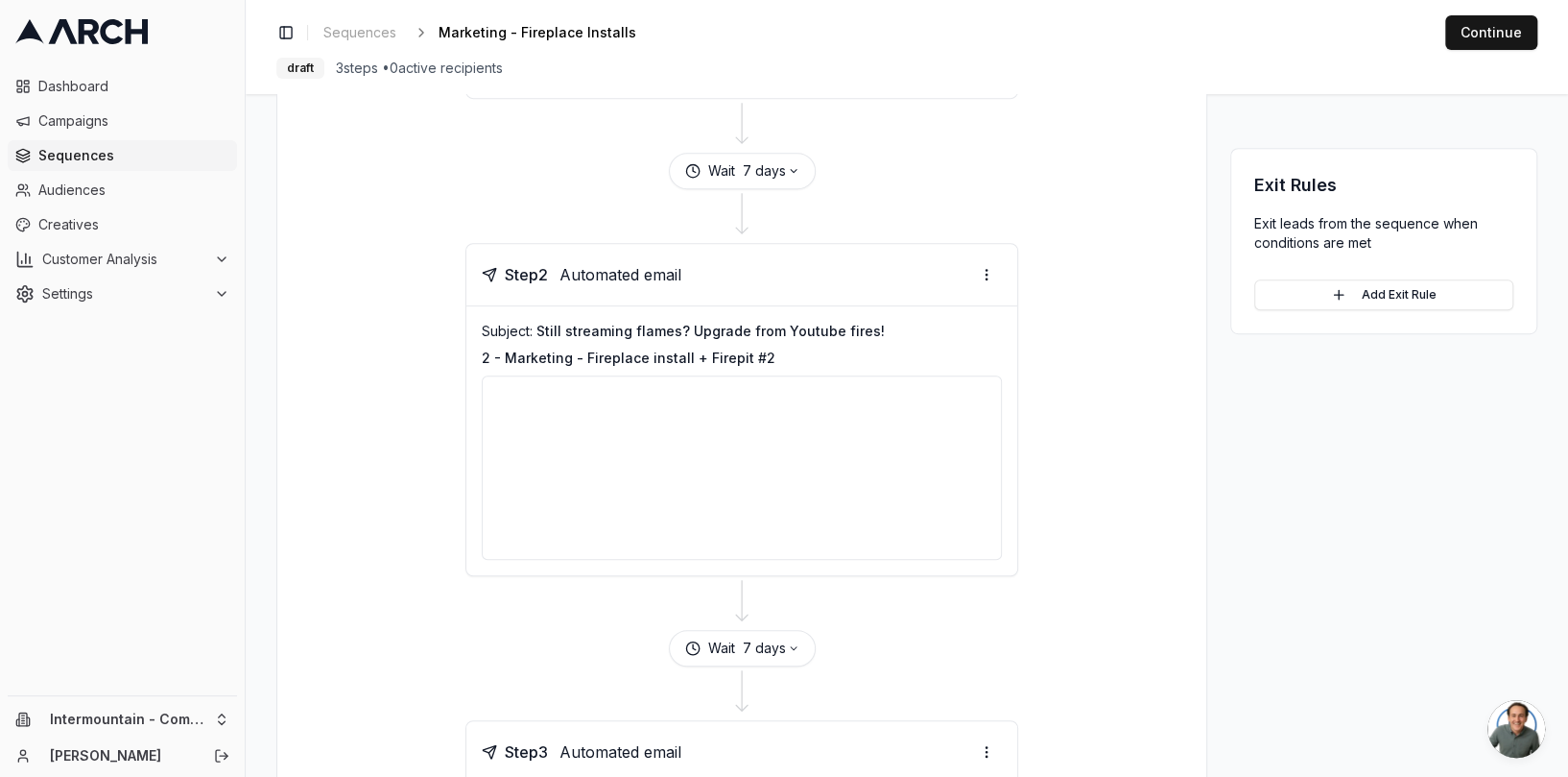
scroll to position [558, 0]
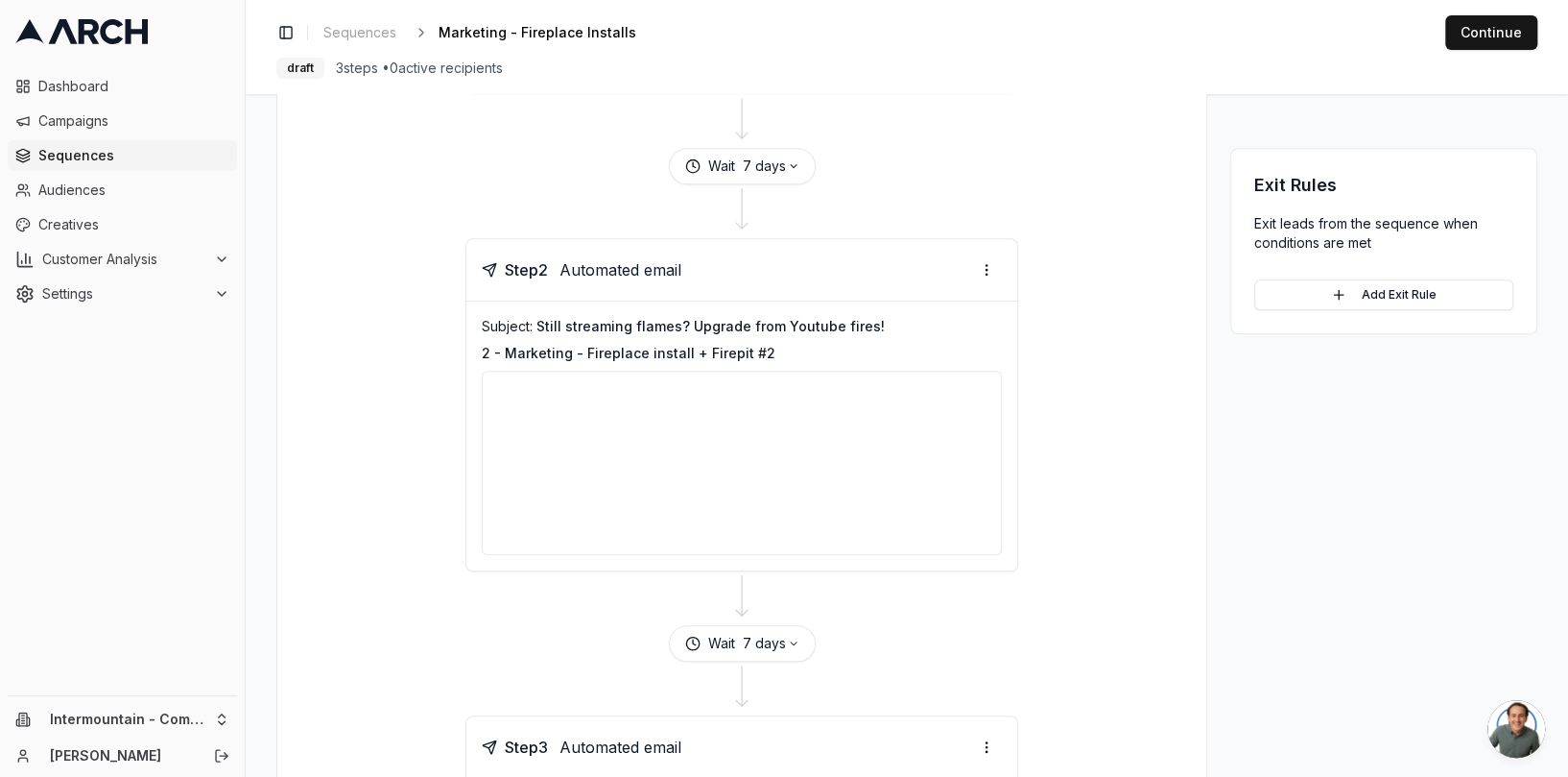
click at [805, 326] on span "Still streaming flames? Upgrade from Youtube fires!" at bounding box center [711, 326] width 348 height 17
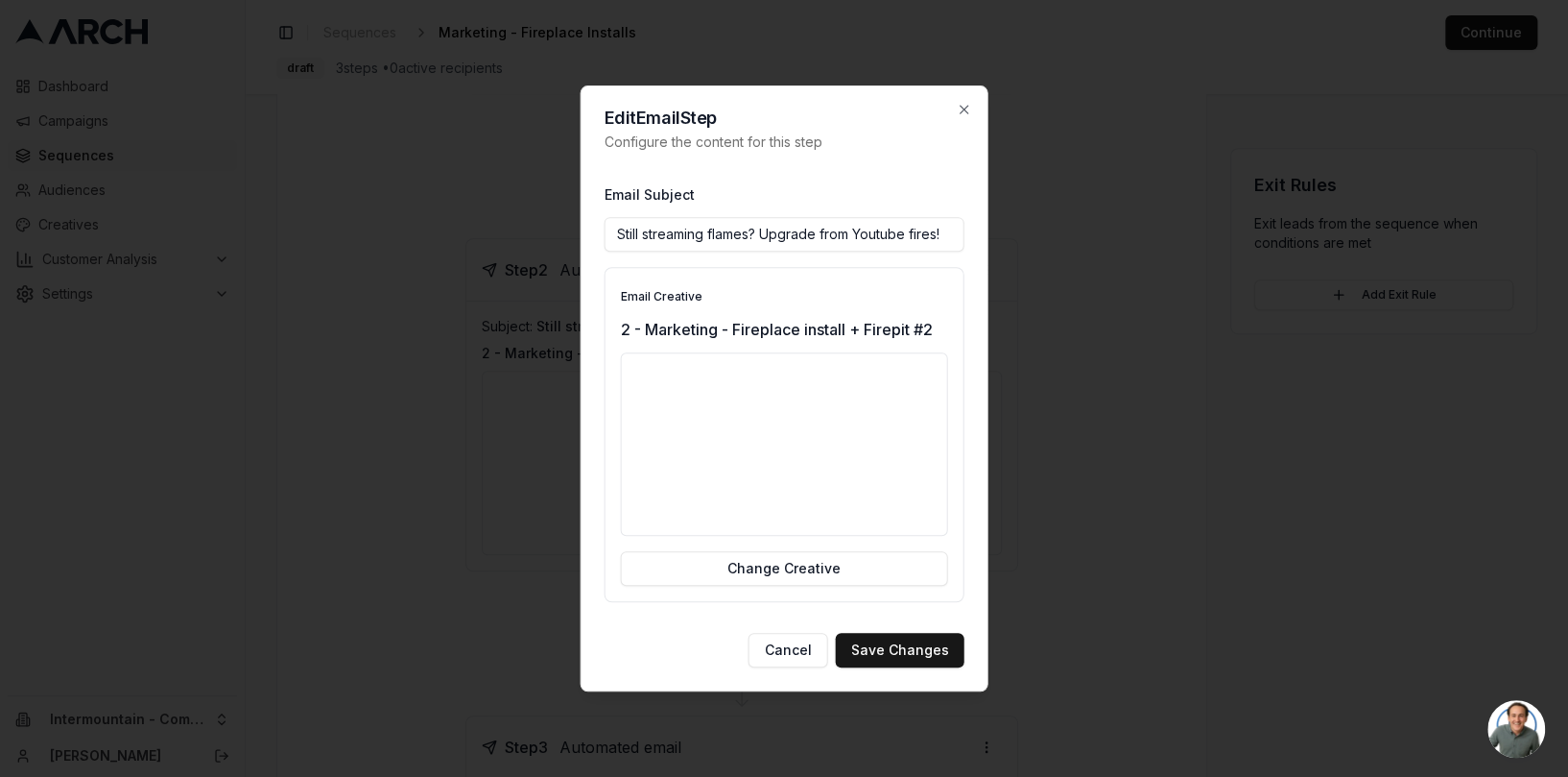
click at [948, 231] on input "Still streaming flames? Upgrade from Youtube fires!" at bounding box center [784, 234] width 360 height 35
drag, startPoint x: 948, startPoint y: 231, endPoint x: 766, endPoint y: 231, distance: 182.0
click at [766, 231] on input "Still streaming flames? Upgrade from Youtube fires!" at bounding box center [784, 234] width 360 height 35
drag, startPoint x: 785, startPoint y: 241, endPoint x: 603, endPoint y: 233, distance: 182.2
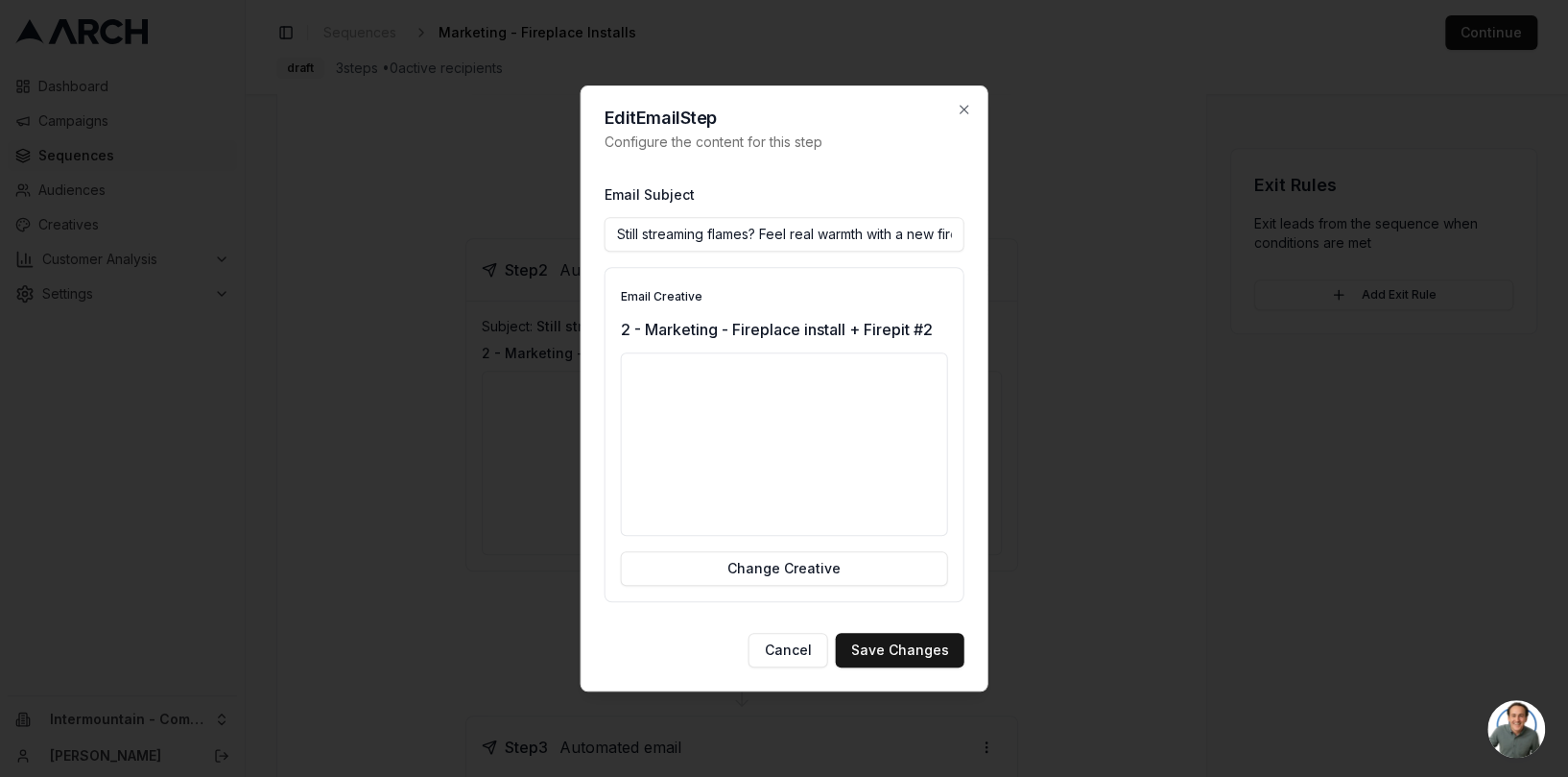
click at [605, 233] on input "Still streaming flames? Feel real warmth with a new fireplace!" at bounding box center [784, 234] width 360 height 35
click at [891, 236] on input "Still streaming flames? Feel real warmth with a new fireplace!" at bounding box center [784, 234] width 360 height 35
type input "Still streaming flames? Feel real warmth with a new fireplace!"
click at [905, 643] on button "Save Changes" at bounding box center [900, 650] width 128 height 35
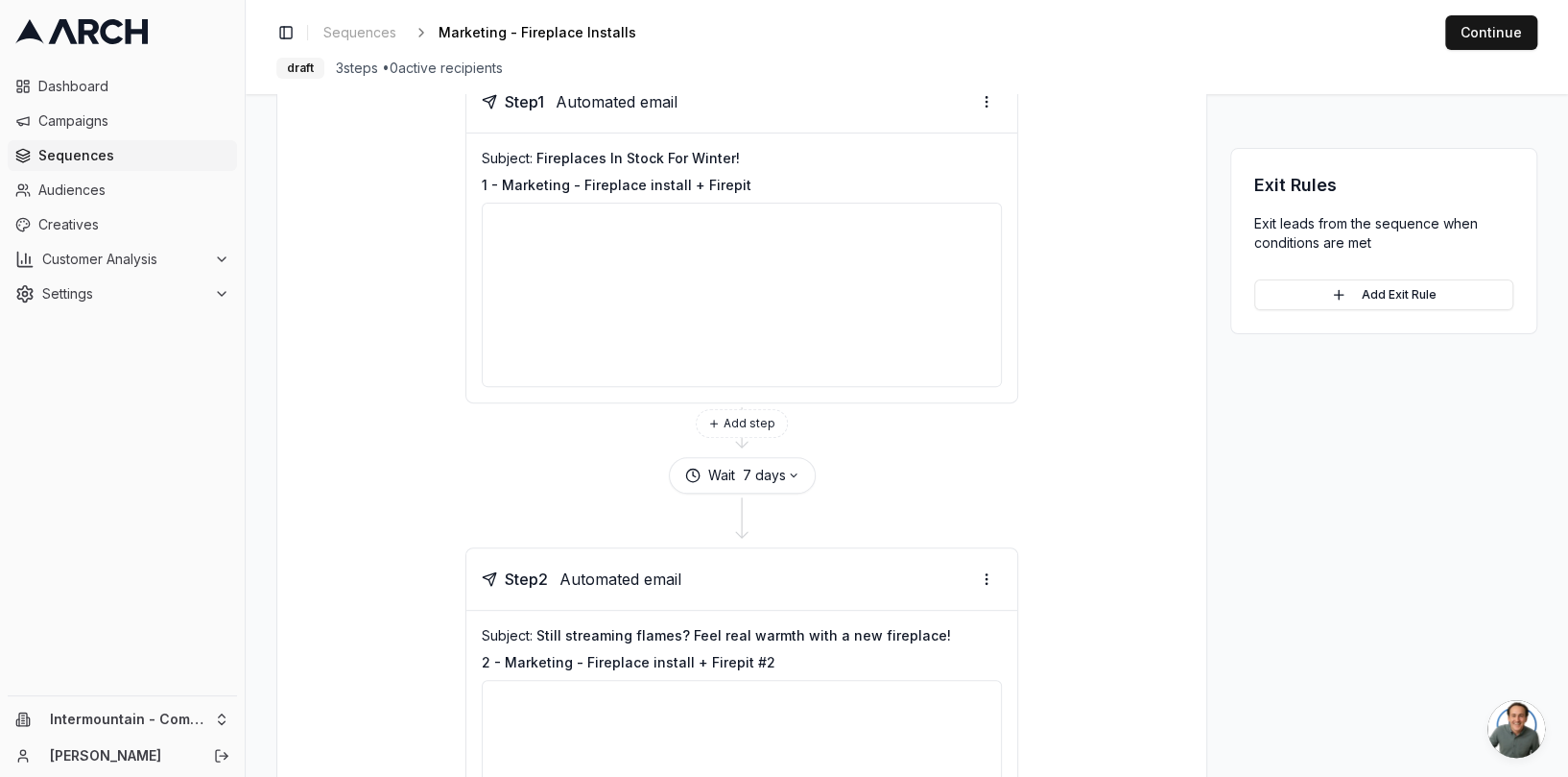
scroll to position [255, 0]
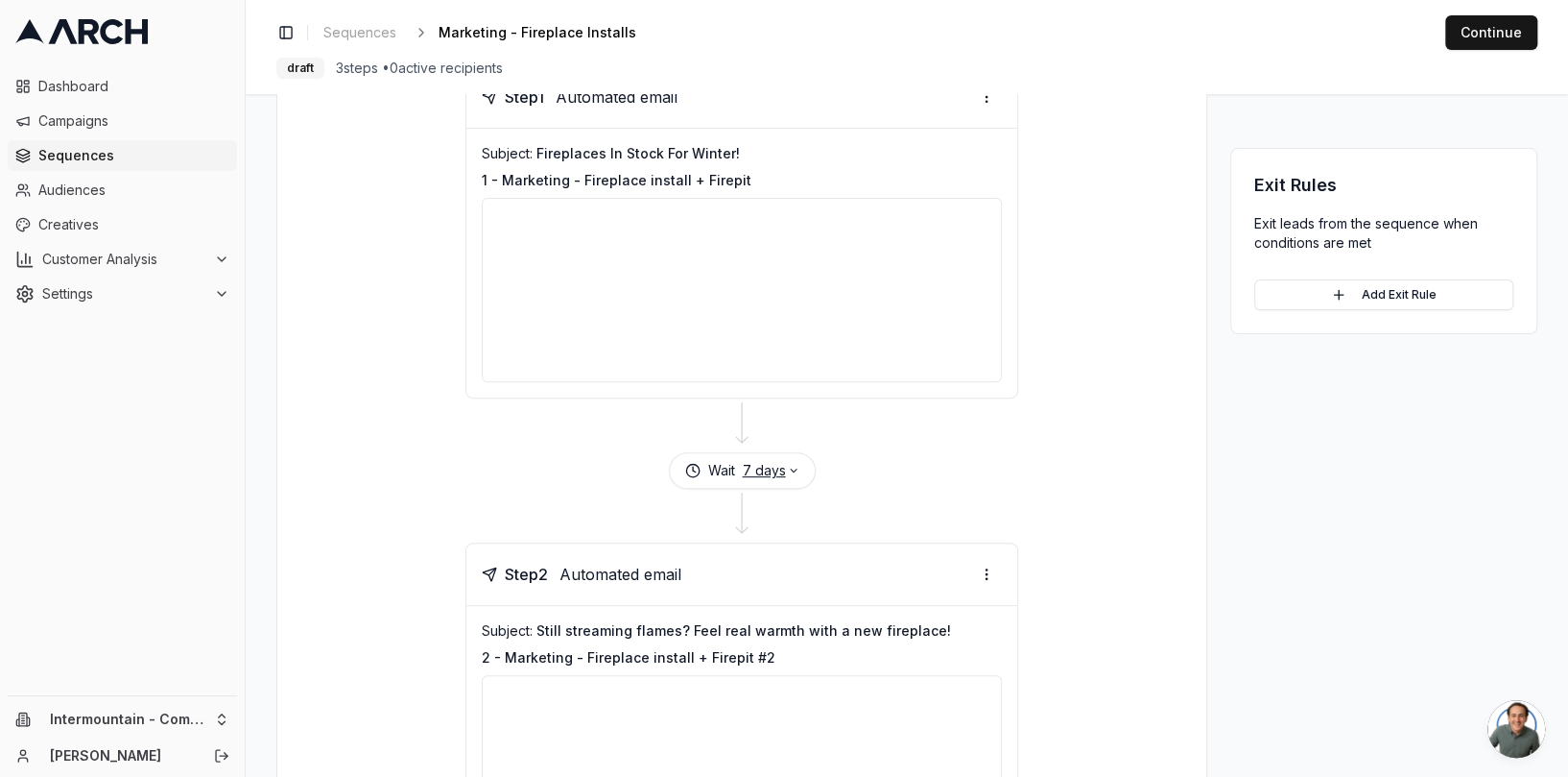
click at [773, 474] on button "7 days" at bounding box center [771, 471] width 56 height 19
click at [784, 511] on input "8" at bounding box center [749, 514] width 113 height 31
click at [784, 511] on input "9" at bounding box center [749, 514] width 113 height 31
click at [788, 518] on input "8" at bounding box center [749, 514] width 113 height 31
click at [788, 518] on input "7" at bounding box center [749, 514] width 113 height 31
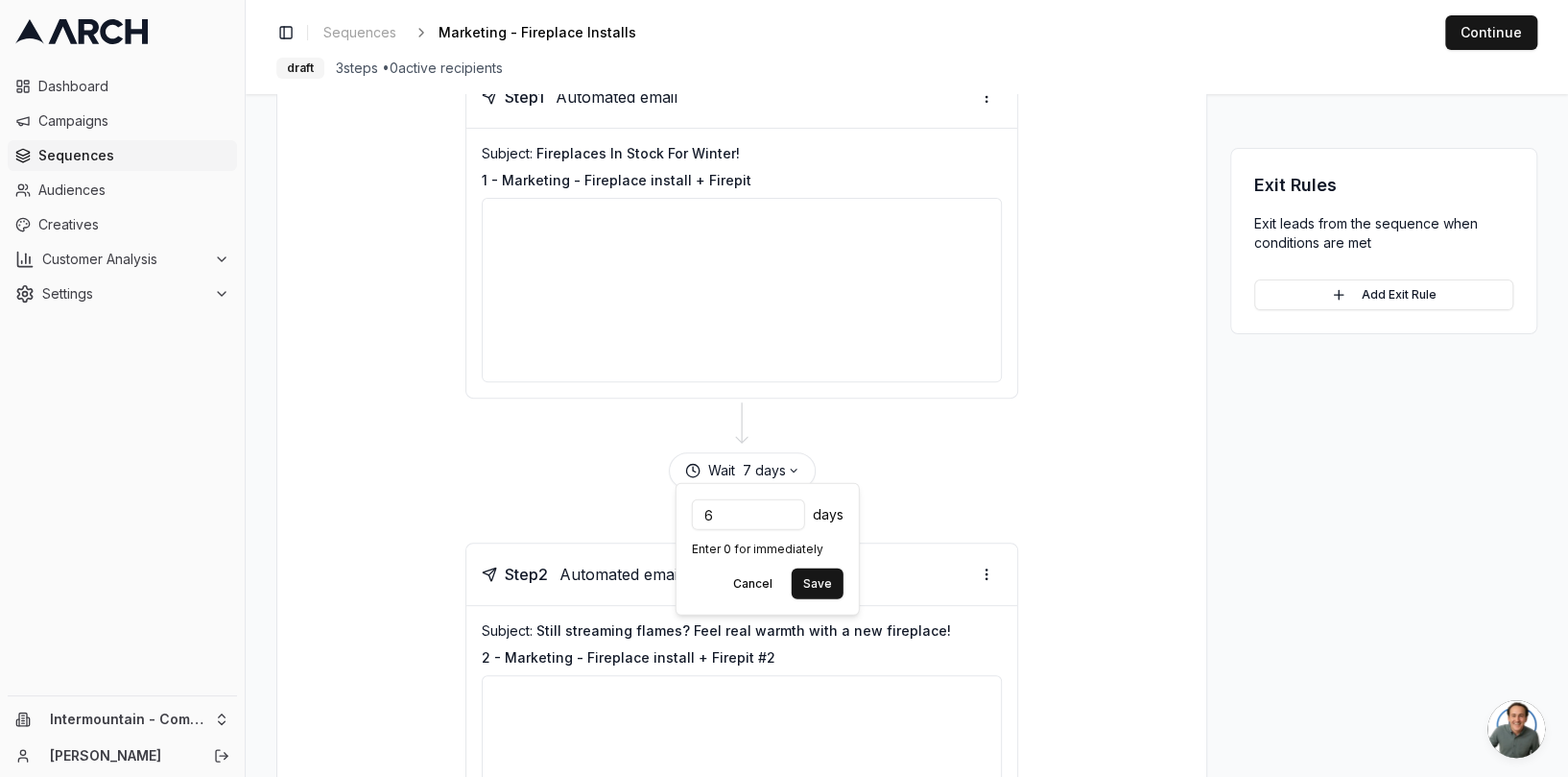
click at [788, 518] on input "6" at bounding box center [749, 514] width 113 height 31
click at [788, 518] on input "5" at bounding box center [749, 514] width 113 height 31
click at [788, 518] on input "4" at bounding box center [749, 514] width 113 height 31
click at [784, 517] on input "3" at bounding box center [749, 514] width 113 height 31
click at [785, 518] on input "2" at bounding box center [749, 514] width 113 height 31
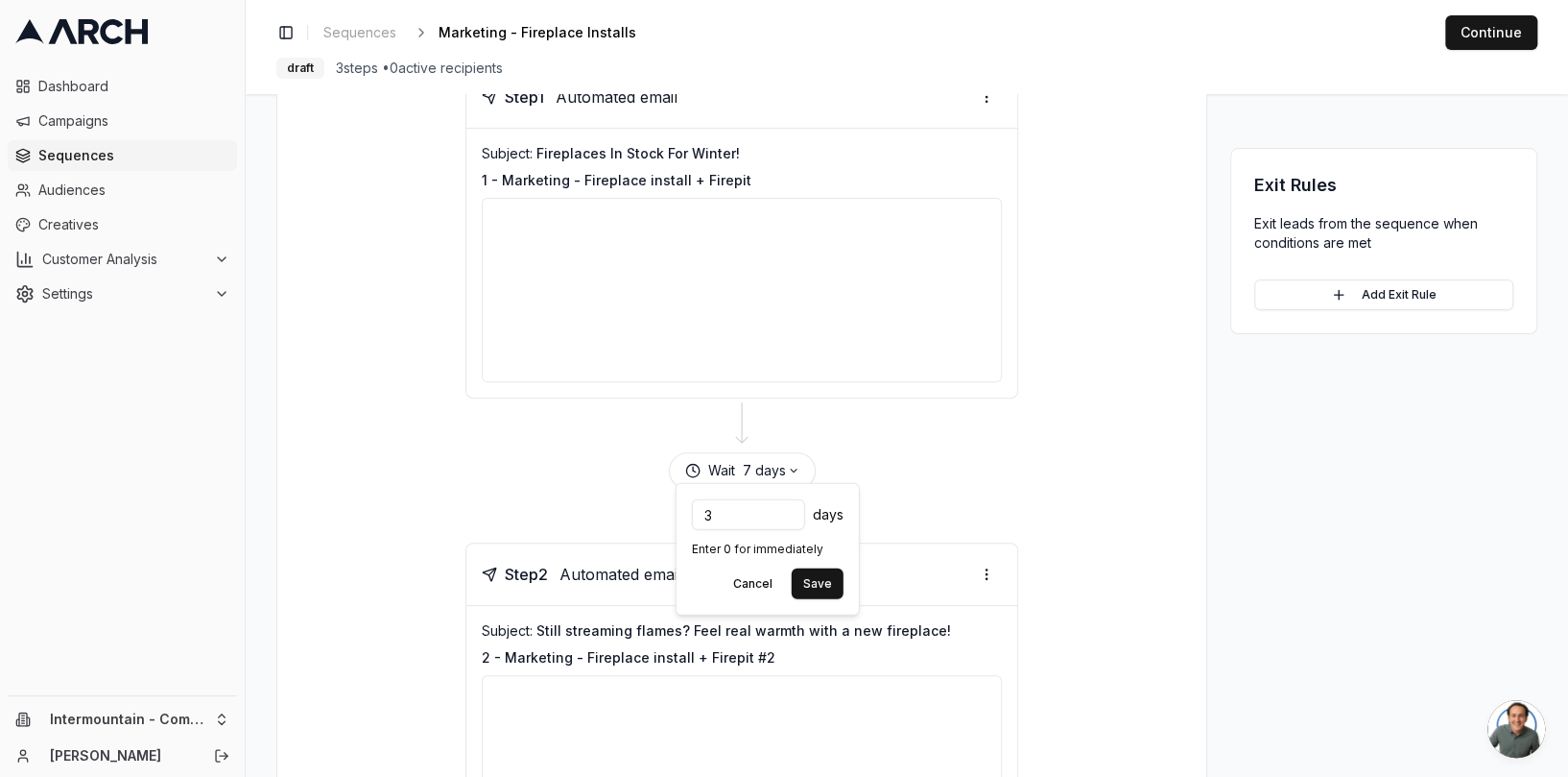
click at [784, 511] on input "3" at bounding box center [749, 514] width 113 height 31
click at [789, 519] on input "2" at bounding box center [749, 514] width 113 height 31
type input "3"
click at [786, 512] on input "3" at bounding box center [749, 514] width 113 height 31
click at [831, 441] on div at bounding box center [742, 425] width 883 height 53
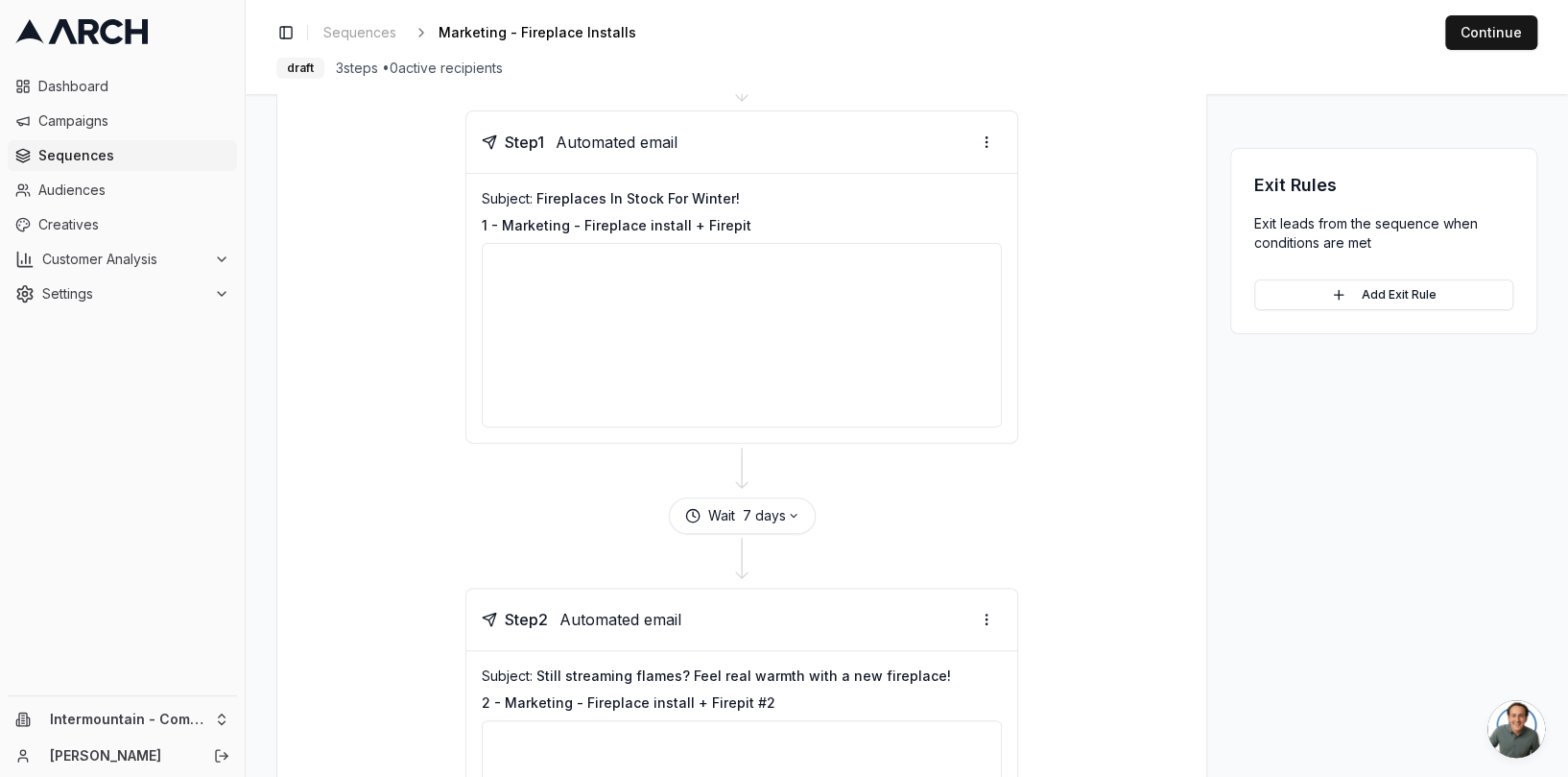
scroll to position [261, 0]
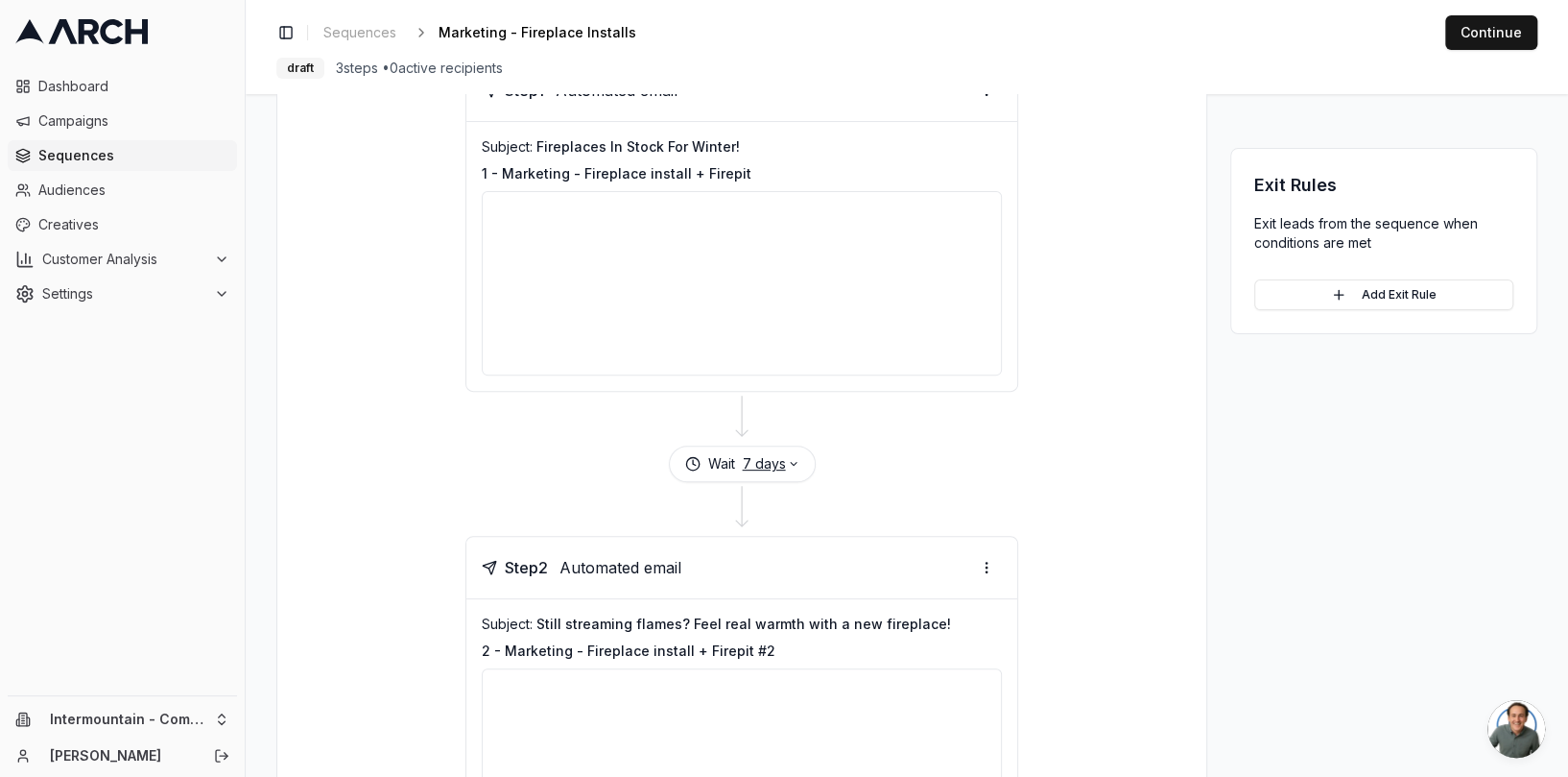
click at [790, 463] on icon "button" at bounding box center [793, 464] width 12 height 12
click at [819, 577] on button "Save" at bounding box center [817, 576] width 52 height 31
click at [849, 438] on div at bounding box center [742, 418] width 883 height 53
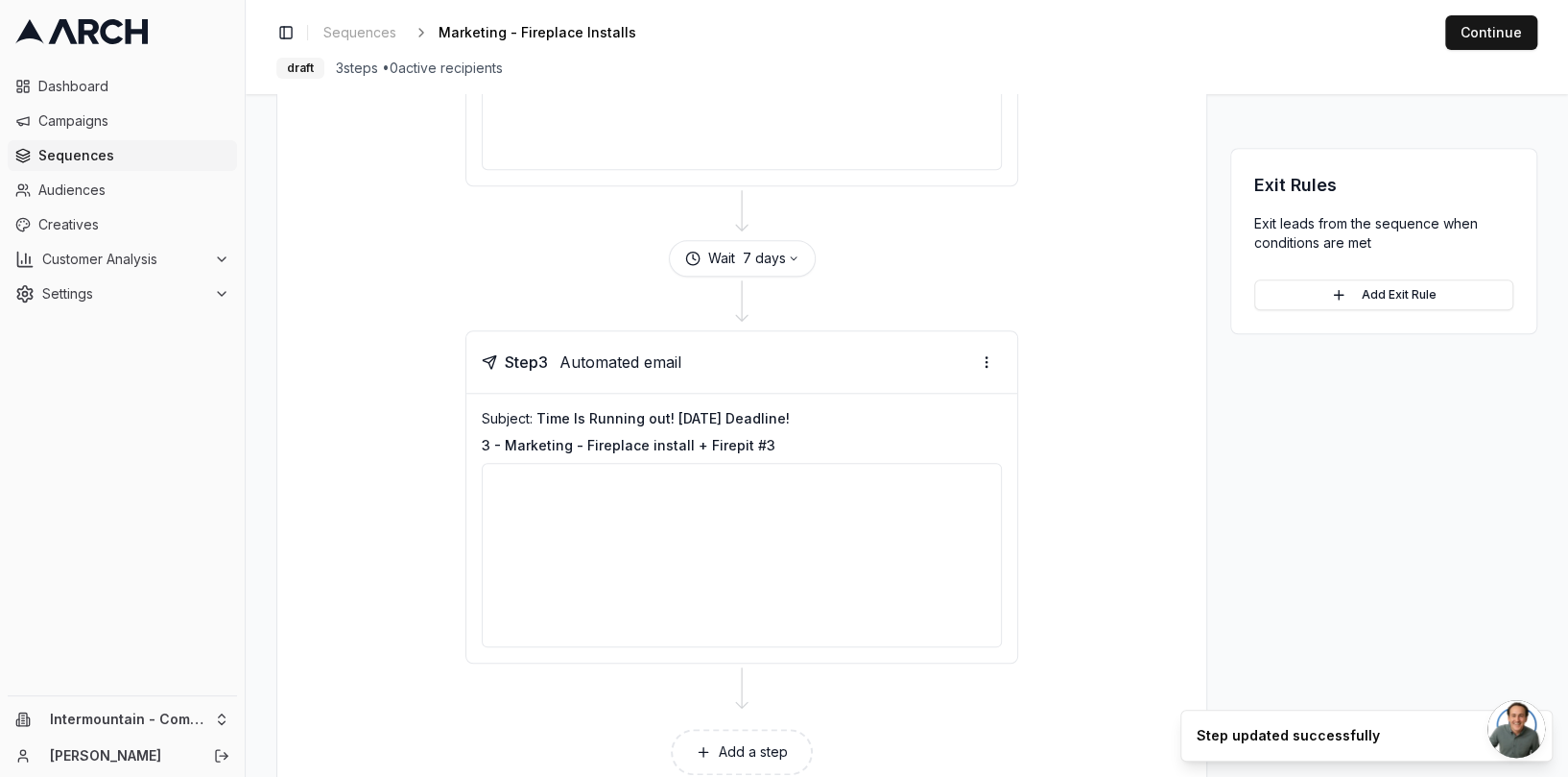
scroll to position [950, 0]
click at [787, 248] on icon "button" at bounding box center [793, 252] width 12 height 12
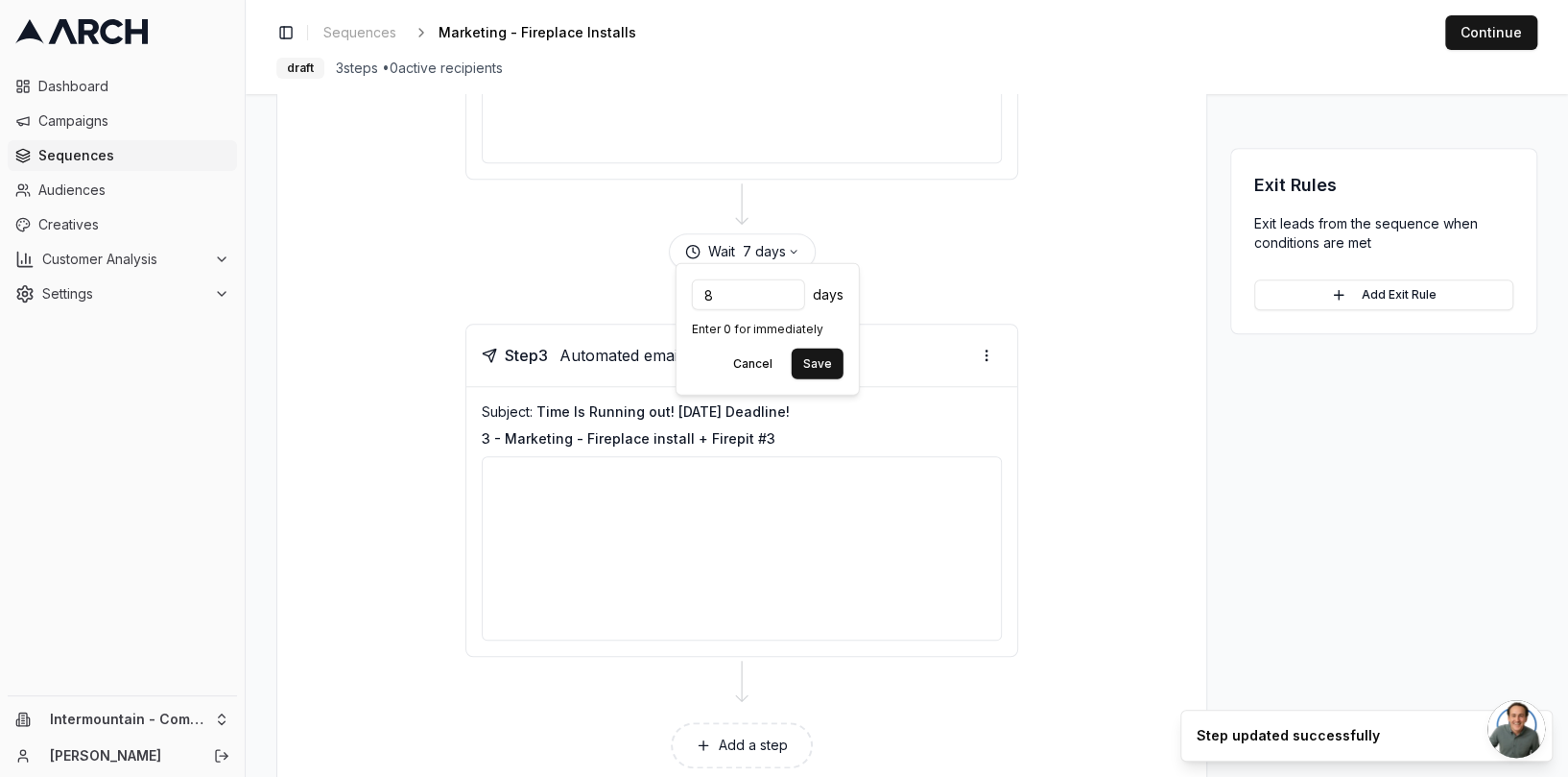
click at [788, 291] on input "8" at bounding box center [749, 295] width 113 height 31
click at [788, 291] on input "9" at bounding box center [749, 295] width 113 height 31
click at [788, 291] on input "10" at bounding box center [749, 295] width 113 height 31
click at [792, 300] on input "10" at bounding box center [749, 295] width 113 height 31
click at [789, 300] on input "9" at bounding box center [749, 295] width 113 height 31
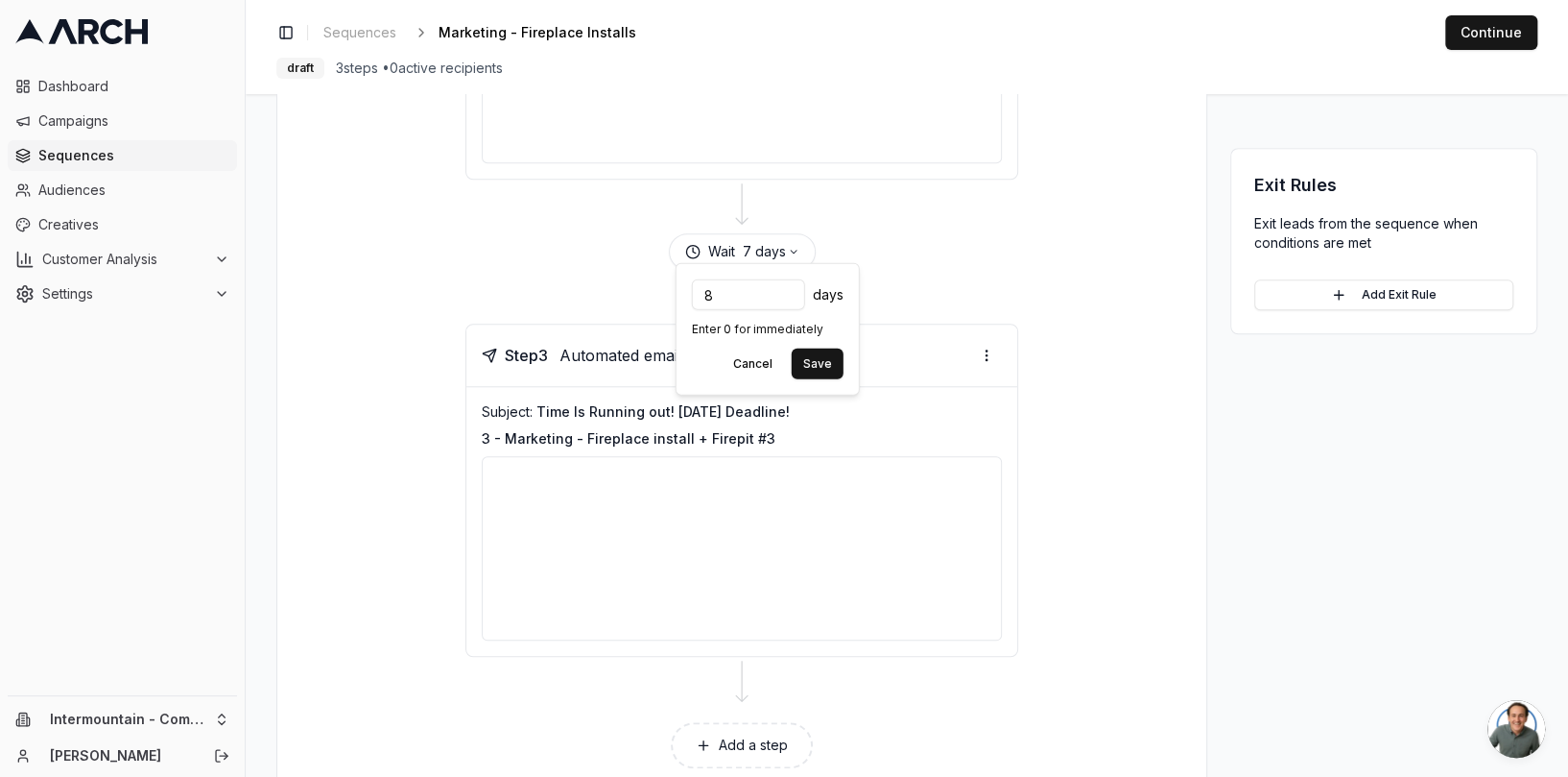
click at [789, 300] on input "8" at bounding box center [749, 295] width 113 height 31
click at [789, 300] on input "7" at bounding box center [749, 295] width 113 height 31
click at [789, 300] on input "6" at bounding box center [749, 295] width 113 height 31
click at [789, 300] on input "5" at bounding box center [749, 295] width 113 height 31
type input "6"
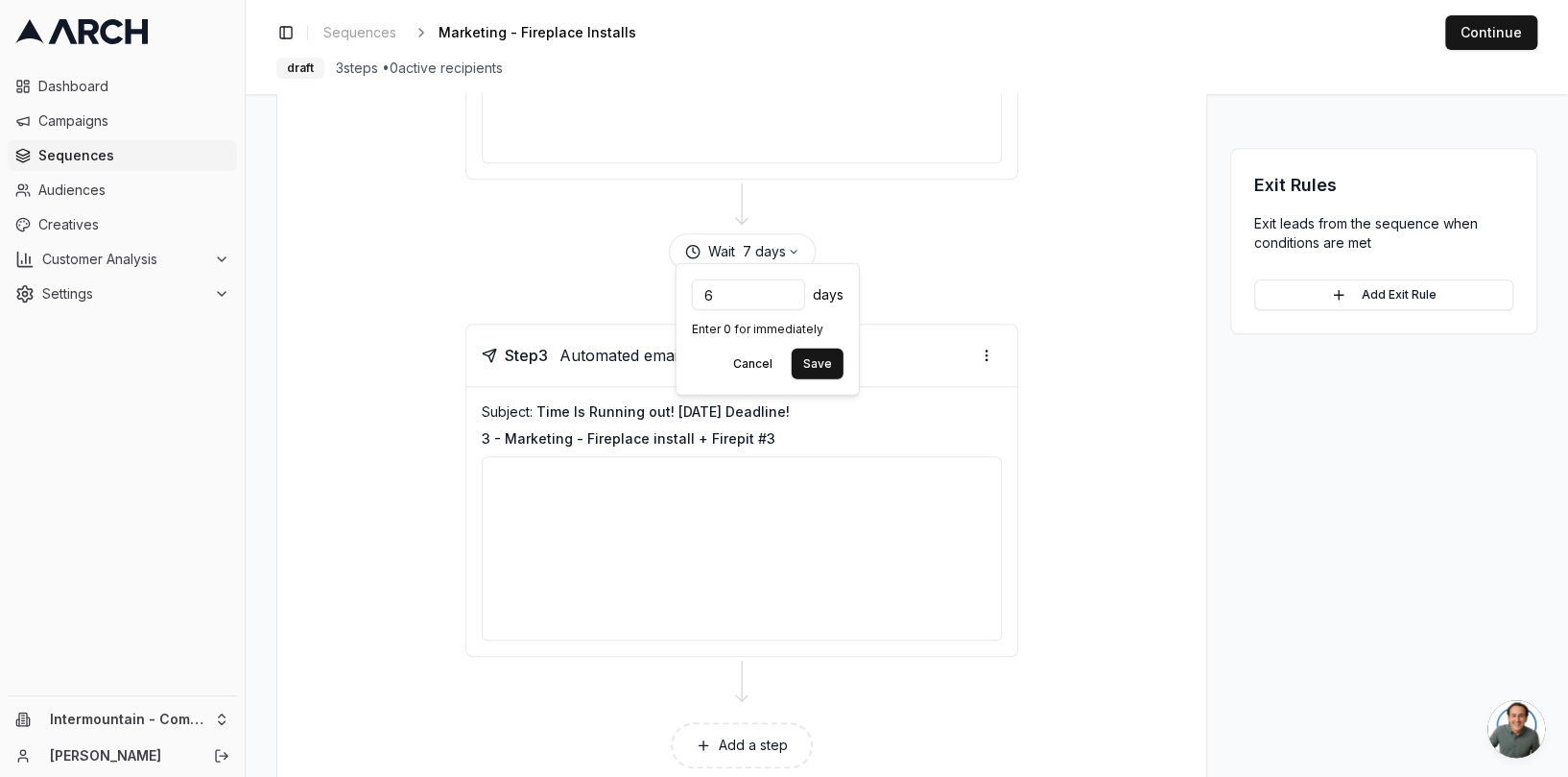
click at [786, 288] on input "6" at bounding box center [749, 295] width 113 height 31
click at [814, 359] on button "Save" at bounding box center [817, 364] width 52 height 31
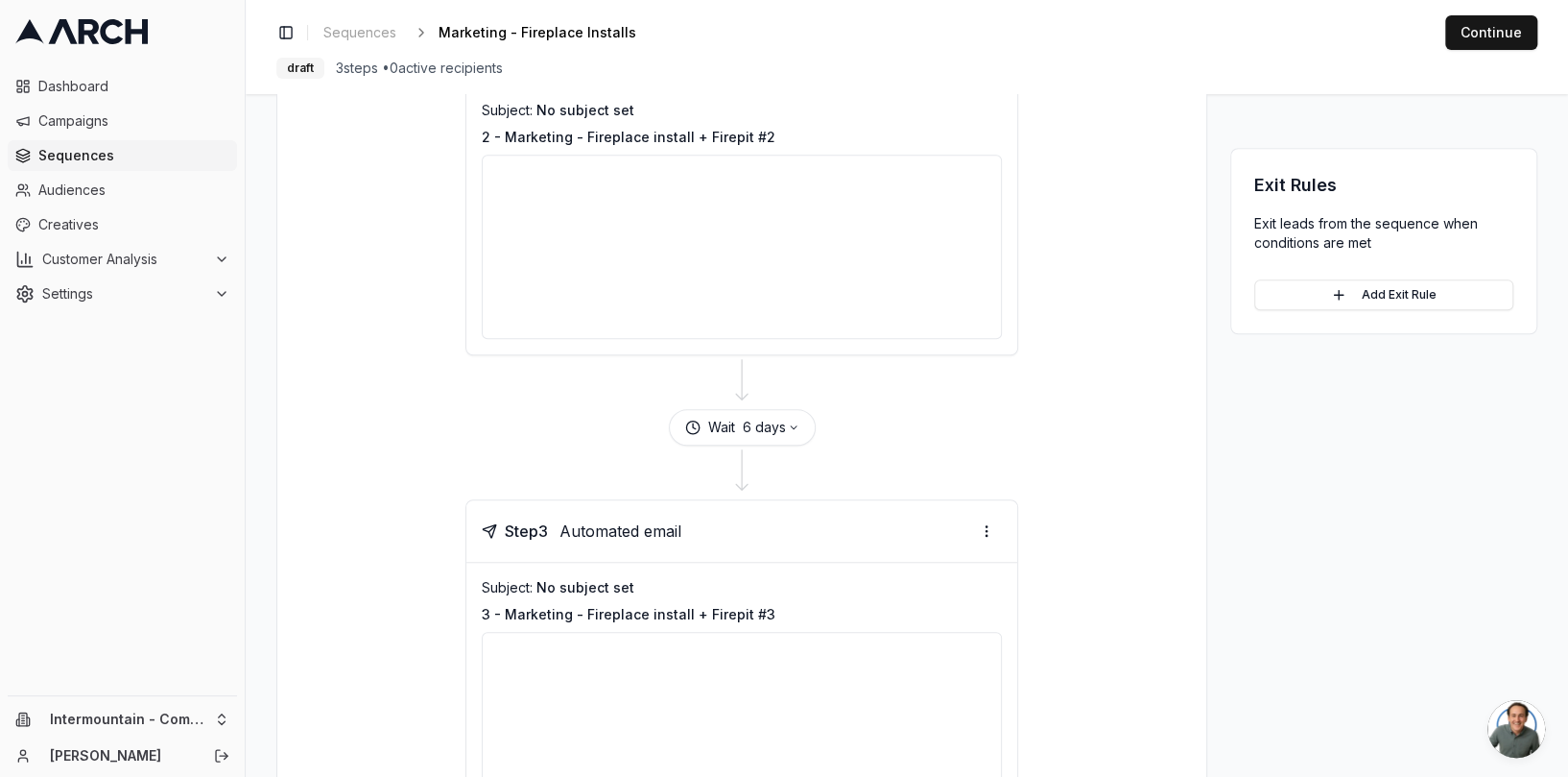
scroll to position [778, 0]
click at [780, 421] on button "6 days" at bounding box center [771, 424] width 56 height 19
click at [784, 473] on input "5" at bounding box center [749, 469] width 113 height 31
click at [784, 473] on input "4" at bounding box center [749, 469] width 113 height 31
click at [784, 473] on input "3" at bounding box center [749, 469] width 113 height 31
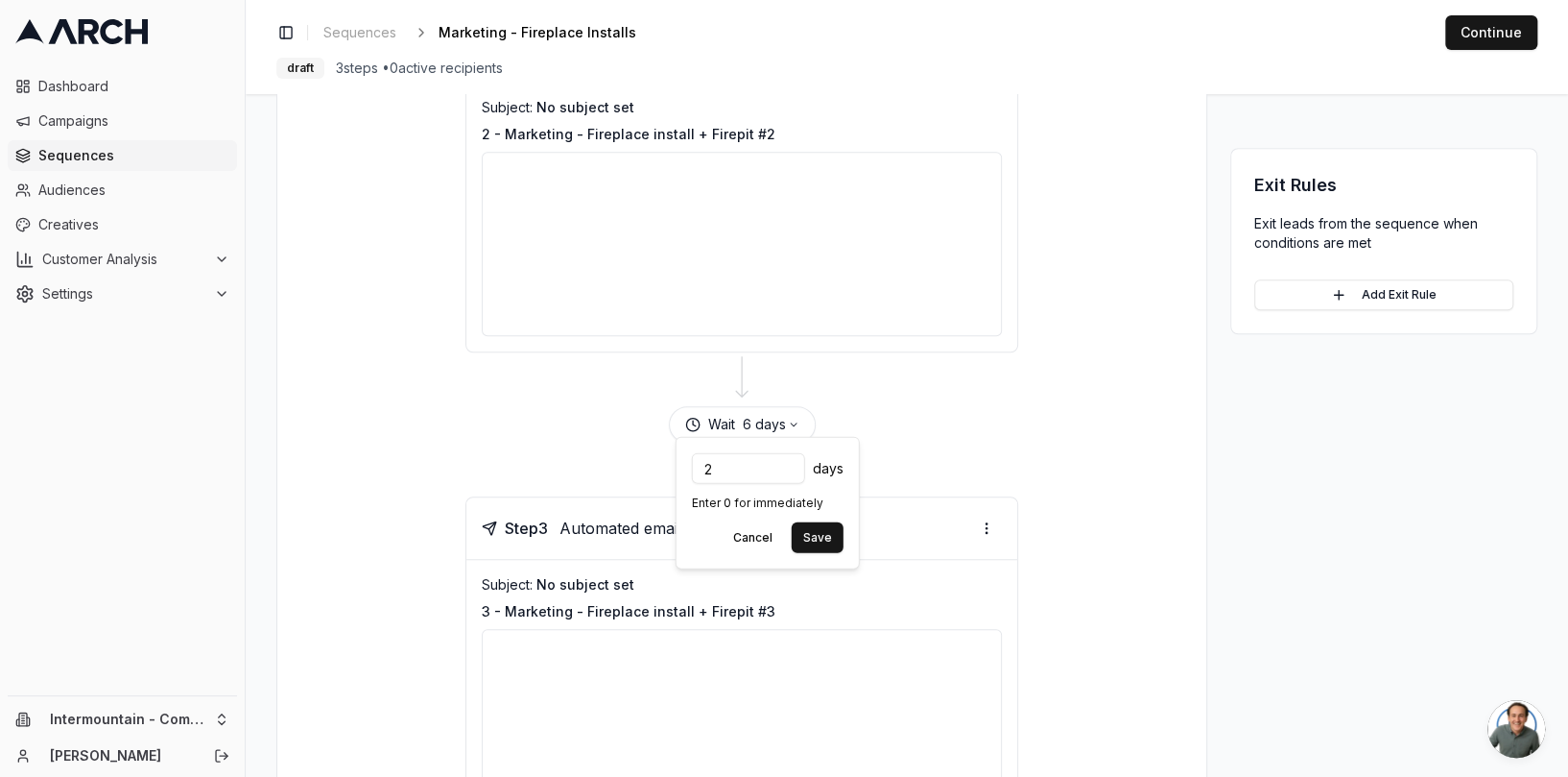
click at [784, 473] on input "2" at bounding box center [749, 469] width 113 height 31
type input "3"
click at [786, 463] on input "3" at bounding box center [749, 469] width 113 height 31
click at [813, 544] on button "Save" at bounding box center [817, 538] width 52 height 31
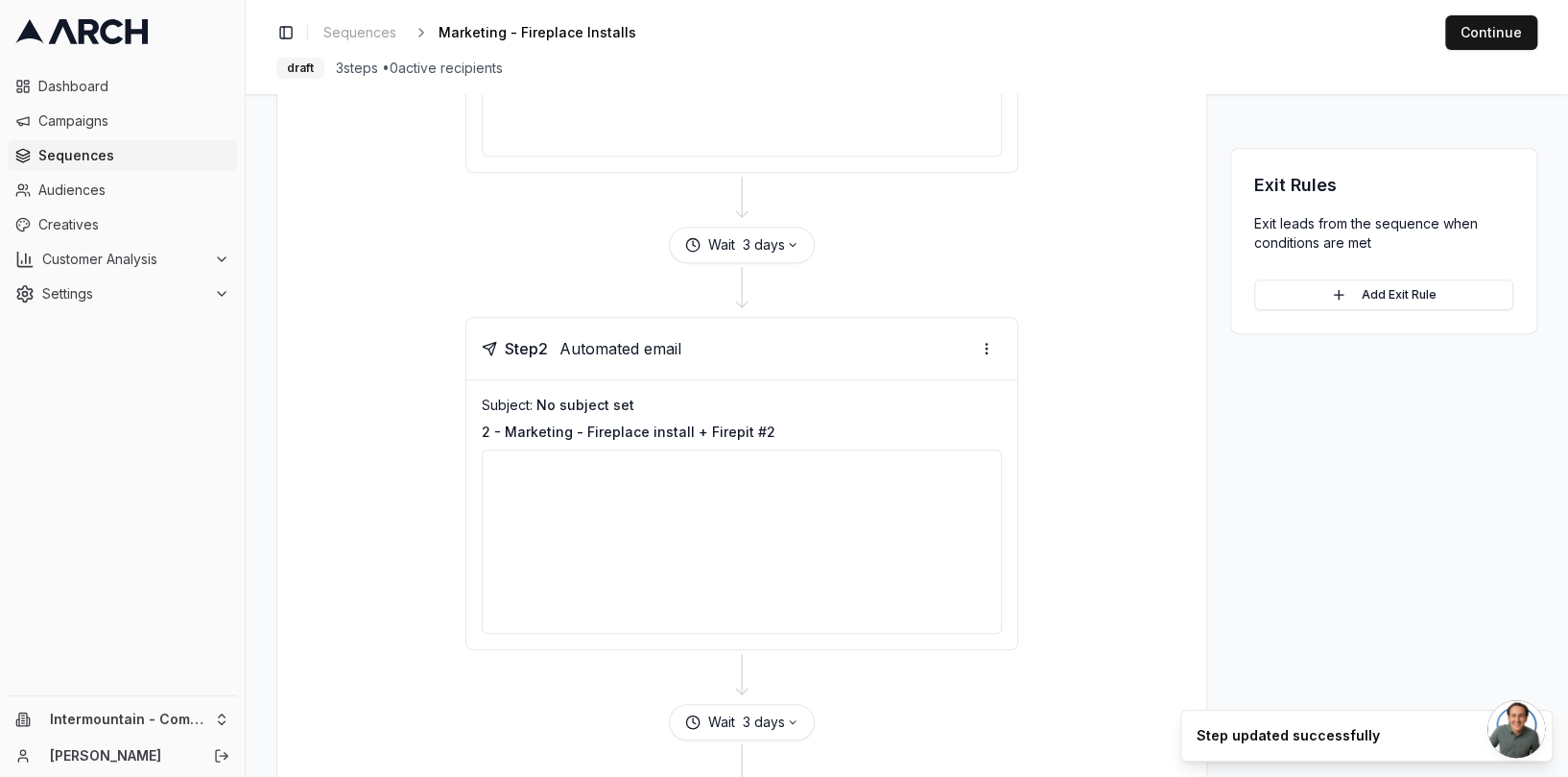
scroll to position [452, 0]
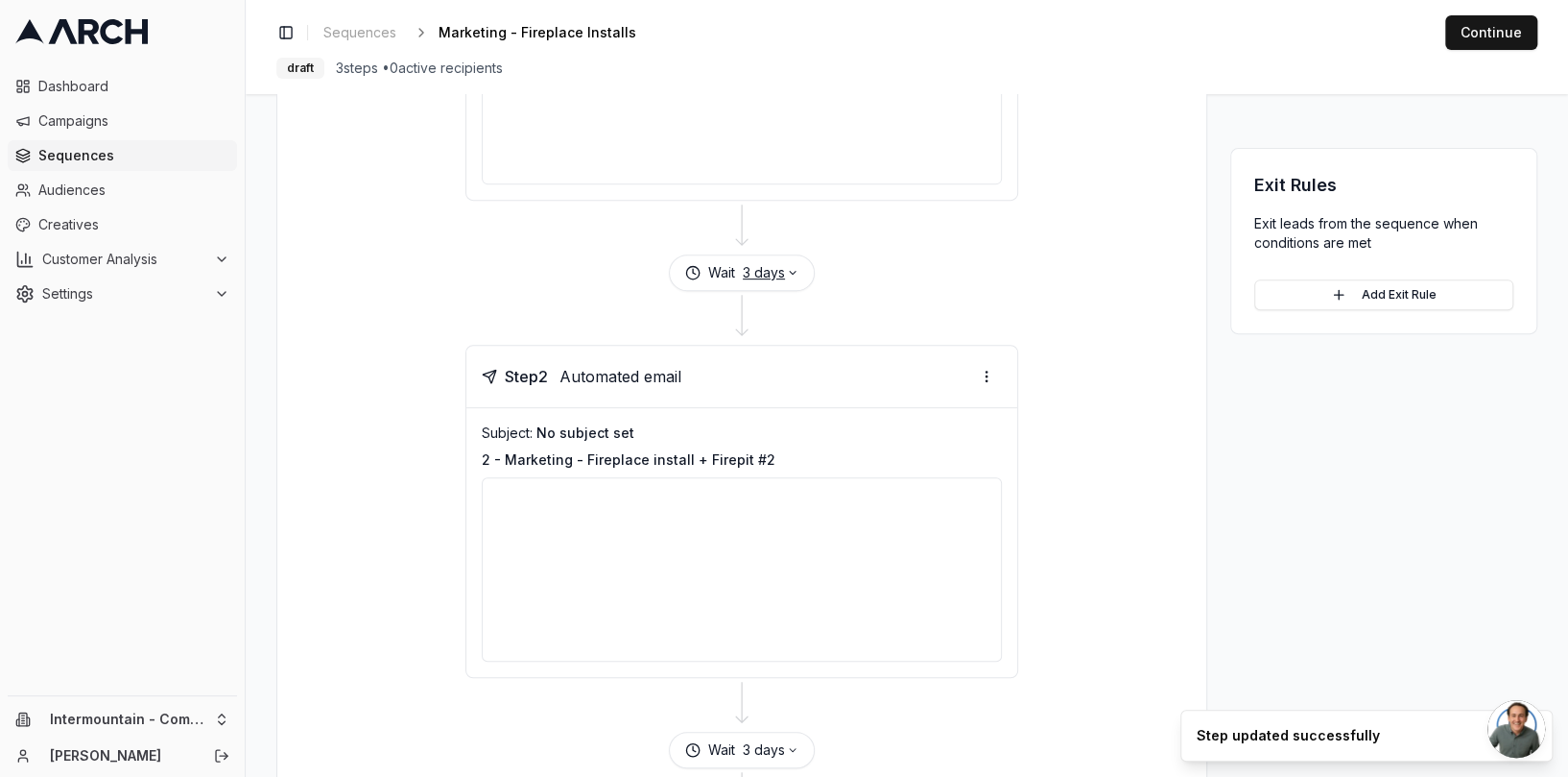
click at [782, 276] on button "3 days" at bounding box center [770, 272] width 55 height 19
click at [813, 385] on button "Save" at bounding box center [817, 385] width 52 height 31
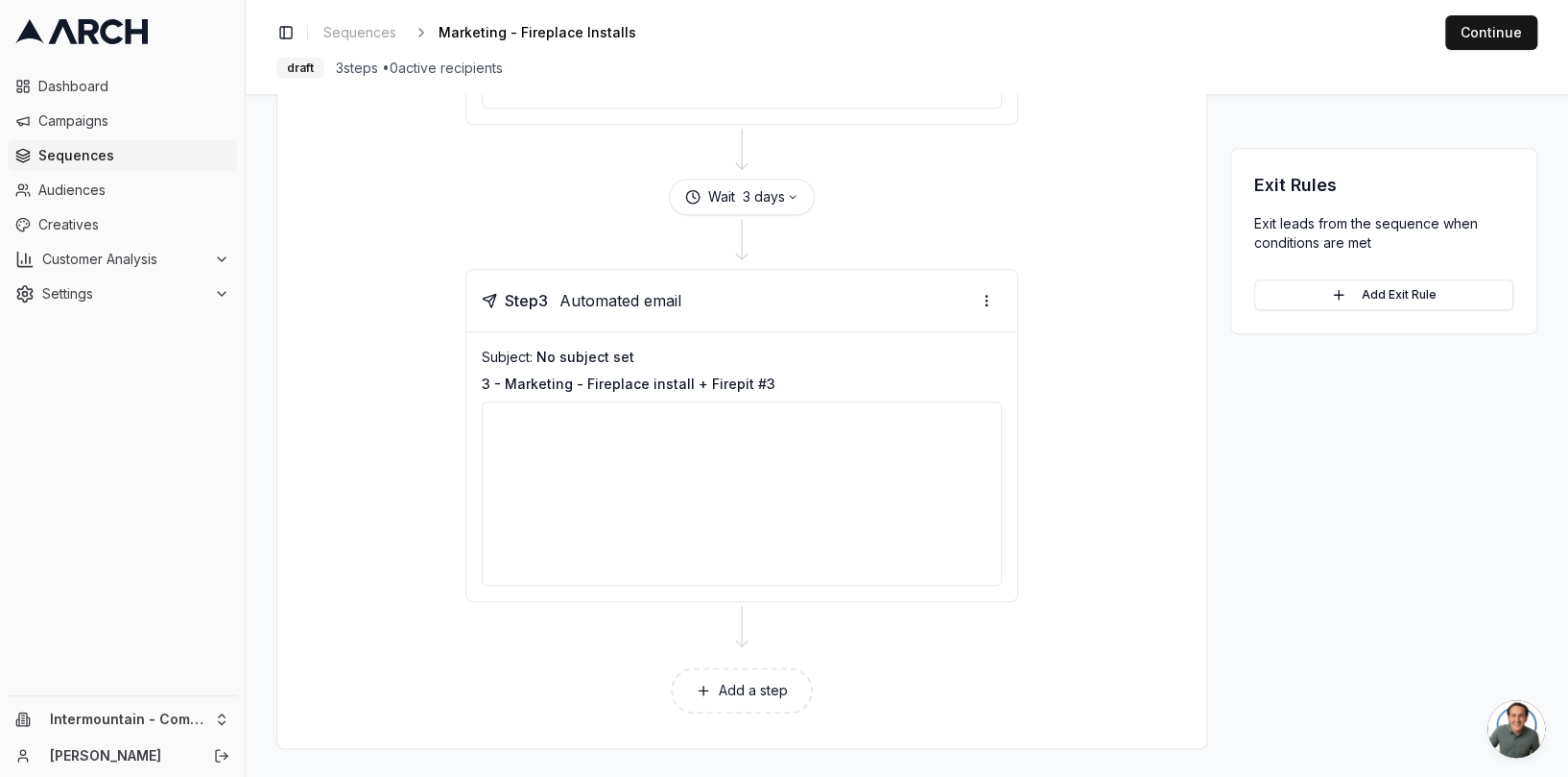
scroll to position [0, 0]
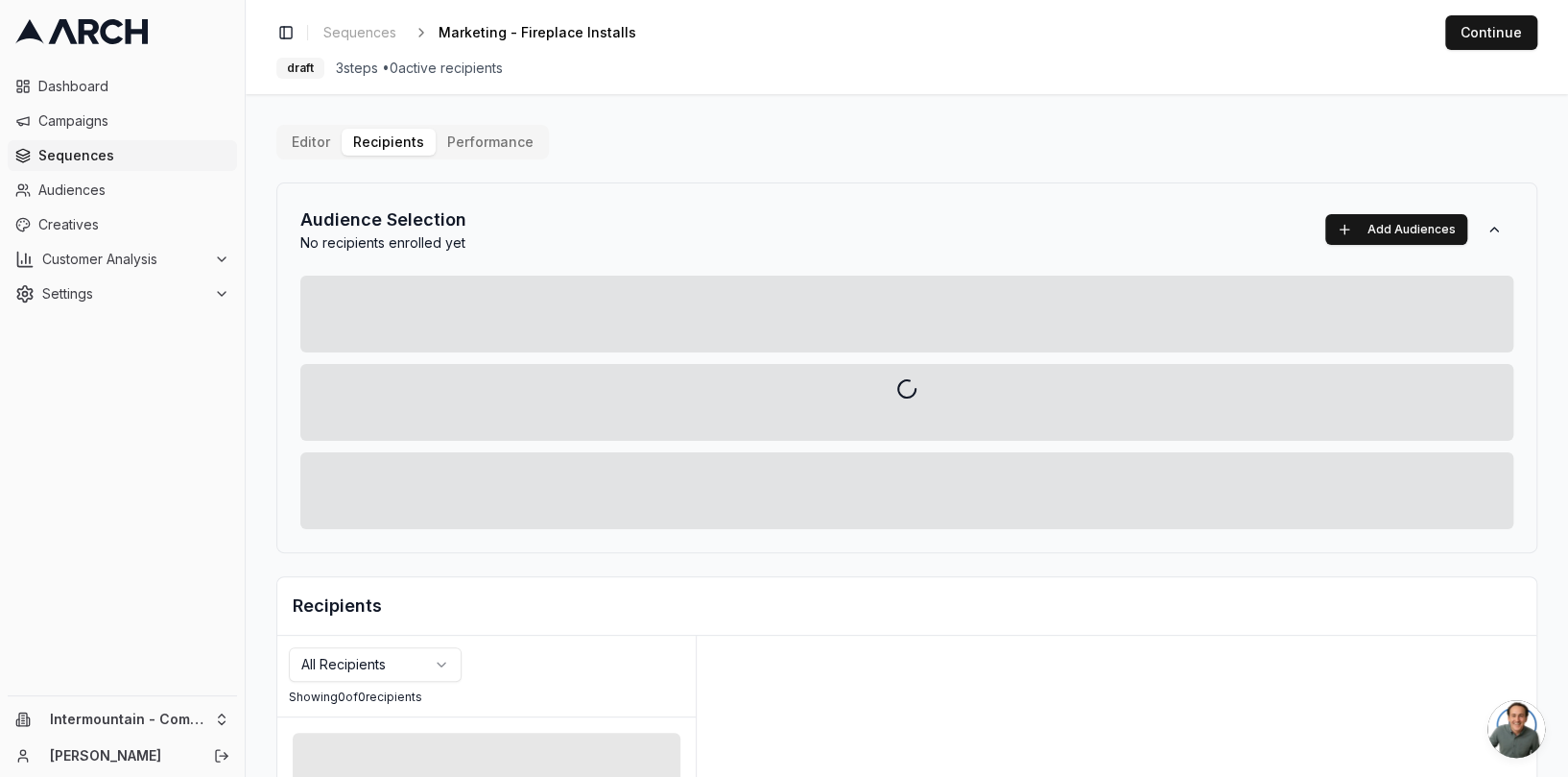
click at [382, 146] on div "Editor Recipients Performance Audience Selection No recipients enrolled yet Add…" at bounding box center [906, 668] width 1261 height 1087
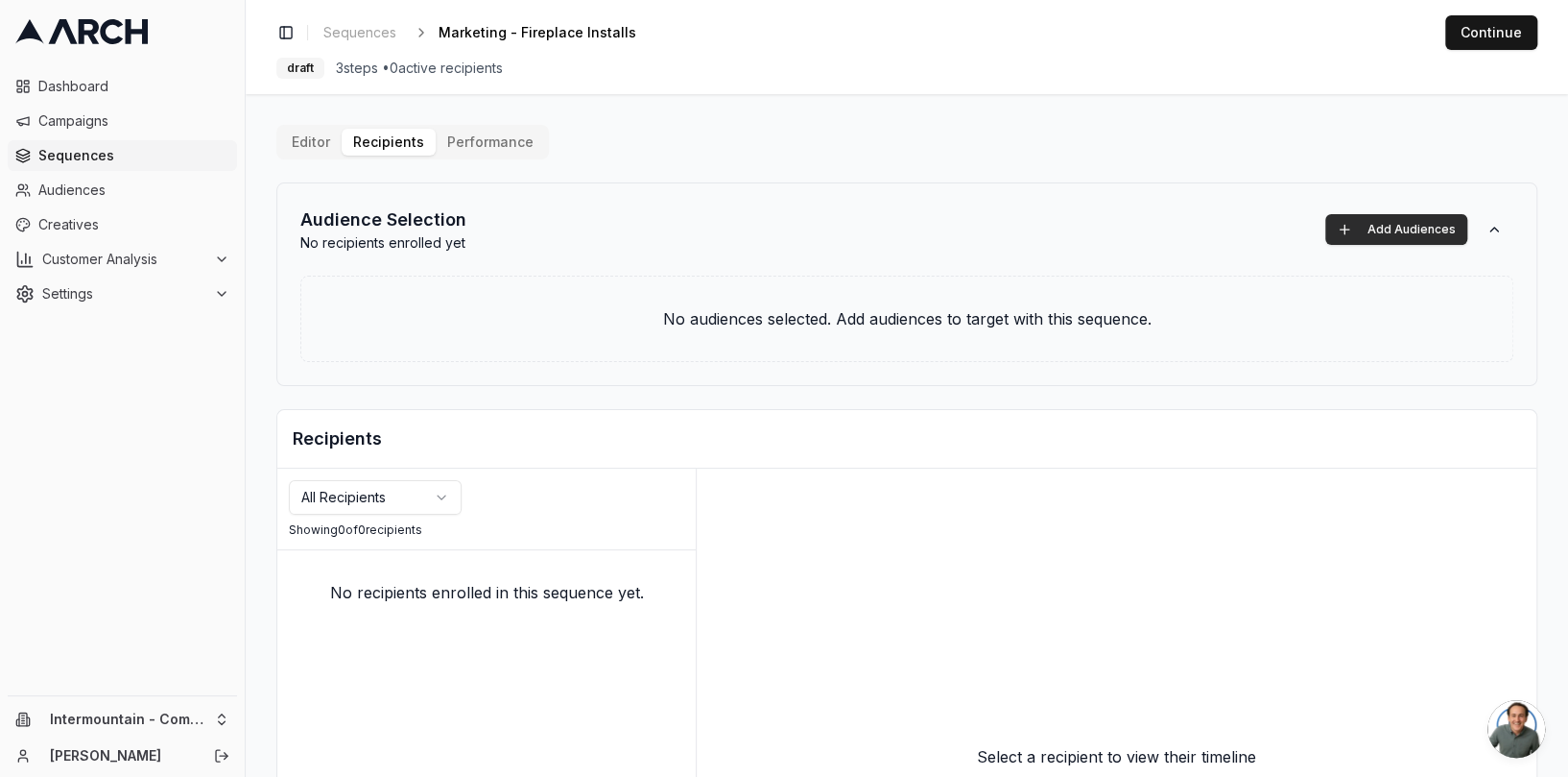
click at [1375, 237] on button "Add Audiences" at bounding box center [1396, 230] width 142 height 31
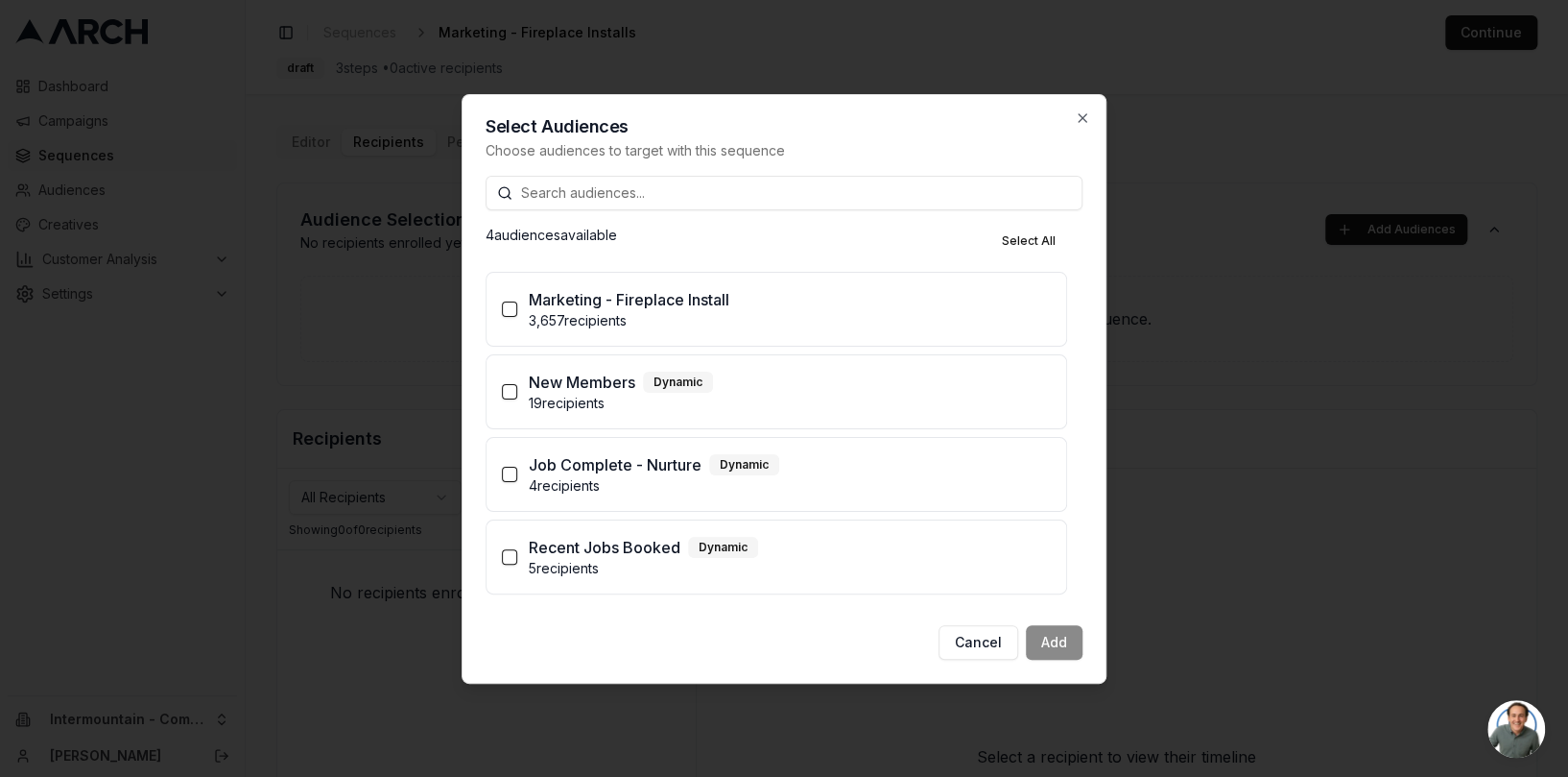
click at [590, 308] on p "Marketing - Fireplace Install" at bounding box center [629, 300] width 200 height 23
click at [517, 308] on button "Marketing - Fireplace Install 3,657 recipients" at bounding box center [509, 309] width 16 height 16
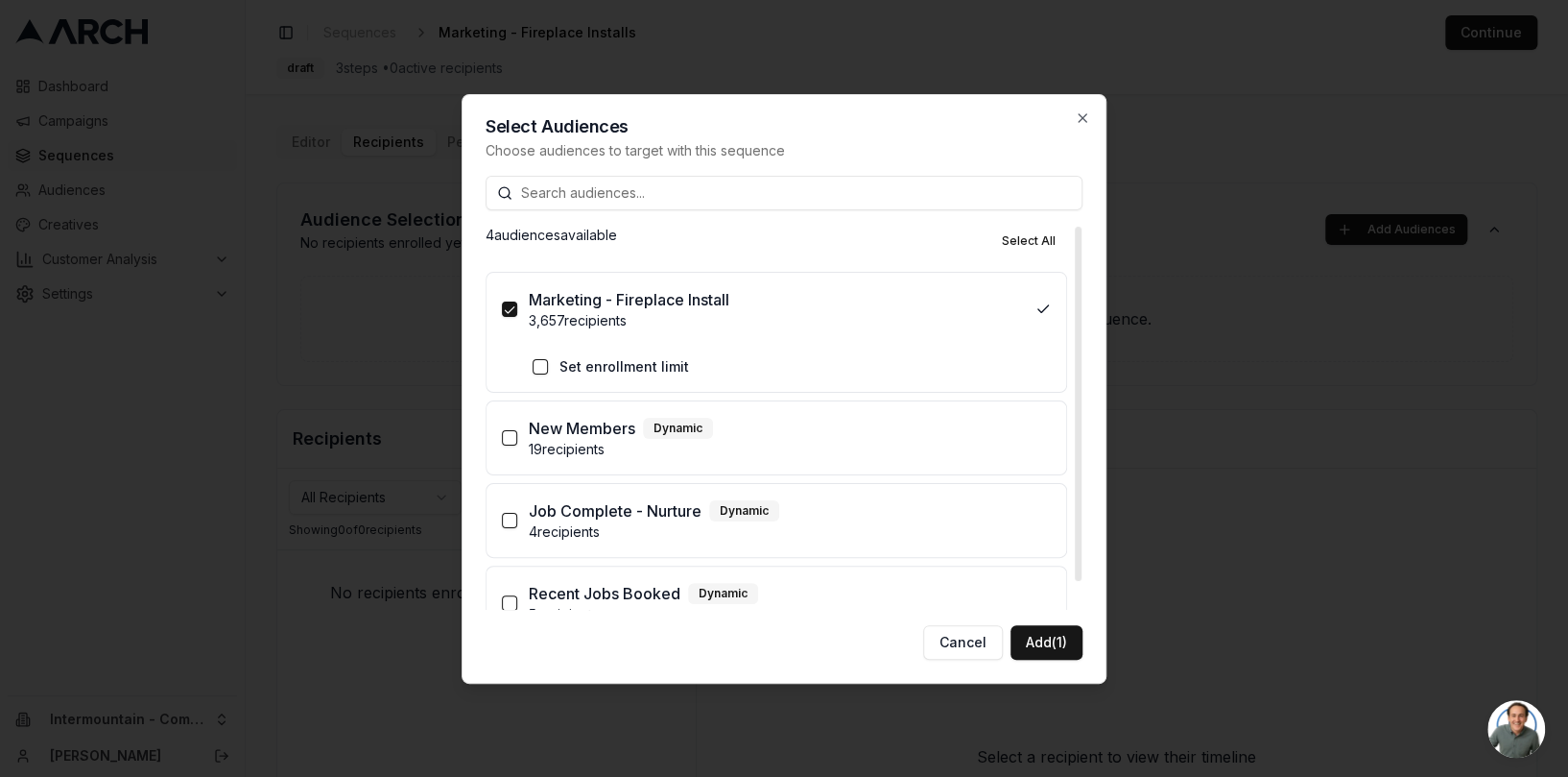
click at [608, 367] on label "Set enrollment limit" at bounding box center [623, 367] width 129 height 19
click at [548, 367] on button "Set enrollment limit" at bounding box center [540, 367] width 16 height 16
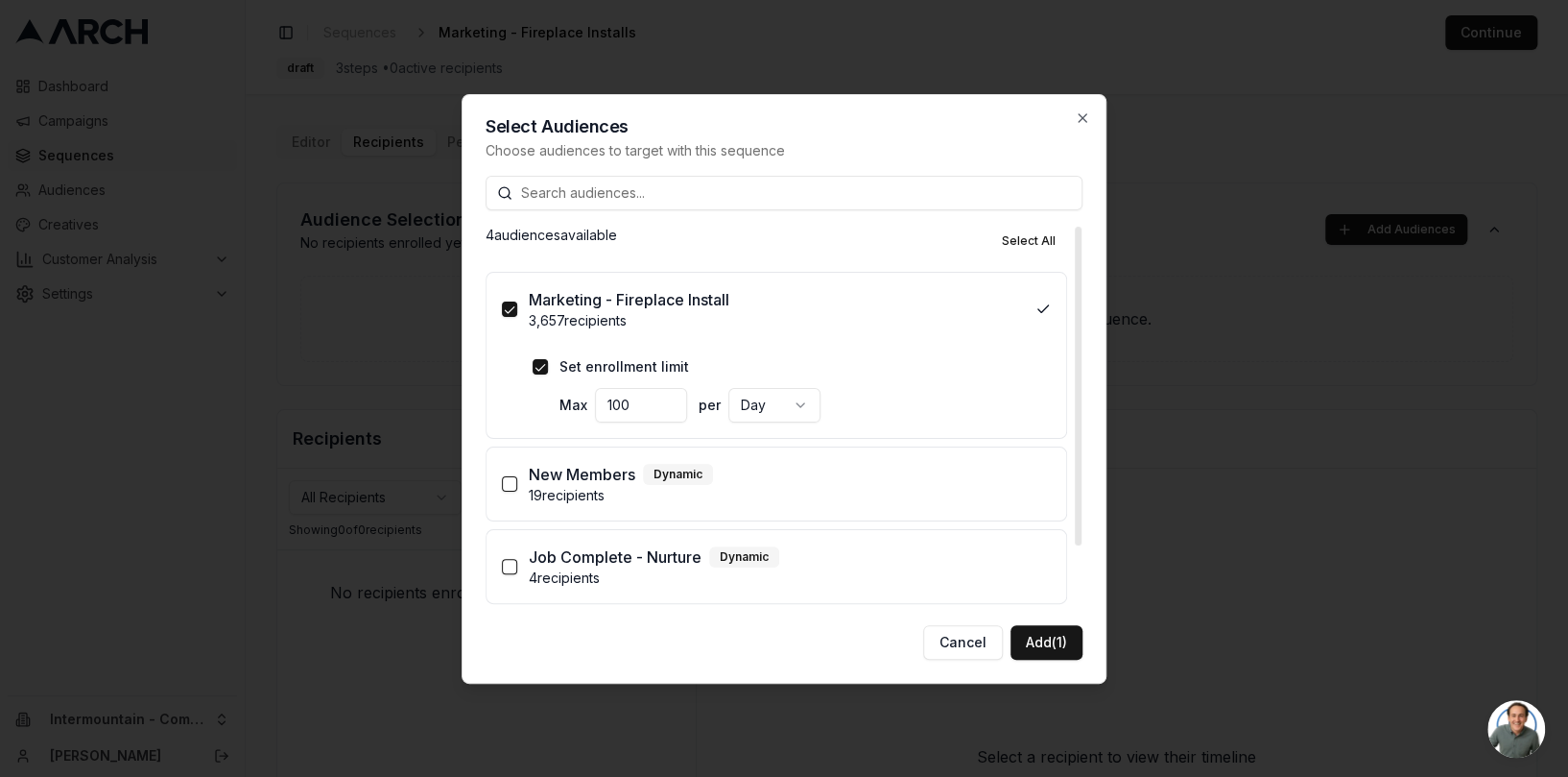
drag, startPoint x: 648, startPoint y: 406, endPoint x: 593, endPoint y: 406, distance: 55.0
click at [593, 406] on div "Max 100" at bounding box center [622, 406] width 127 height 35
type input "1000"
click at [1043, 646] on button "Add (1)" at bounding box center [1046, 643] width 72 height 35
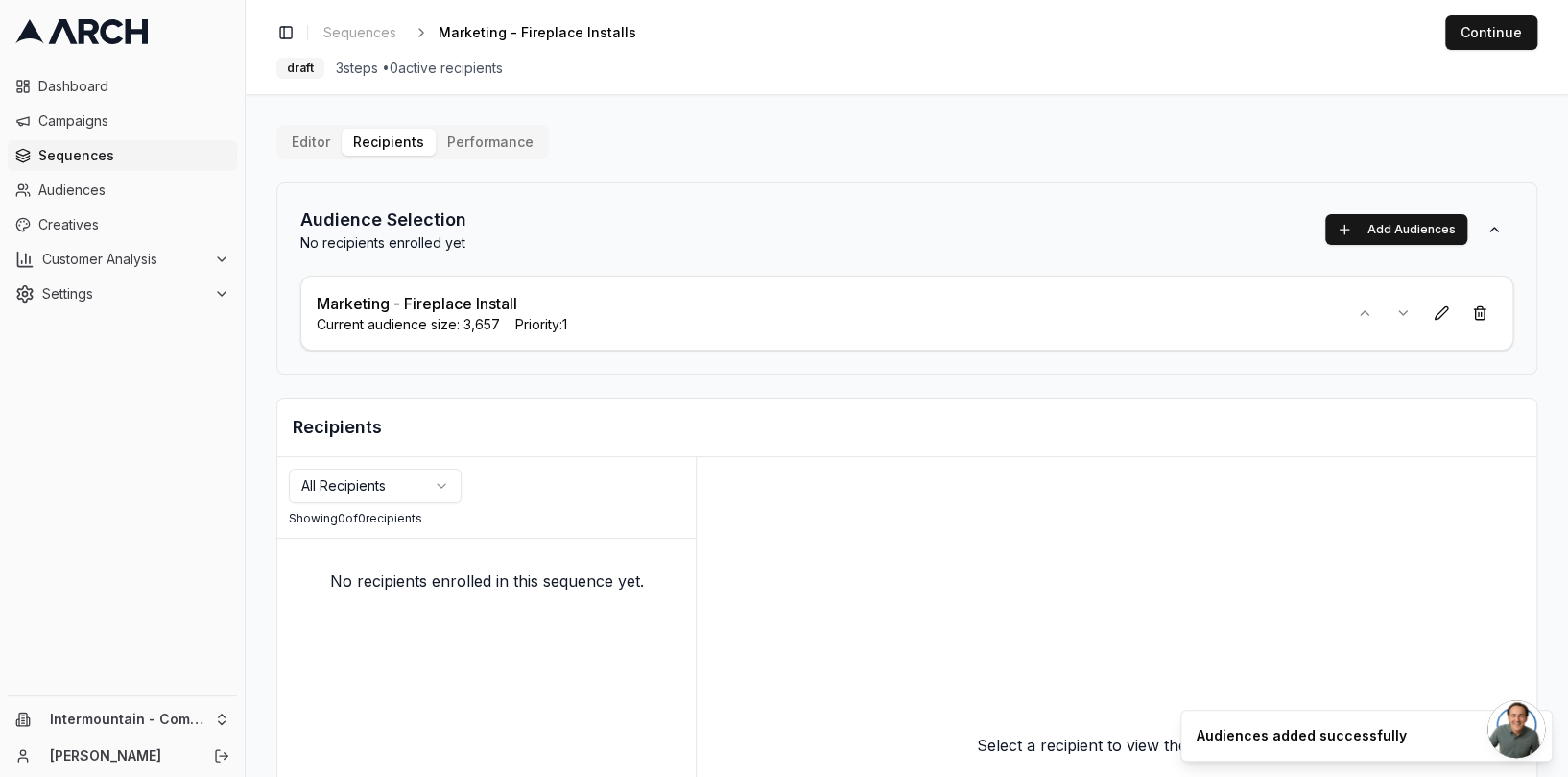
click at [489, 145] on button "Performance" at bounding box center [490, 142] width 110 height 27
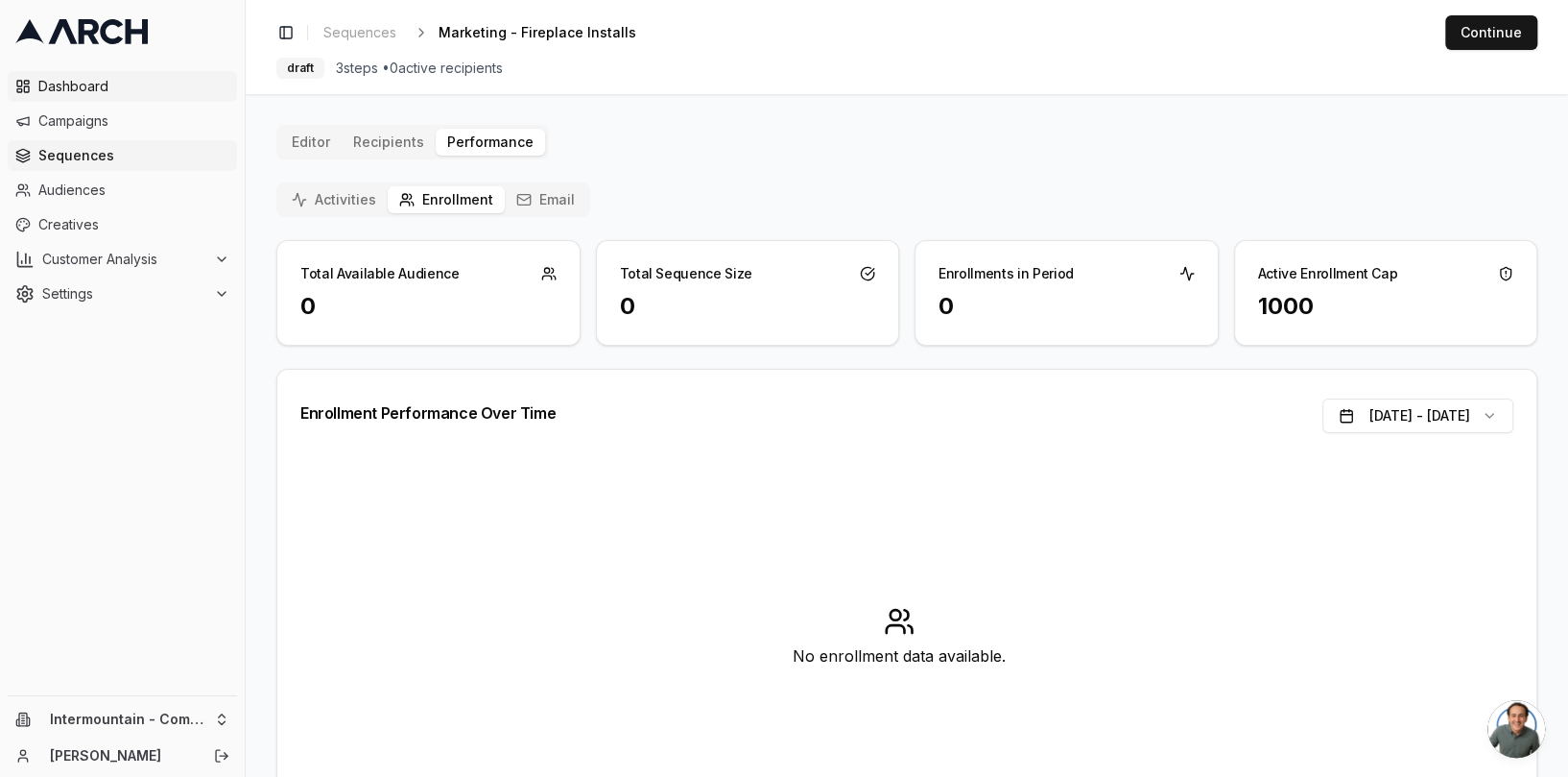
click at [86, 85] on span "Dashboard" at bounding box center [133, 87] width 191 height 19
